Goal: Information Seeking & Learning: Find specific fact

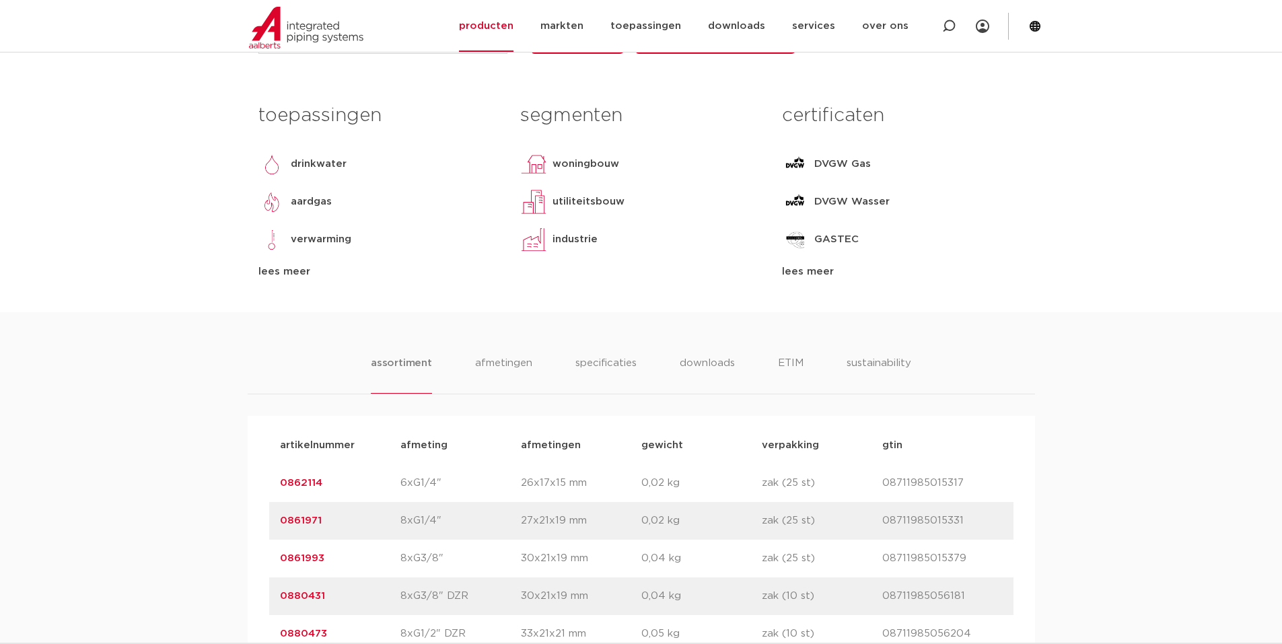
scroll to position [67, 0]
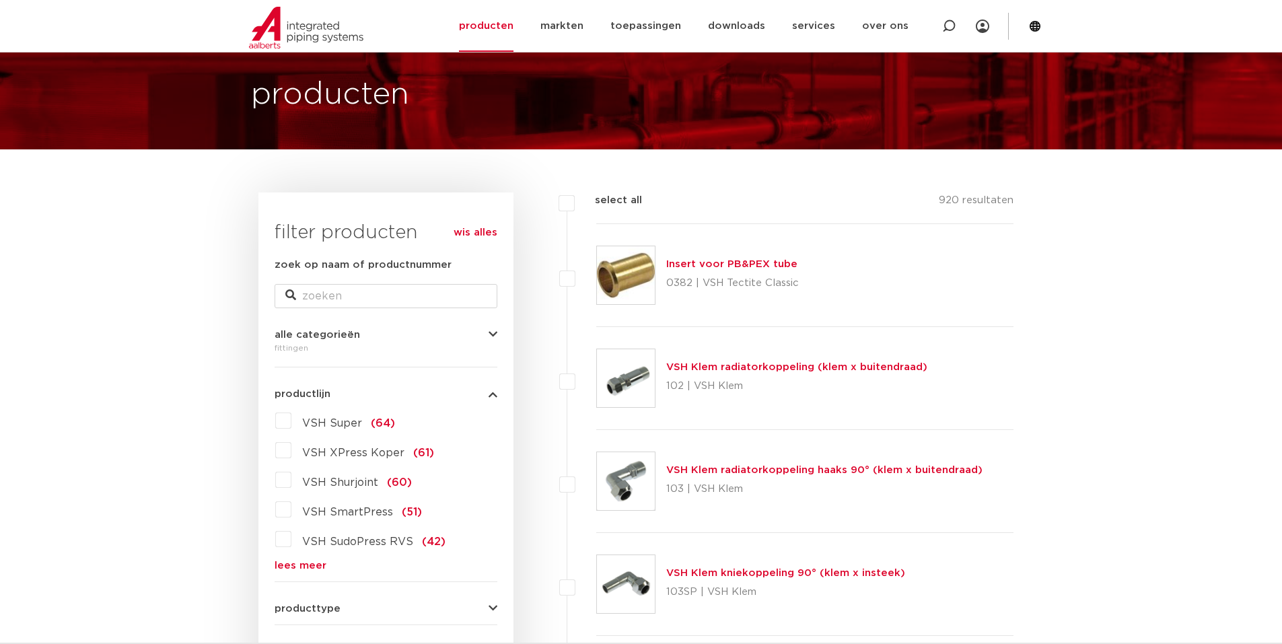
scroll to position [67, 0]
click at [291, 420] on label "VSH Super (64)" at bounding box center [343, 421] width 104 height 22
click at [0, 0] on input "VSH Super (64)" at bounding box center [0, 0] width 0 height 0
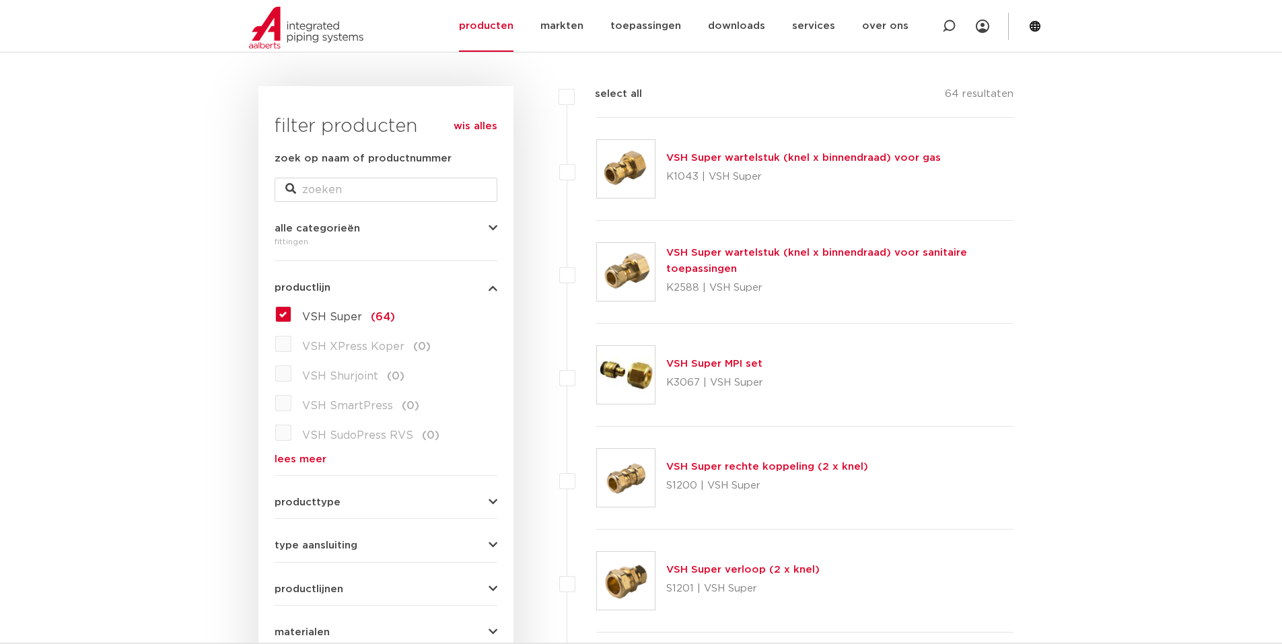
scroll to position [202, 0]
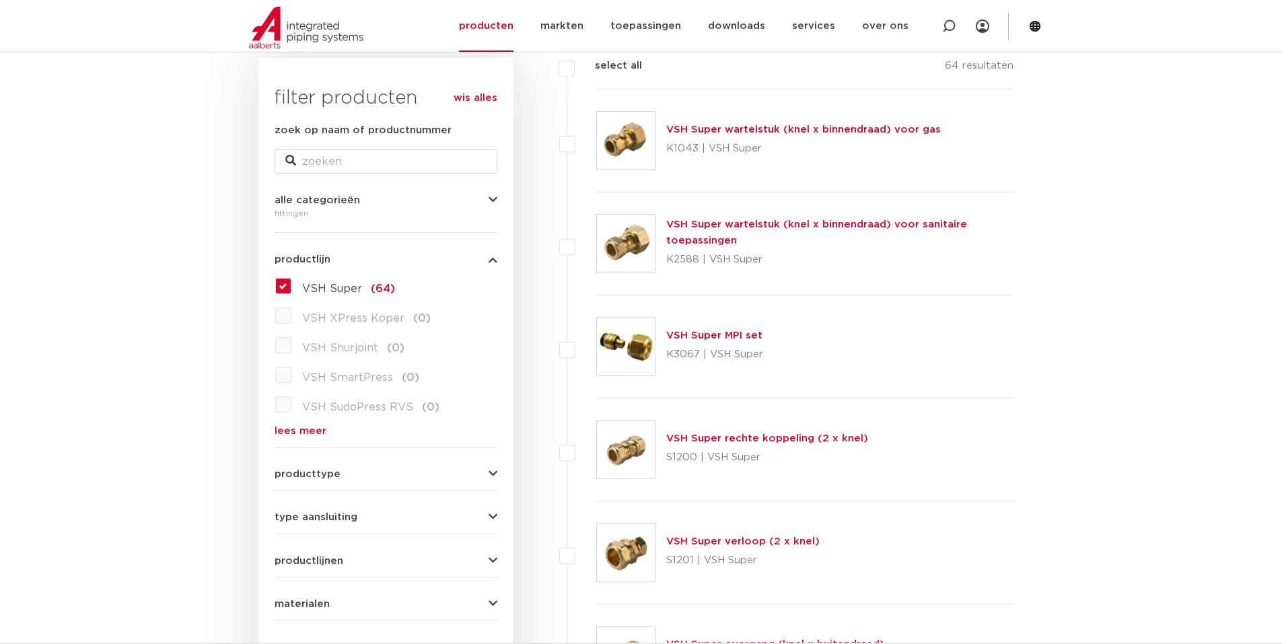
click at [741, 439] on link "VSH Super rechte koppeling (2 x knel)" at bounding box center [767, 438] width 202 height 10
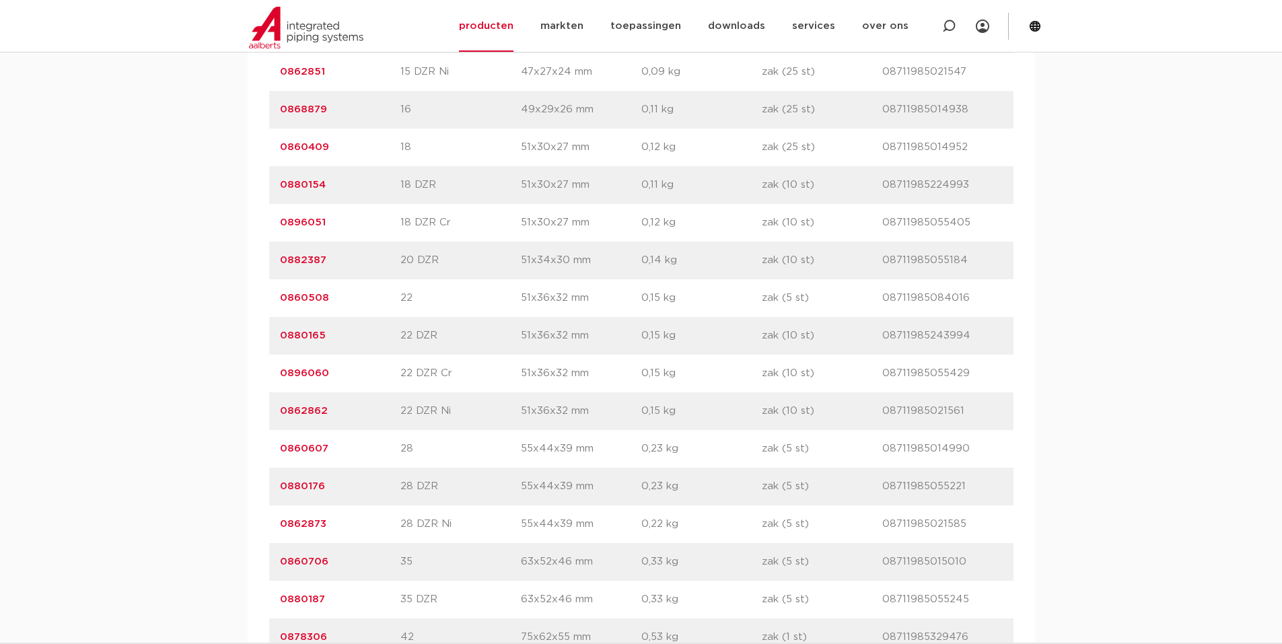
scroll to position [1413, 0]
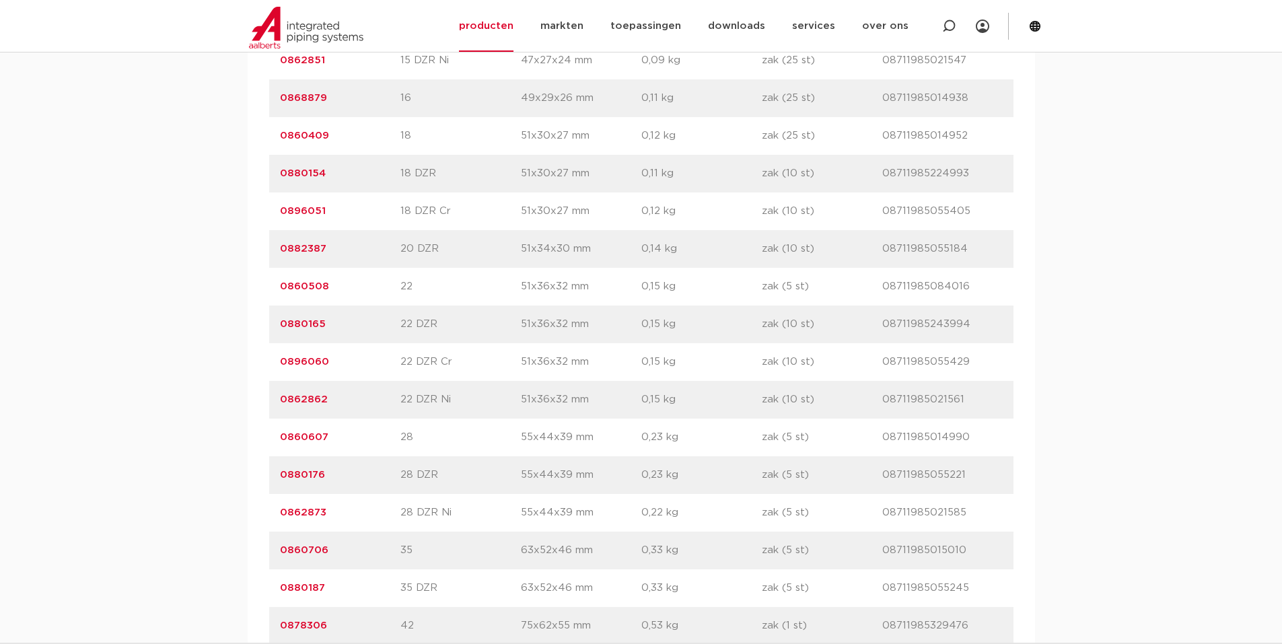
drag, startPoint x: 276, startPoint y: 323, endPoint x: 971, endPoint y: 324, distance: 695.0
click at [974, 324] on div "artikelnummer 0880165 afmeting 22 DZR afmetingen 51x36x32 mm gewicht 0,15 kg ve…" at bounding box center [641, 324] width 744 height 38
copy div "0880165 afmeting 22 DZR afmetingen 51x36x32 mm gewicht 0,15 kg verpakking zak (…"
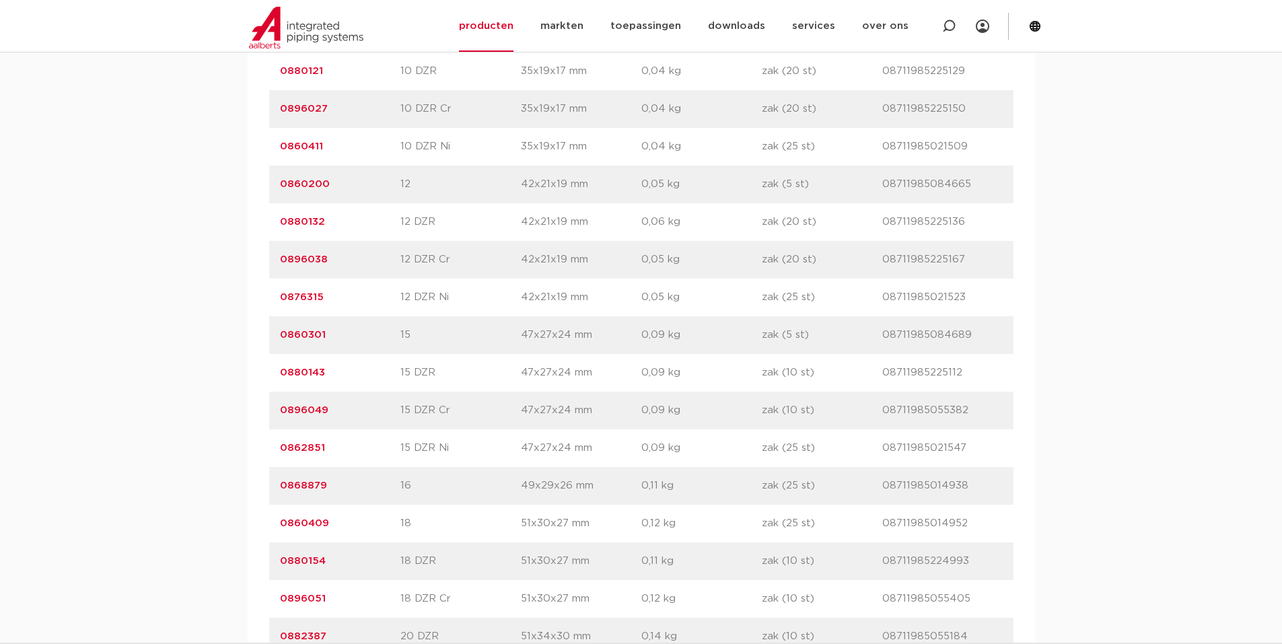
scroll to position [1009, 0]
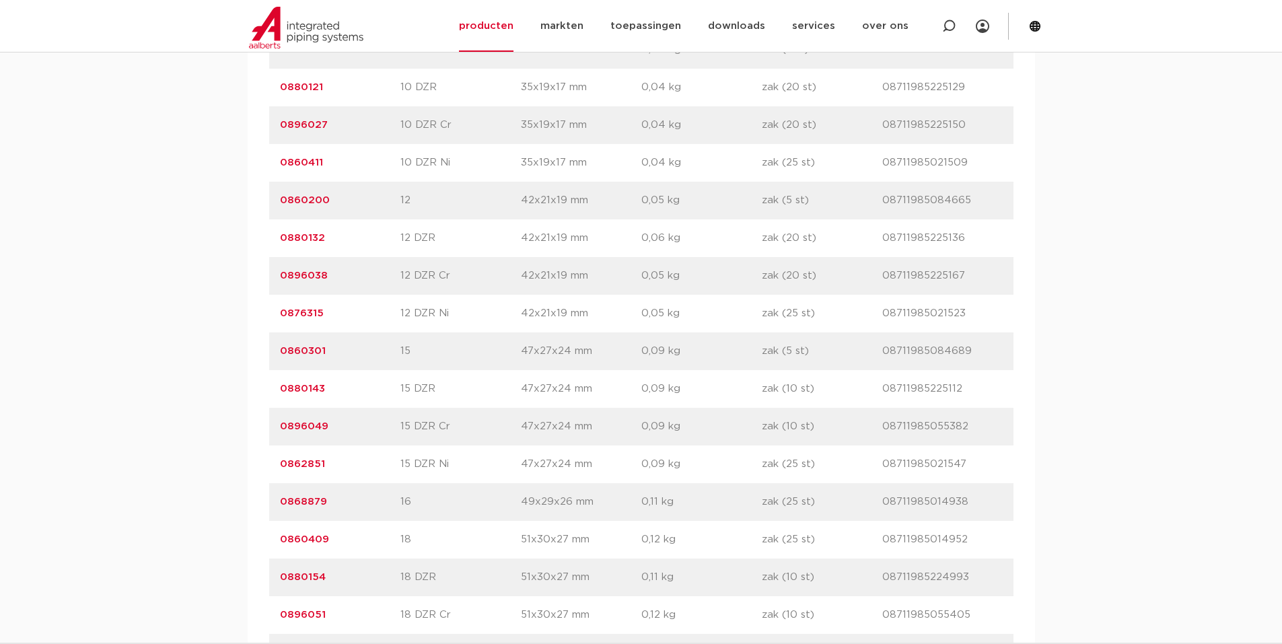
drag, startPoint x: 275, startPoint y: 234, endPoint x: 961, endPoint y: 240, distance: 685.6
click at [961, 240] on div "artikelnummer 0880132 afmeting 12 DZR afmetingen 42x21x19 mm gewicht 0,06 kg ve…" at bounding box center [641, 238] width 744 height 38
copy div "0880132 afmeting 12 DZR afmetingen 42x21x19 mm gewicht 0,06 kg verpakking zak (…"
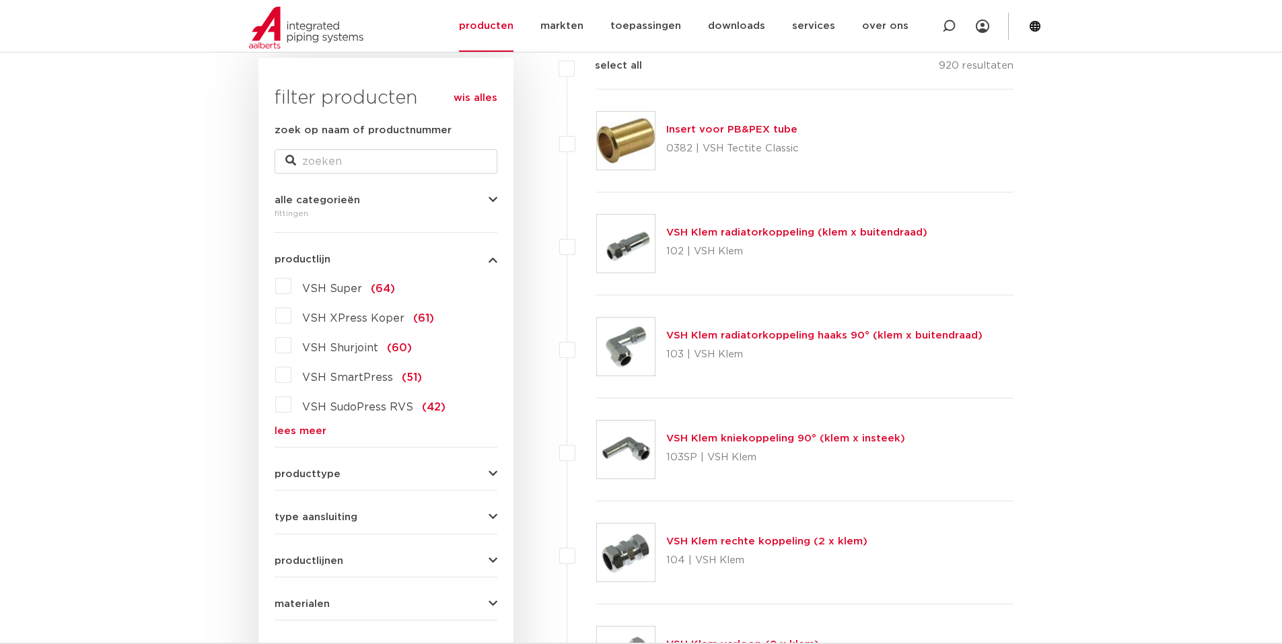
click at [291, 281] on label "VSH Super (64)" at bounding box center [343, 286] width 104 height 22
click at [0, 0] on input "VSH Super (64)" at bounding box center [0, 0] width 0 height 0
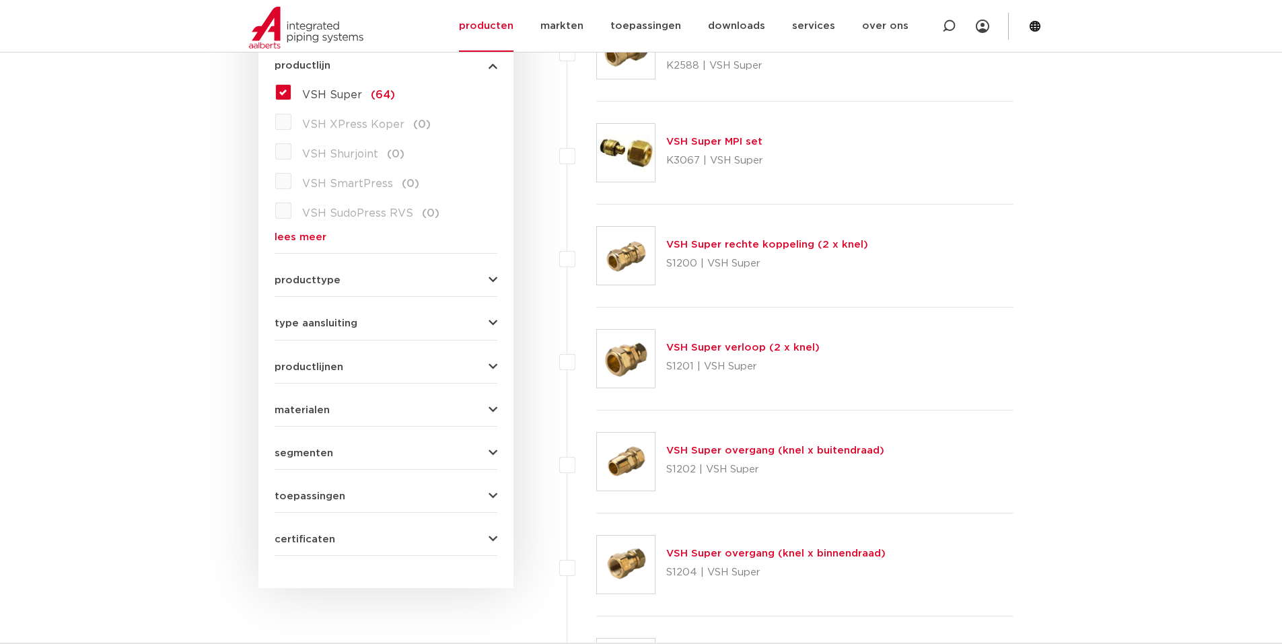
scroll to position [404, 0]
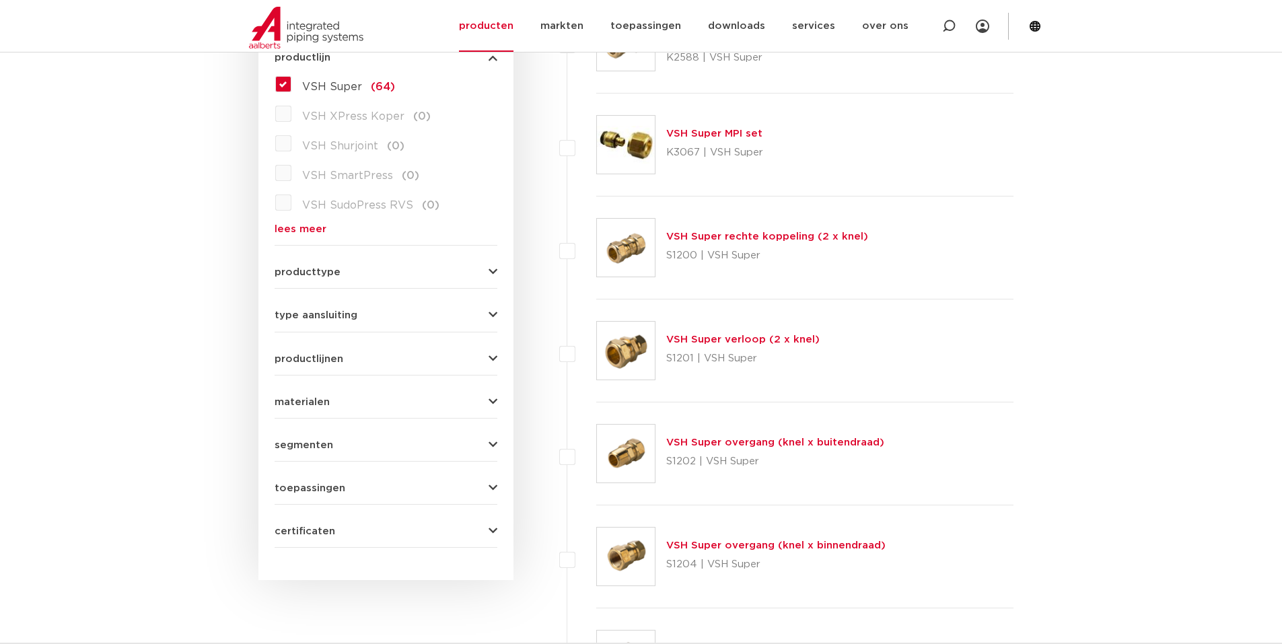
click at [765, 442] on link "VSH Super overgang (knel x buitendraad)" at bounding box center [775, 442] width 218 height 10
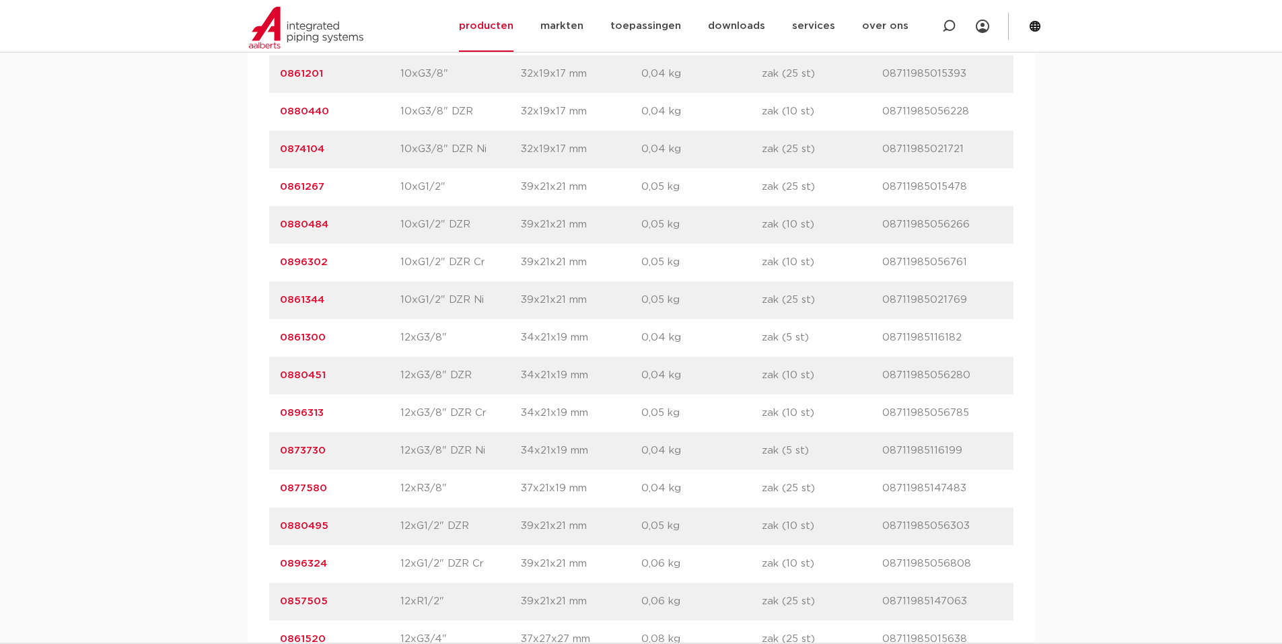
scroll to position [1278, 0]
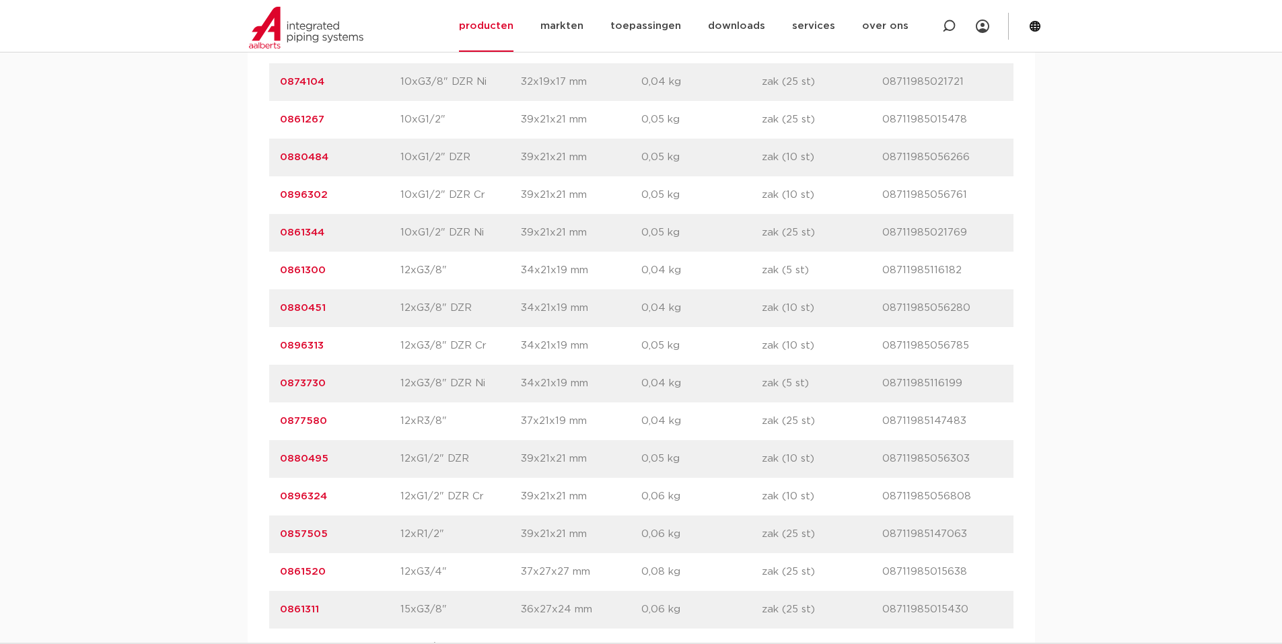
drag, startPoint x: 275, startPoint y: 455, endPoint x: 974, endPoint y: 448, distance: 699.1
click at [974, 448] on div "artikelnummer 0880495 afmeting 12xG1/2" DZR afmetingen 39x21x21 mm gewicht 0,05…" at bounding box center [641, 459] width 744 height 38
copy div "0880495 afmeting 12xG1/2" DZR afmetingen 39x21x21 mm gewicht 0,05 kg verpakking…"
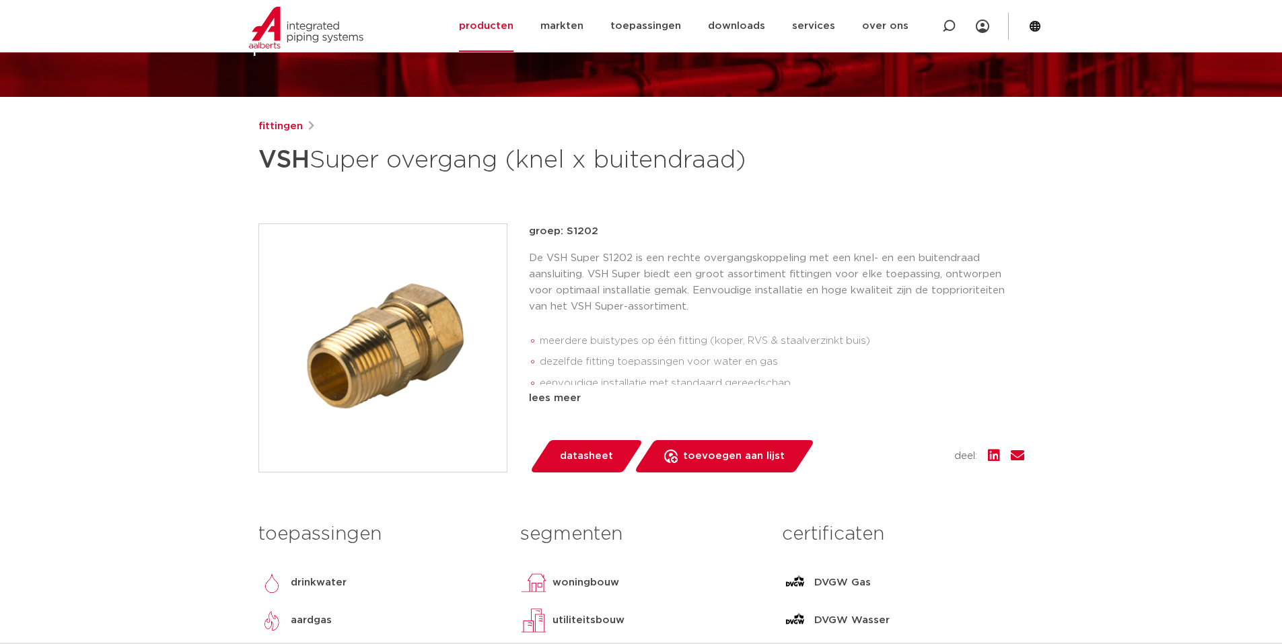
scroll to position [0, 0]
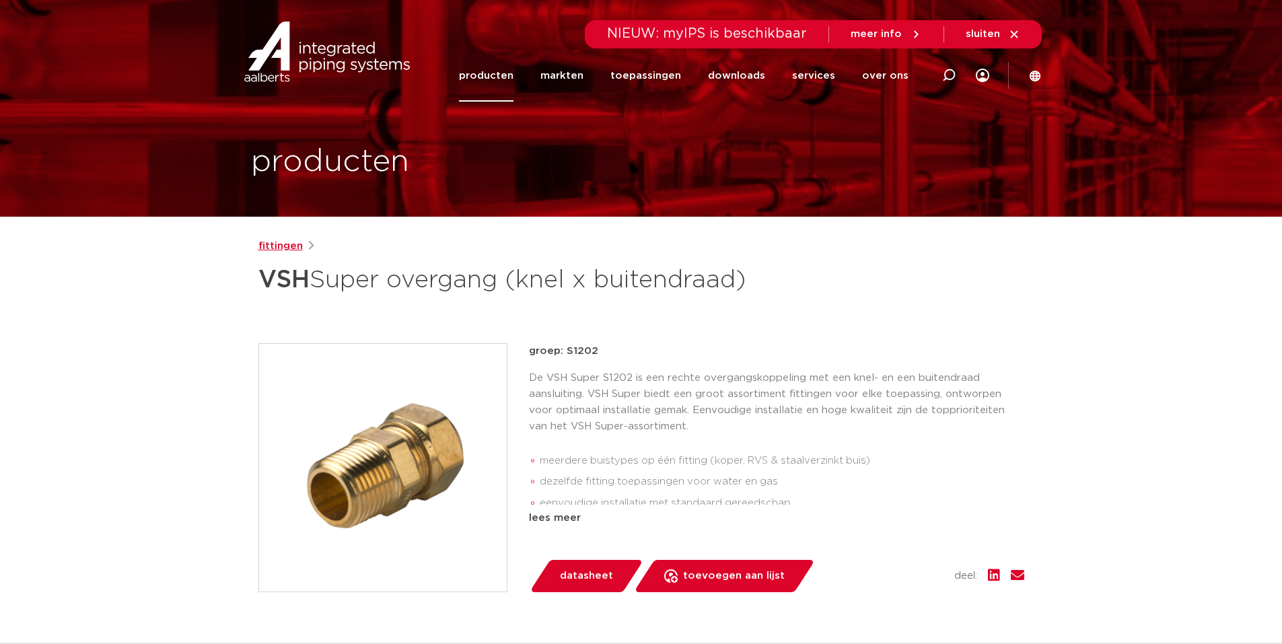
click at [286, 246] on link "fittingen" at bounding box center [280, 246] width 44 height 16
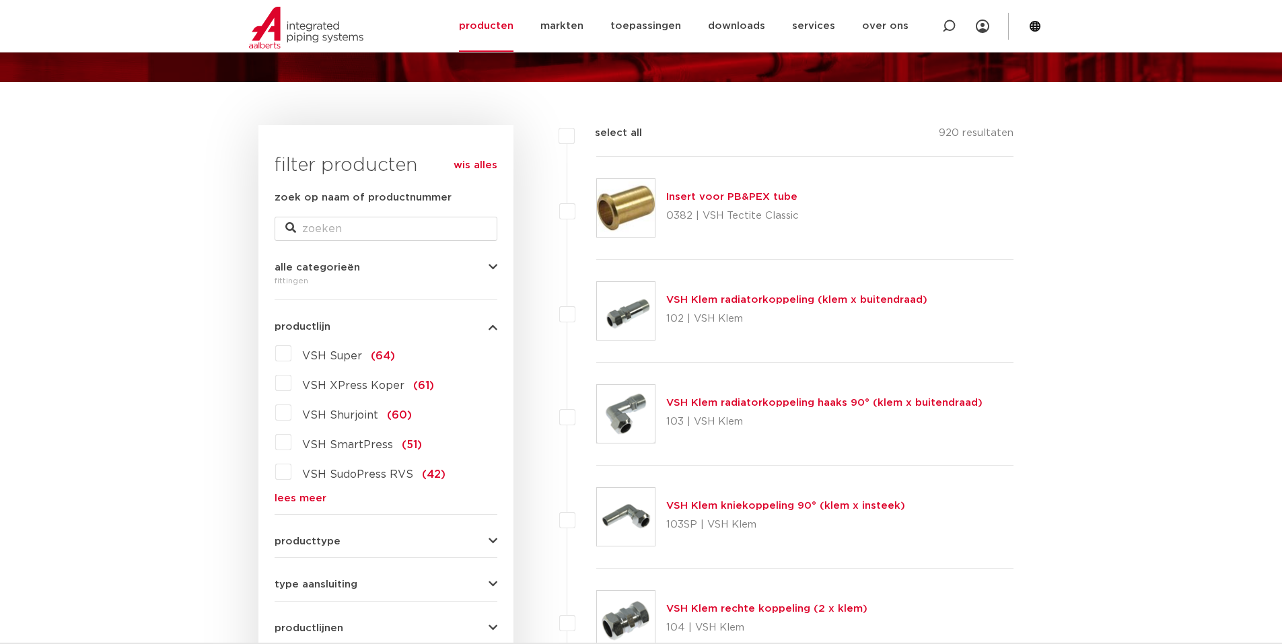
scroll to position [135, 0]
click at [291, 349] on label "VSH Super (64)" at bounding box center [343, 353] width 104 height 22
click at [0, 0] on input "VSH Super (64)" at bounding box center [0, 0] width 0 height 0
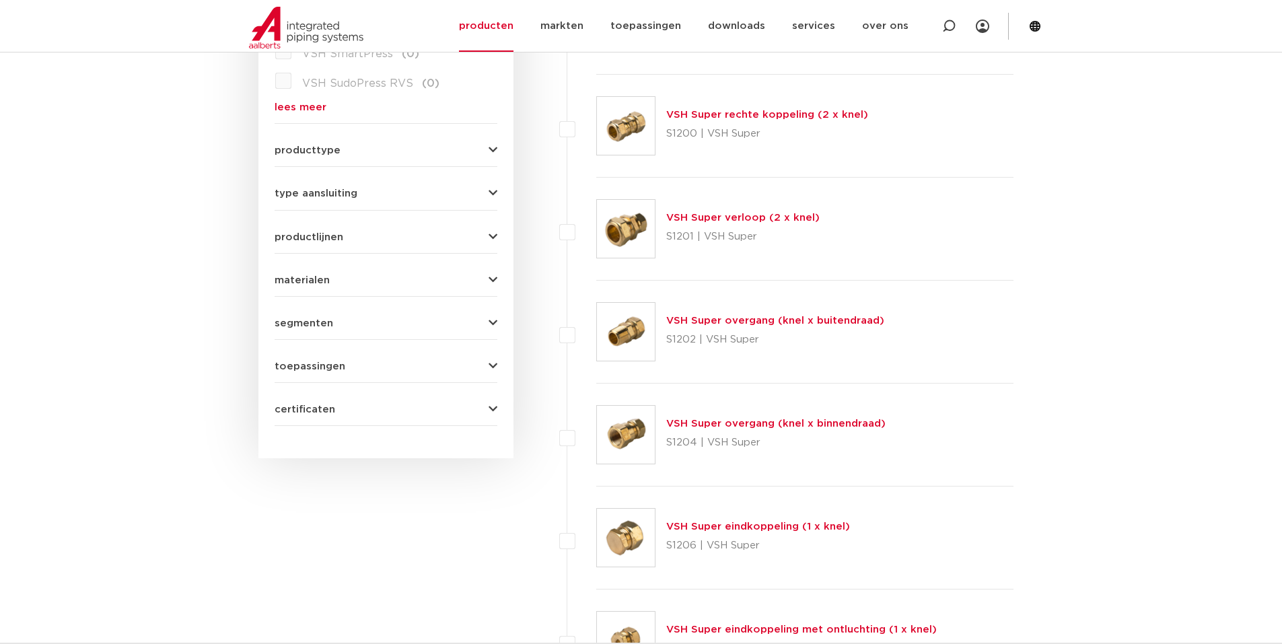
scroll to position [538, 0]
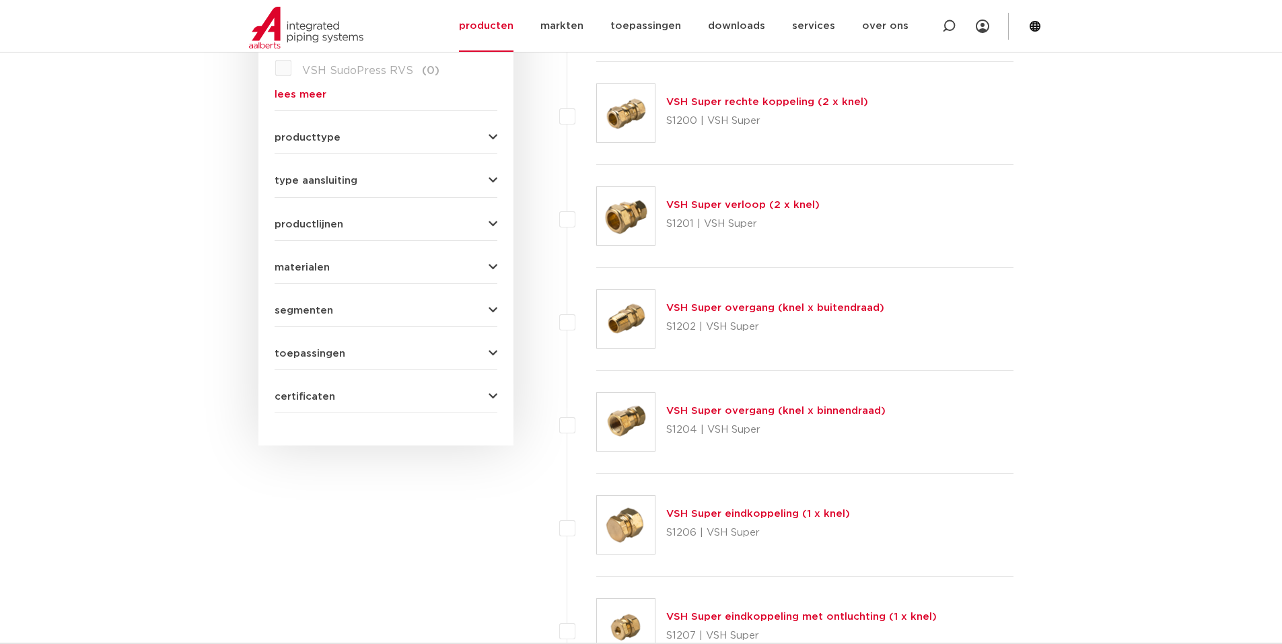
click at [696, 409] on link "VSH Super overgang (knel x binnendraad)" at bounding box center [775, 411] width 219 height 10
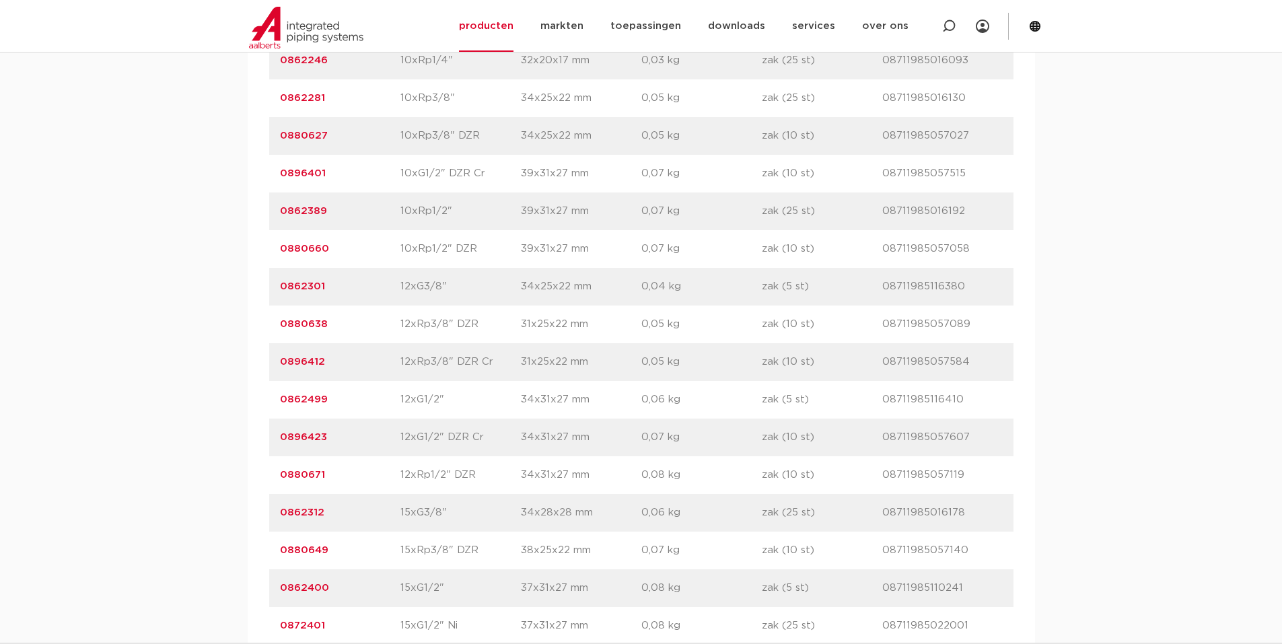
scroll to position [1144, 0]
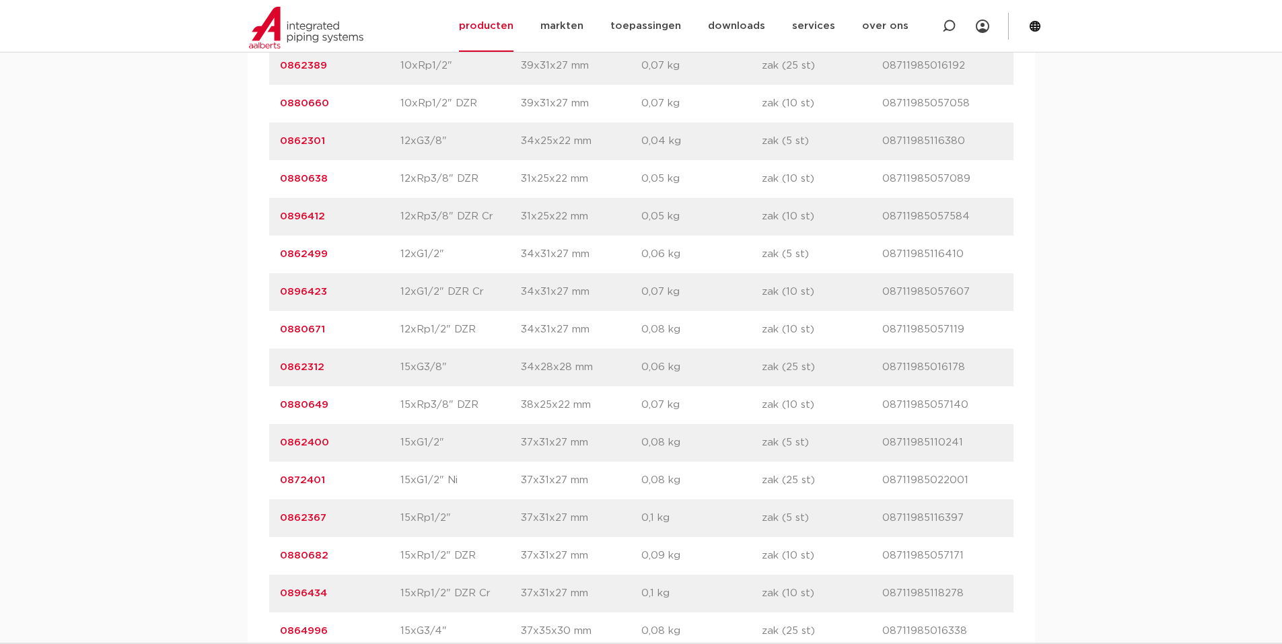
drag, startPoint x: 275, startPoint y: 329, endPoint x: 959, endPoint y: 337, distance: 683.6
click at [959, 337] on div "artikelnummer 0880671 afmeting 12xRp1/2" DZR afmetingen 34x31x27 mm gewicht 0,0…" at bounding box center [641, 330] width 744 height 38
copy div "0880671 afmeting 12xRp1/2" DZR afmetingen 34x31x27 mm gewicht 0,08 kg verpakkin…"
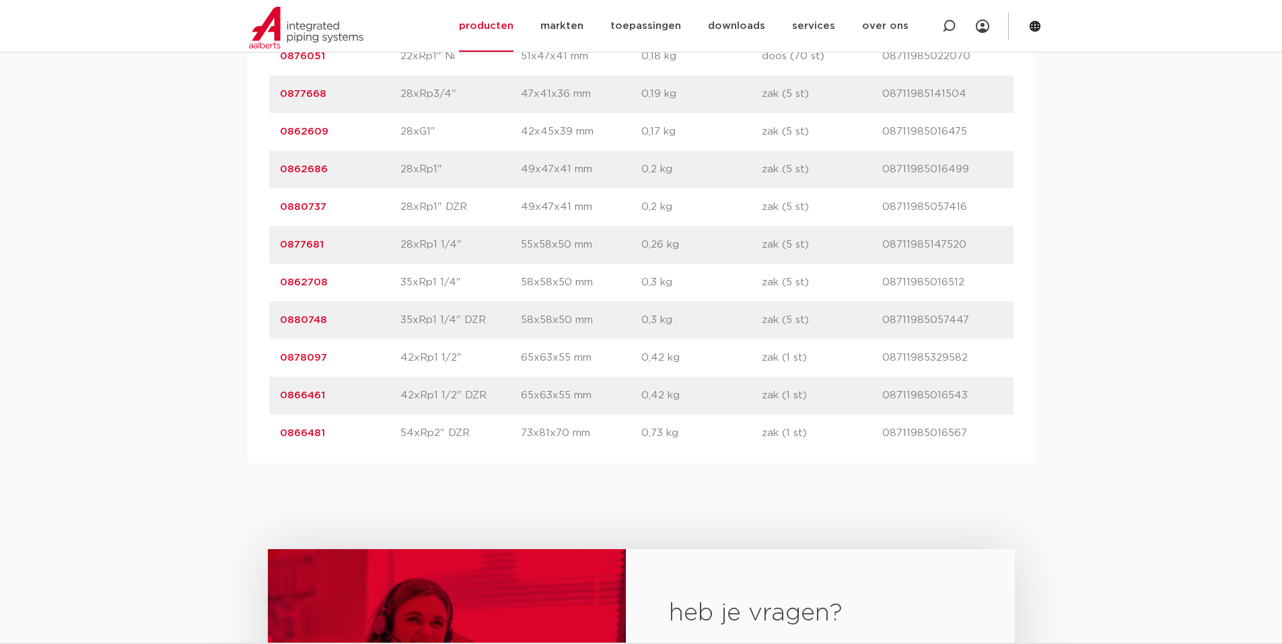
scroll to position [2355, 0]
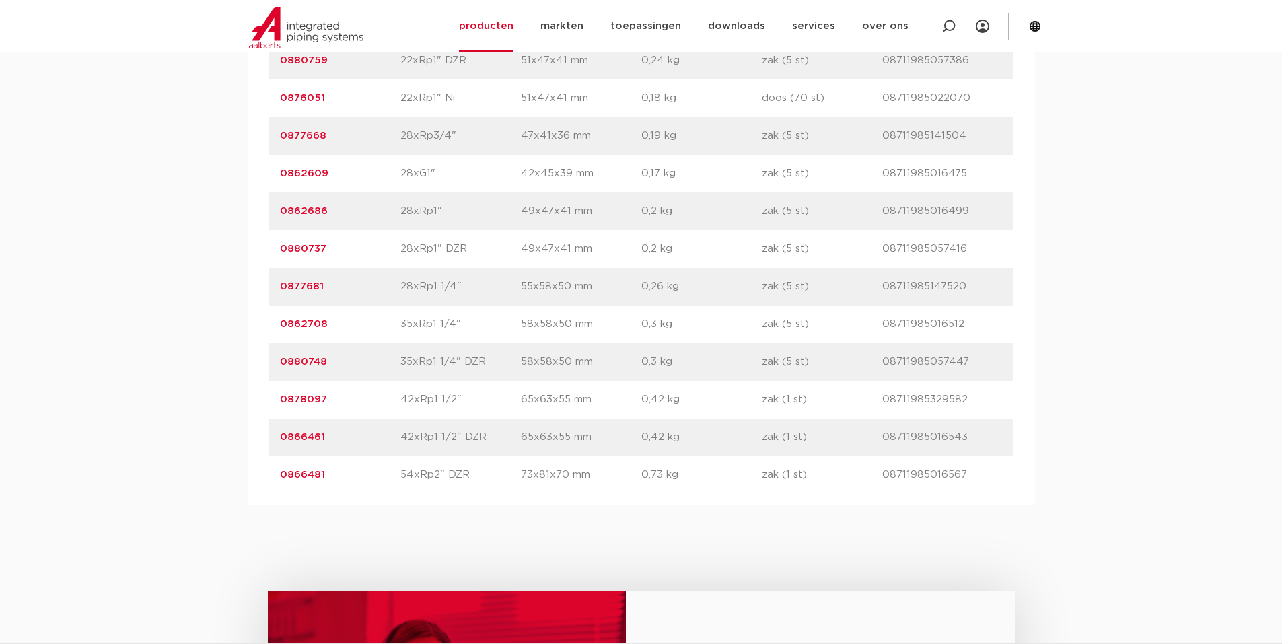
click at [309, 324] on link "0862708" at bounding box center [304, 324] width 48 height 10
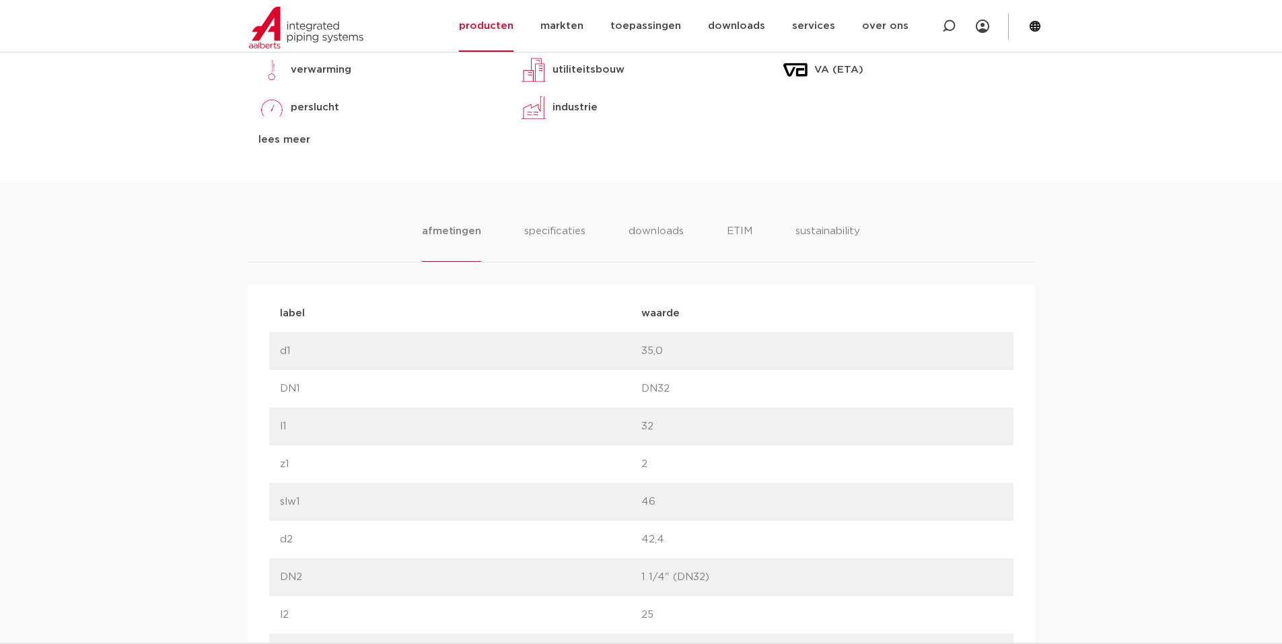
scroll to position [807, 0]
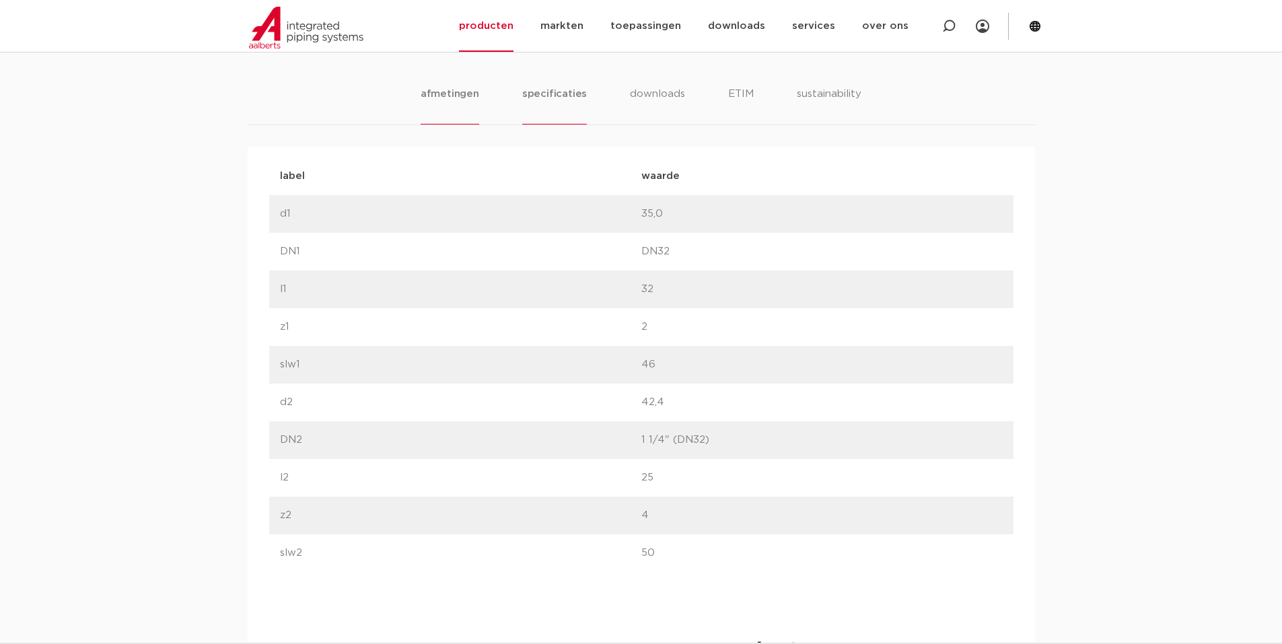
click at [573, 98] on li "specificaties" at bounding box center [554, 105] width 65 height 38
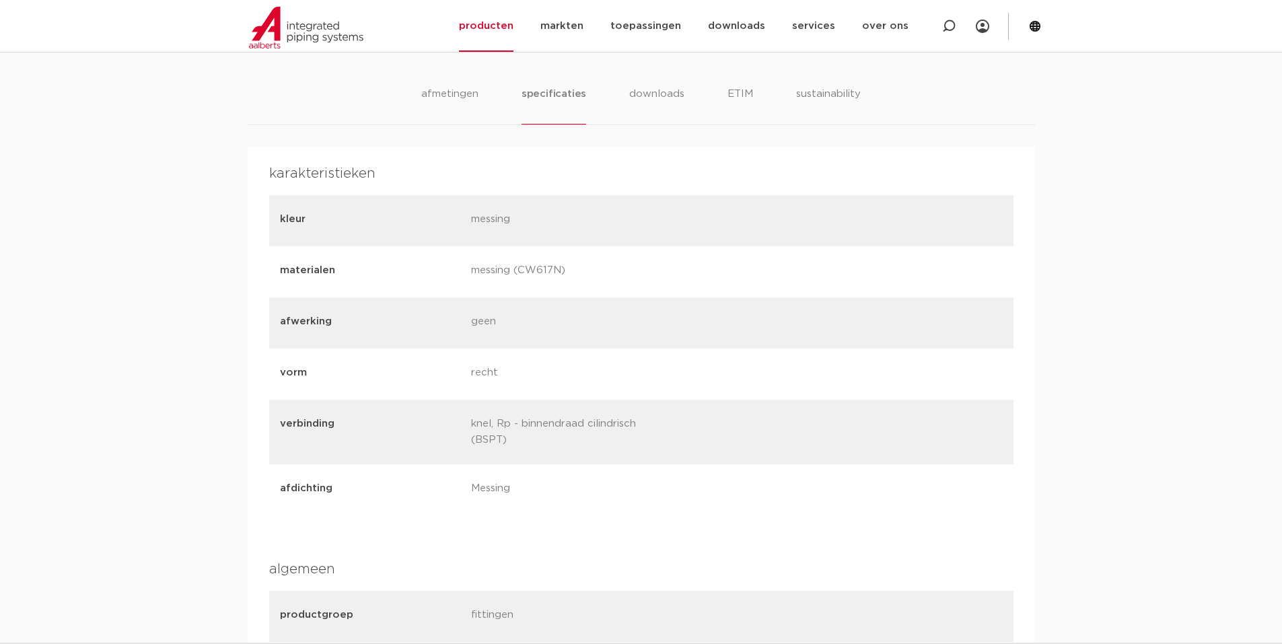
scroll to position [471, 0]
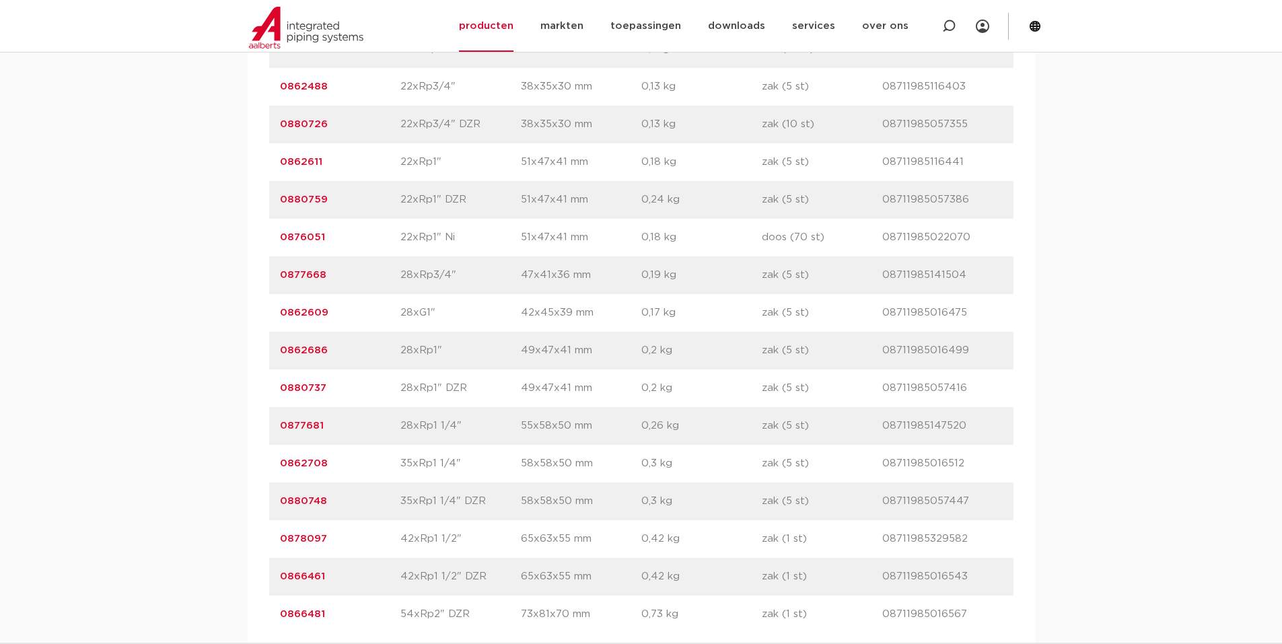
click at [307, 498] on link "0880748" at bounding box center [303, 501] width 47 height 10
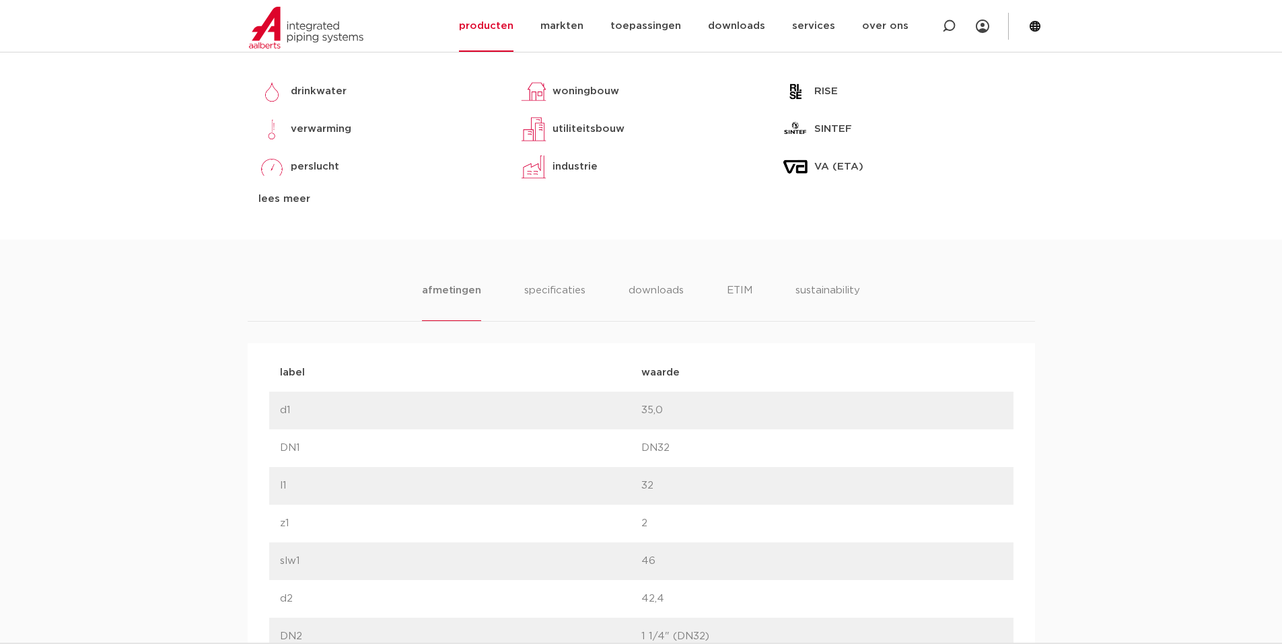
scroll to position [606, 0]
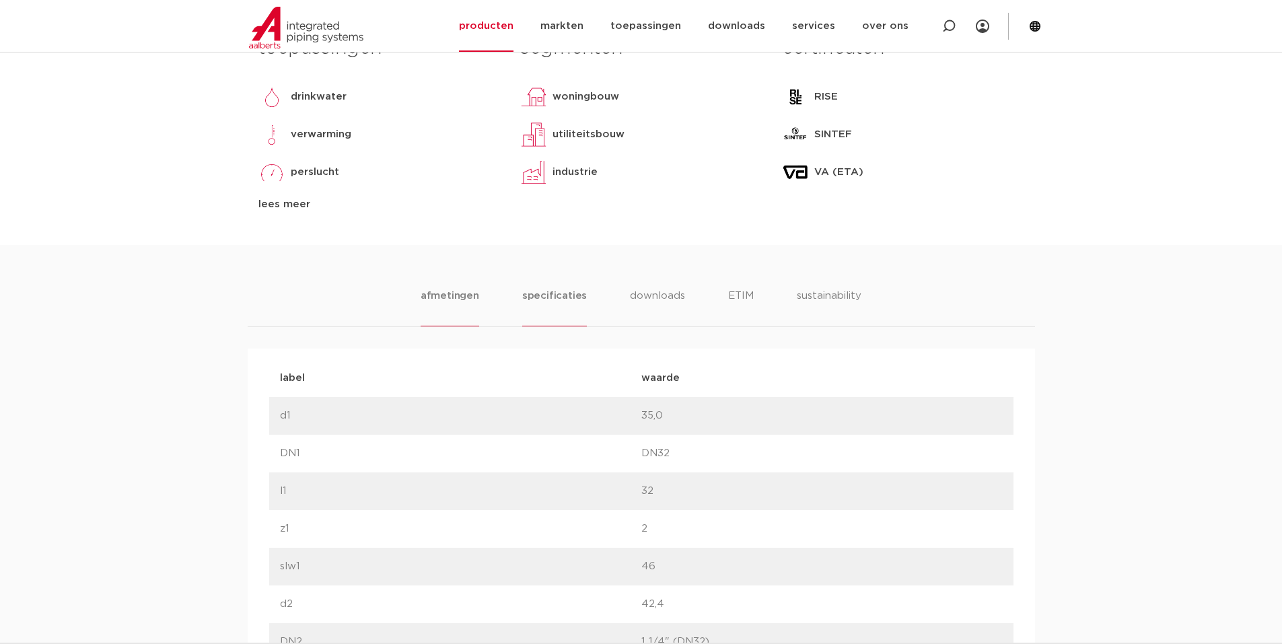
click at [554, 294] on li "specificaties" at bounding box center [554, 307] width 65 height 38
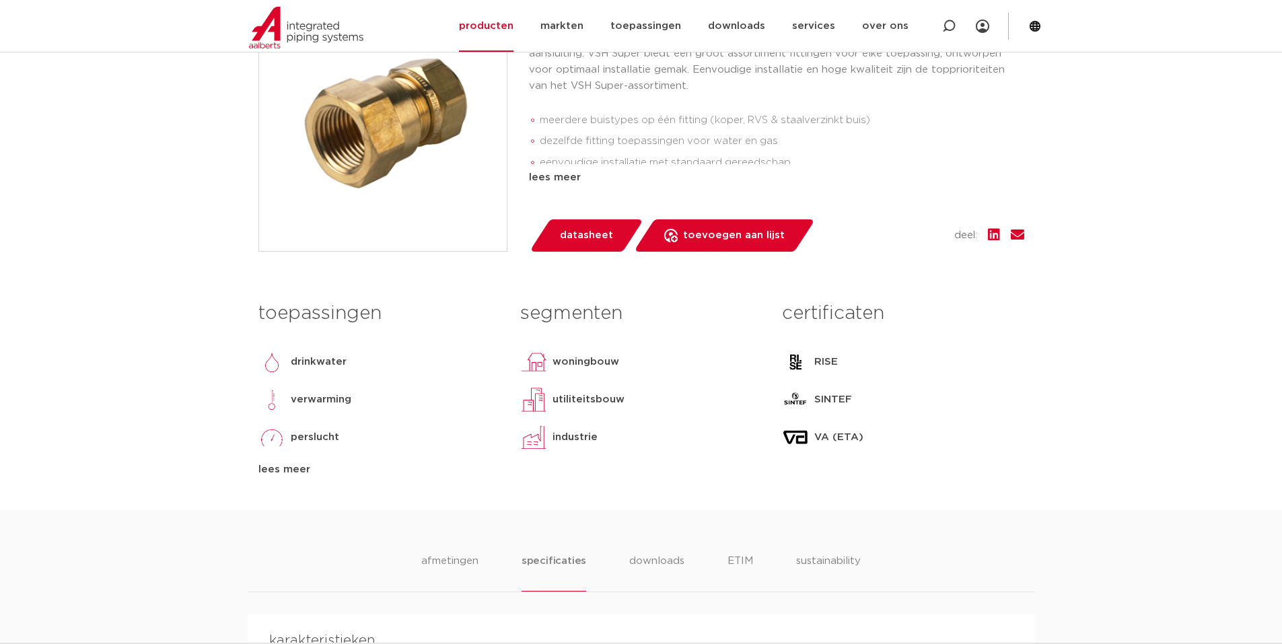
scroll to position [336, 0]
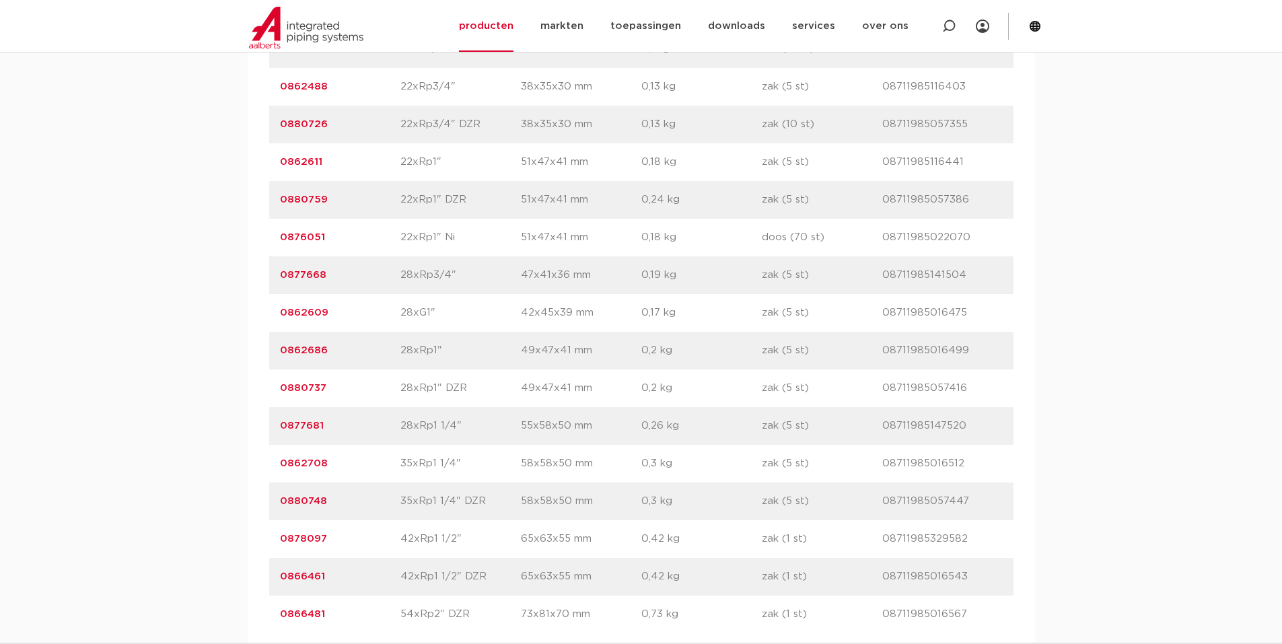
scroll to position [2216, 0]
drag, startPoint x: 272, startPoint y: 498, endPoint x: 956, endPoint y: 498, distance: 684.3
click at [966, 501] on div "artikelnummer 0880748 afmeting 35xRp1 1/4" DZR afmetingen 58x58x50 mm gewicht 0…" at bounding box center [641, 501] width 744 height 38
copy div "0880748 afmeting 35xRp1 1/4" DZR afmetingen 58x58x50 mm gewicht 0,3 kg verpakki…"
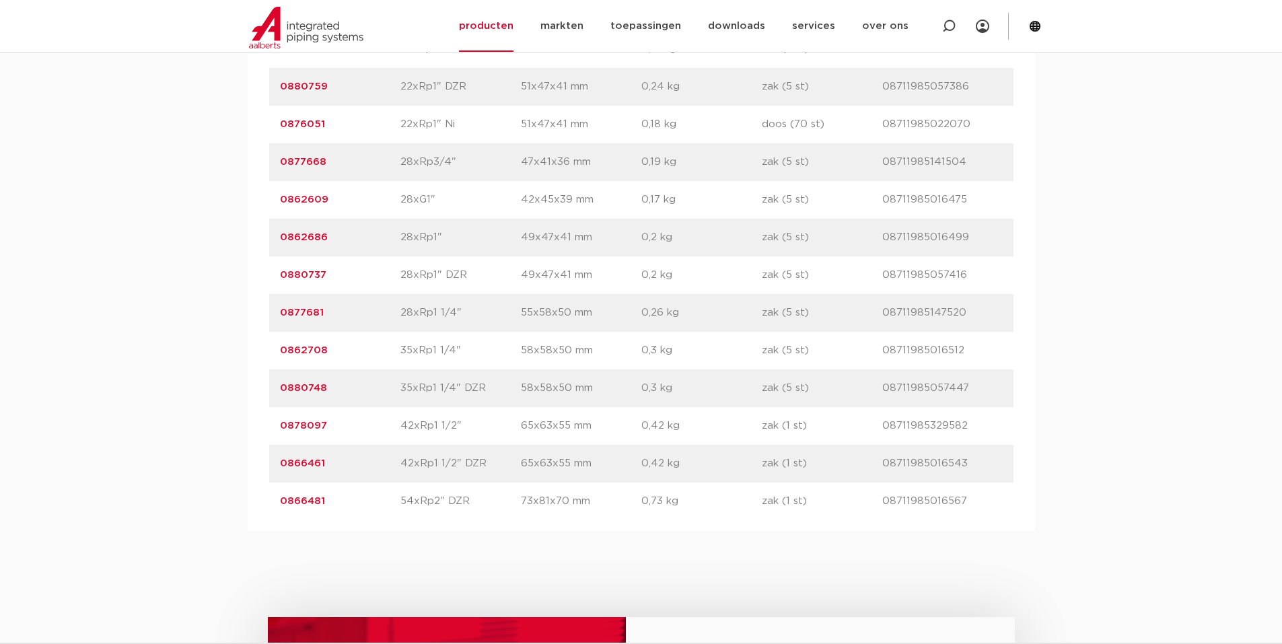
scroll to position [2355, 0]
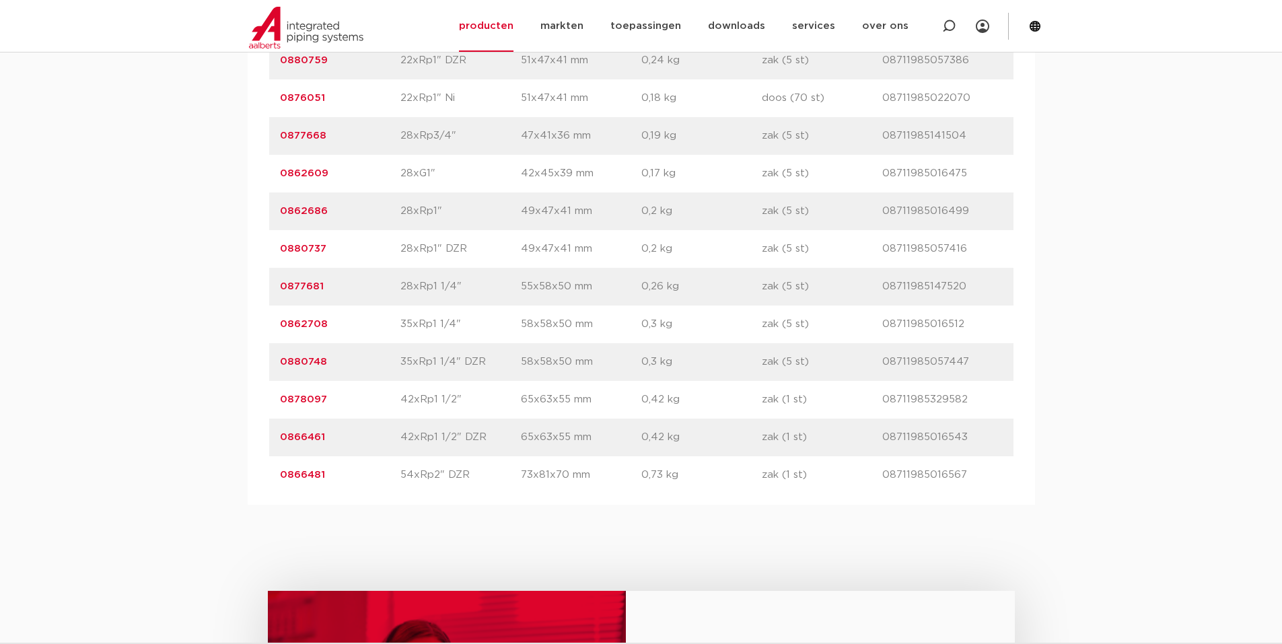
copy div "0880748 afmeting 35xRp1 1/4" DZR afmetingen 58x58x50 mm gewicht 0,3 kg verpakki…"
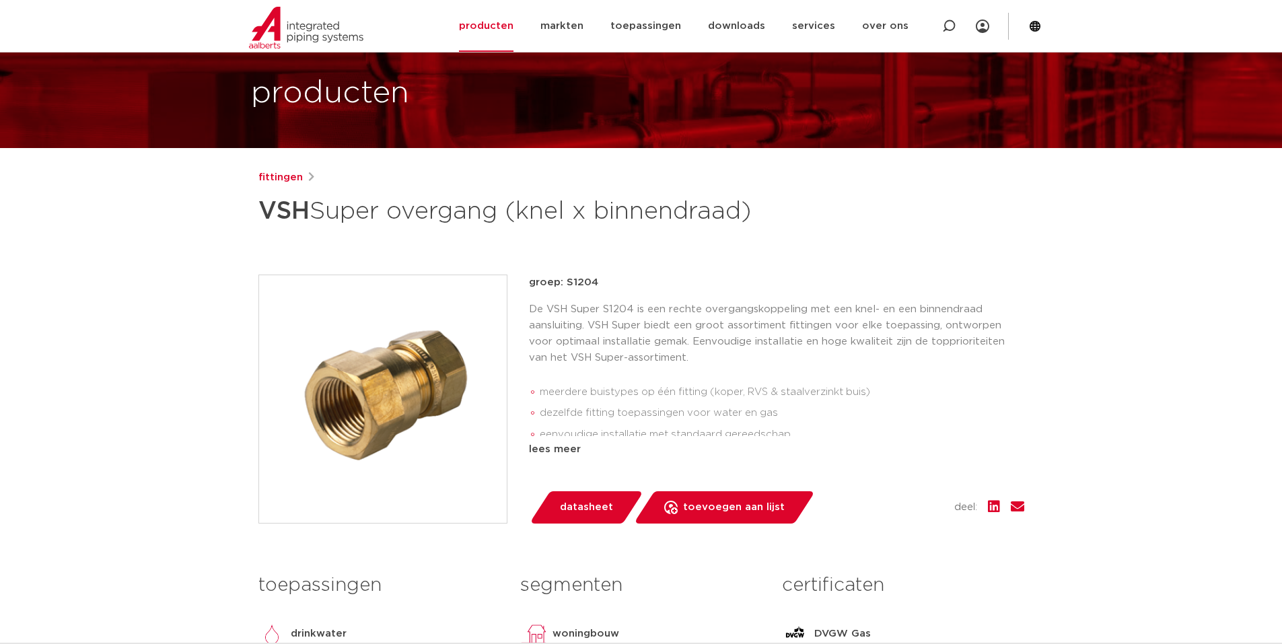
scroll to position [67, 0]
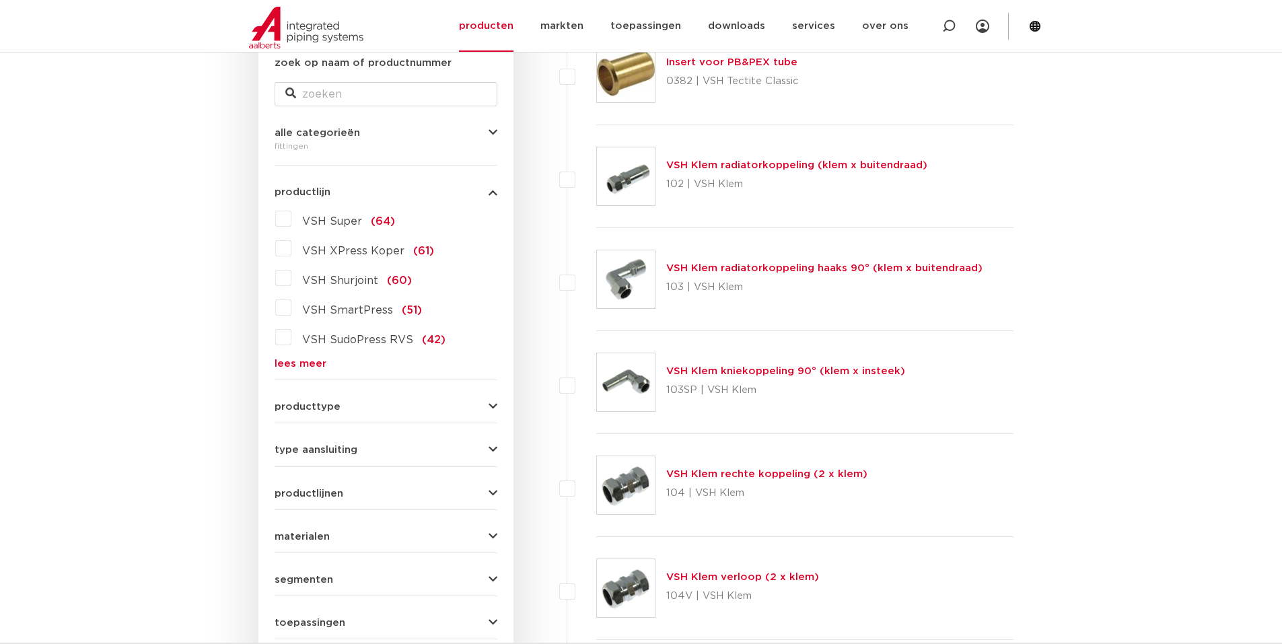
click at [291, 217] on label "VSH Super (64)" at bounding box center [343, 219] width 104 height 22
click at [0, 0] on input "VSH Super (64)" at bounding box center [0, 0] width 0 height 0
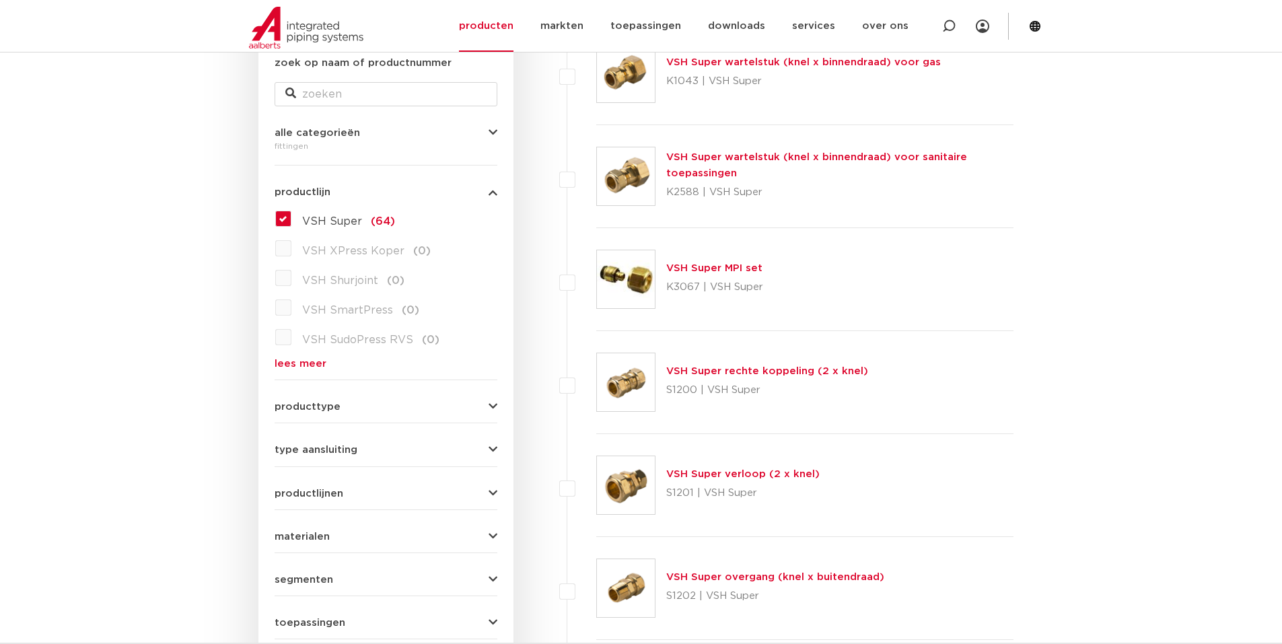
click at [683, 368] on link "VSH Super rechte koppeling (2 x knel)" at bounding box center [767, 371] width 202 height 10
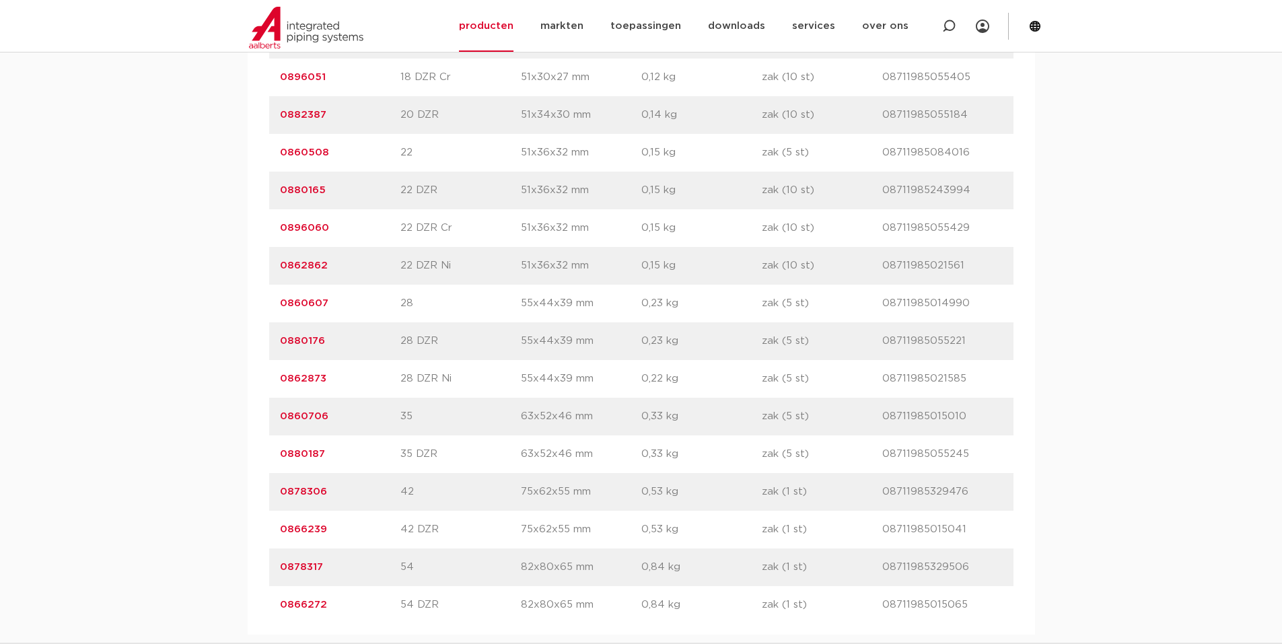
scroll to position [1682, 0]
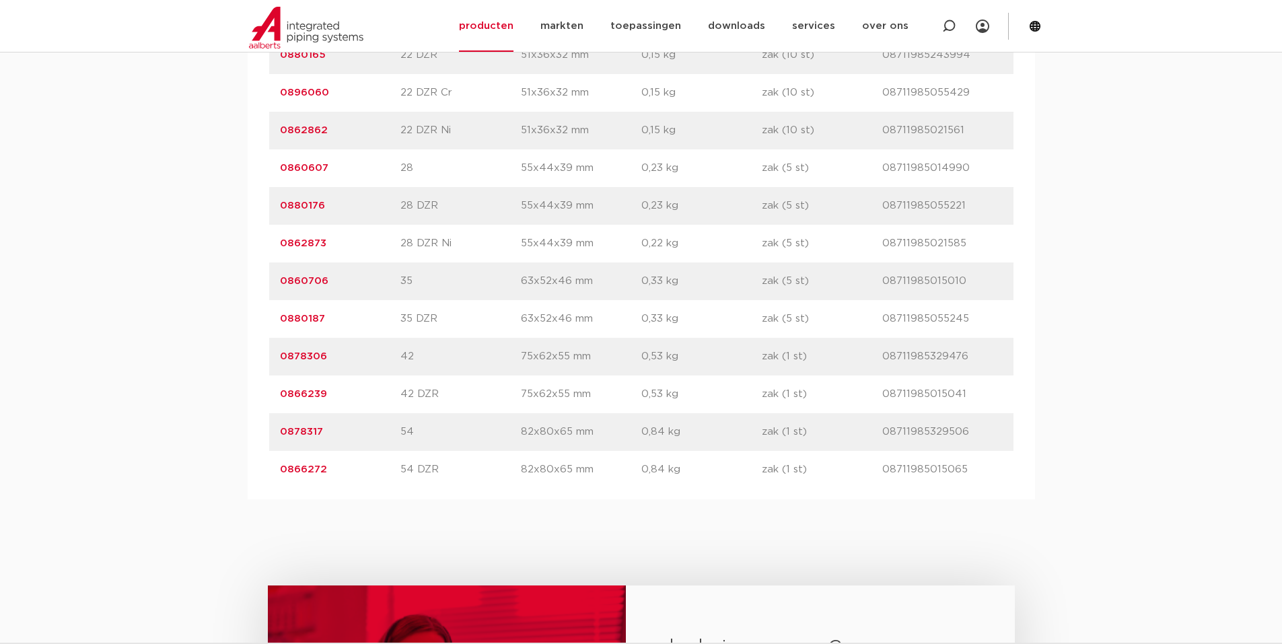
drag, startPoint x: 279, startPoint y: 318, endPoint x: 961, endPoint y: 311, distance: 682.3
click at [967, 314] on div "artikelnummer 0880187 afmeting 35 DZR afmetingen 63x52x46 mm gewicht 0,33 kg ve…" at bounding box center [641, 319] width 744 height 38
copy div "0880187 afmeting 35 DZR afmetingen 63x52x46 mm gewicht 0,33 kg verpakking zak (…"
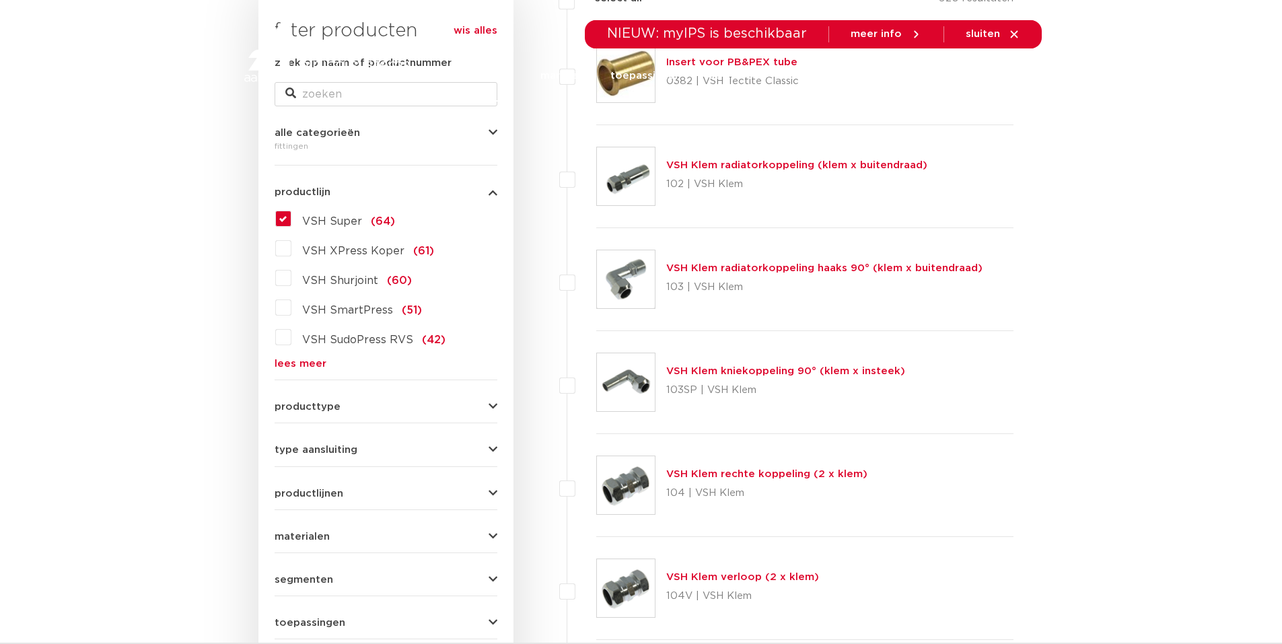
click at [291, 222] on label "VSH Super (64)" at bounding box center [343, 219] width 104 height 22
click at [0, 0] on input "VSH Super (64)" at bounding box center [0, 0] width 0 height 0
click at [291, 222] on label "VSH Super (64)" at bounding box center [343, 219] width 104 height 22
click at [0, 0] on input "VSH Super (64)" at bounding box center [0, 0] width 0 height 0
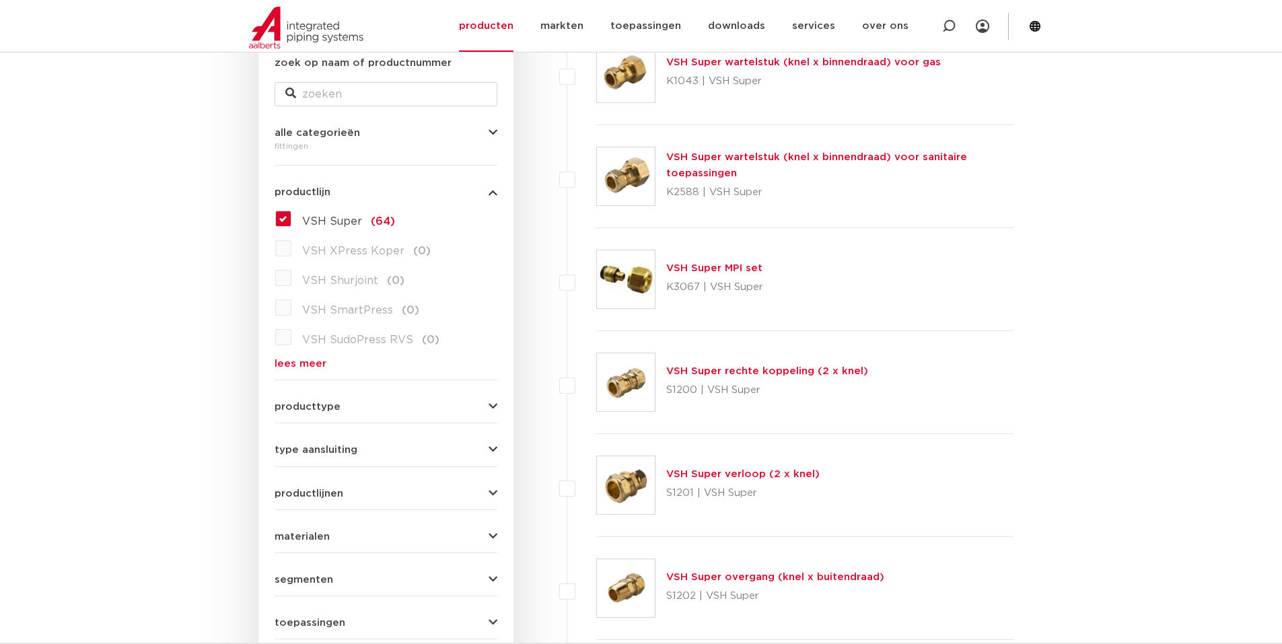
click at [719, 574] on link "VSH Super overgang (knel x buitendraad)" at bounding box center [775, 577] width 218 height 10
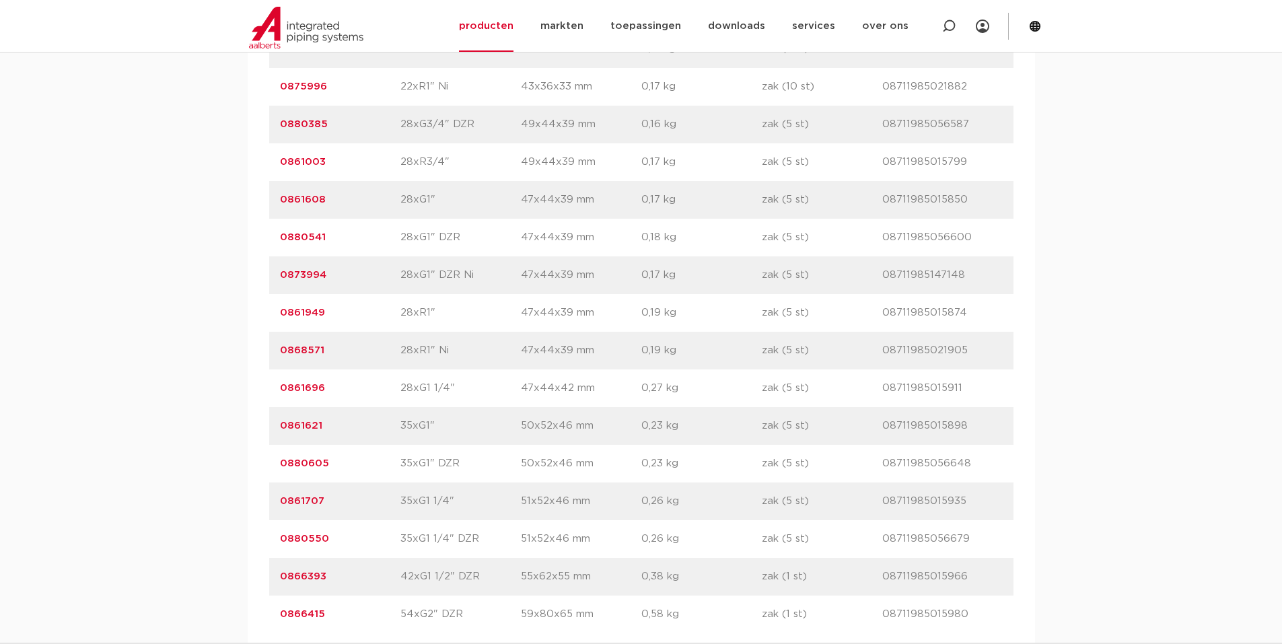
scroll to position [3238, 0]
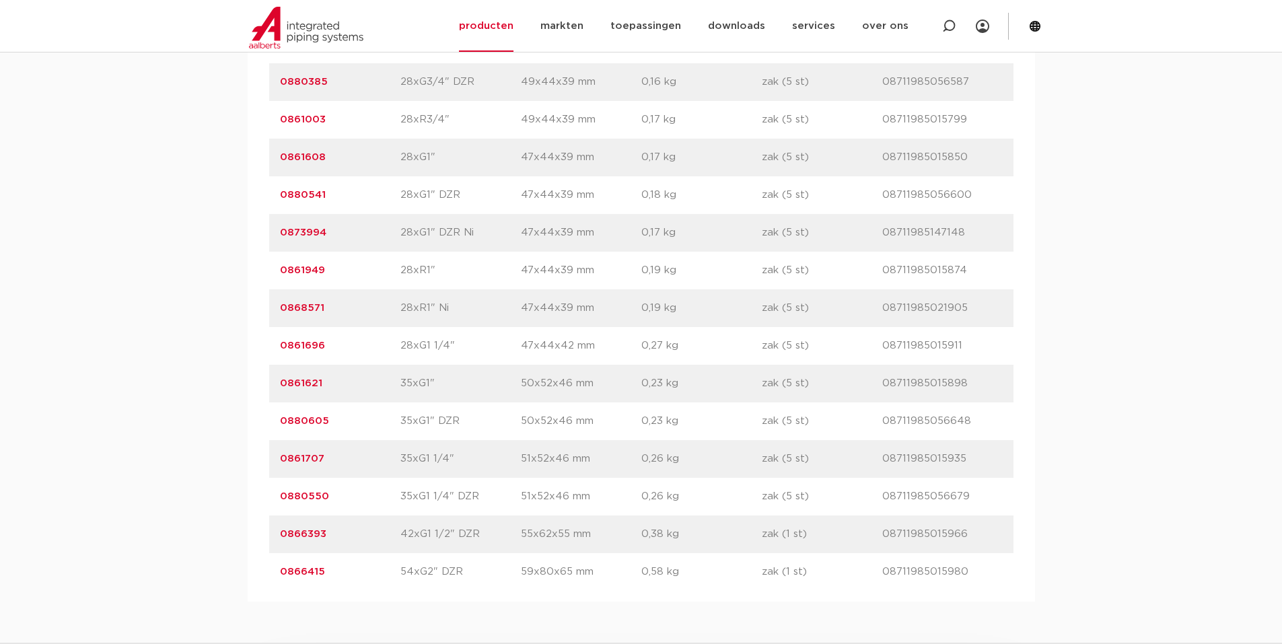
drag, startPoint x: 272, startPoint y: 419, endPoint x: 968, endPoint y: 408, distance: 696.5
click at [968, 410] on div "artikelnummer 0880605 afmeting 35xG1" DZR [GEOGRAPHIC_DATA] 50x52x46 mm gewicht…" at bounding box center [641, 421] width 744 height 38
copy div "0880605 afmeting 35xG1" DZR afmetingen 50x52x46 mm gewicht 0,23 kg verpakking z…"
click at [290, 457] on link "0861707" at bounding box center [302, 458] width 44 height 10
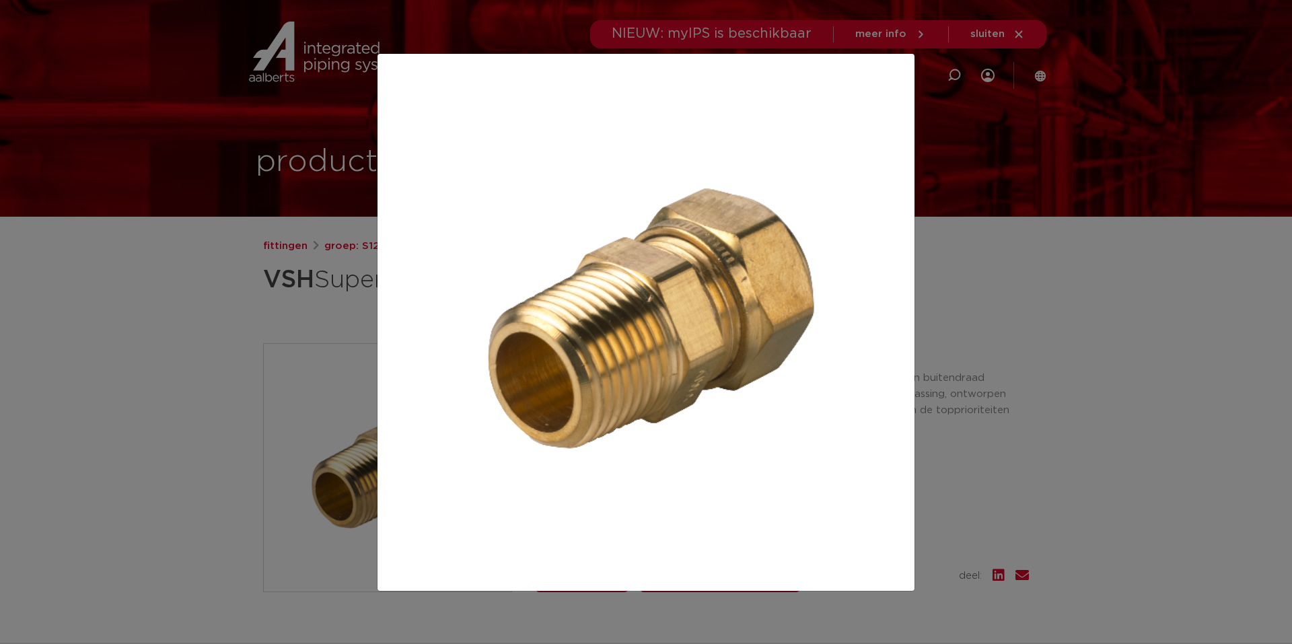
click at [961, 151] on div at bounding box center [646, 322] width 1292 height 644
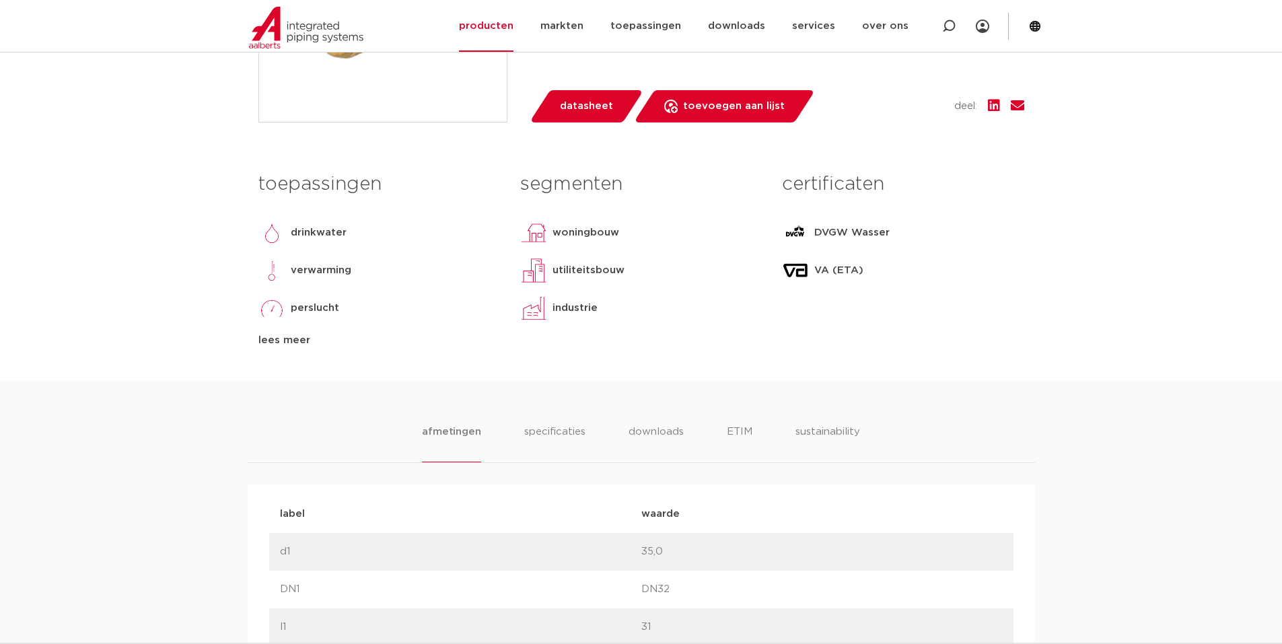
scroll to position [471, 0]
click at [573, 433] on li "specificaties" at bounding box center [554, 442] width 65 height 38
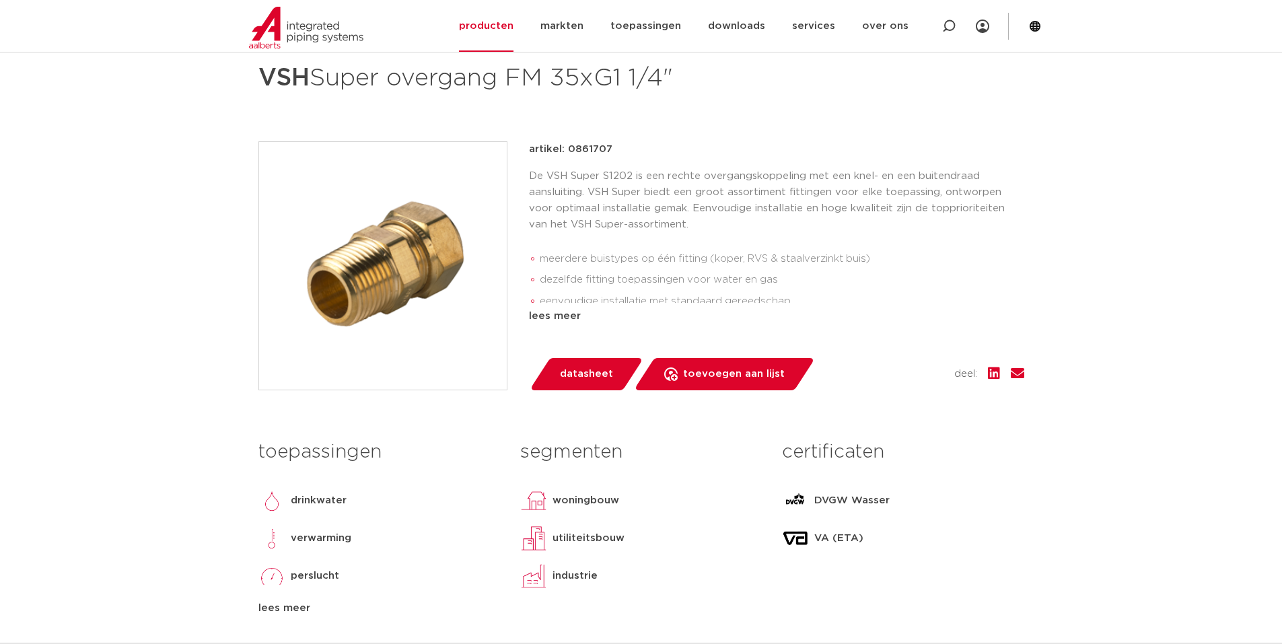
scroll to position [0, 0]
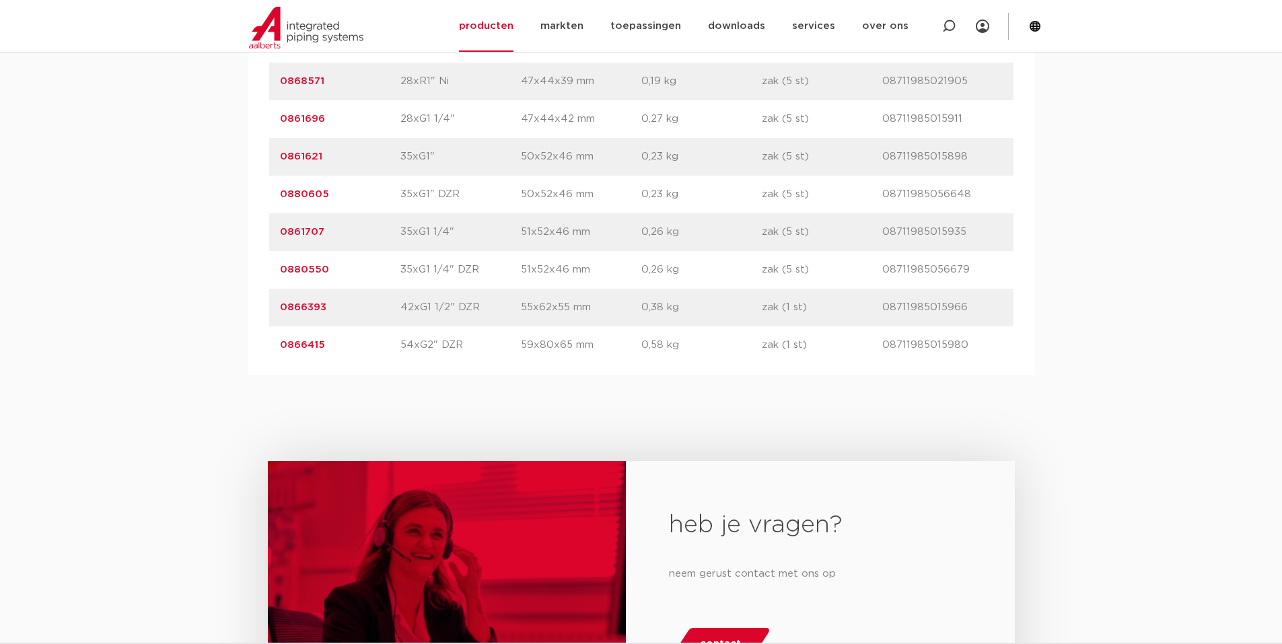
drag, startPoint x: 275, startPoint y: 190, endPoint x: 973, endPoint y: 190, distance: 697.7
click at [973, 190] on div "artikelnummer 0880605 afmeting 35xG1" DZR afmetingen 50x52x46 mm gewicht 0,23 k…" at bounding box center [641, 195] width 744 height 38
copy div "0880605 afmeting 35xG1" DZR afmetingen 50x52x46 mm gewicht 0,23 kg verpakking z…"
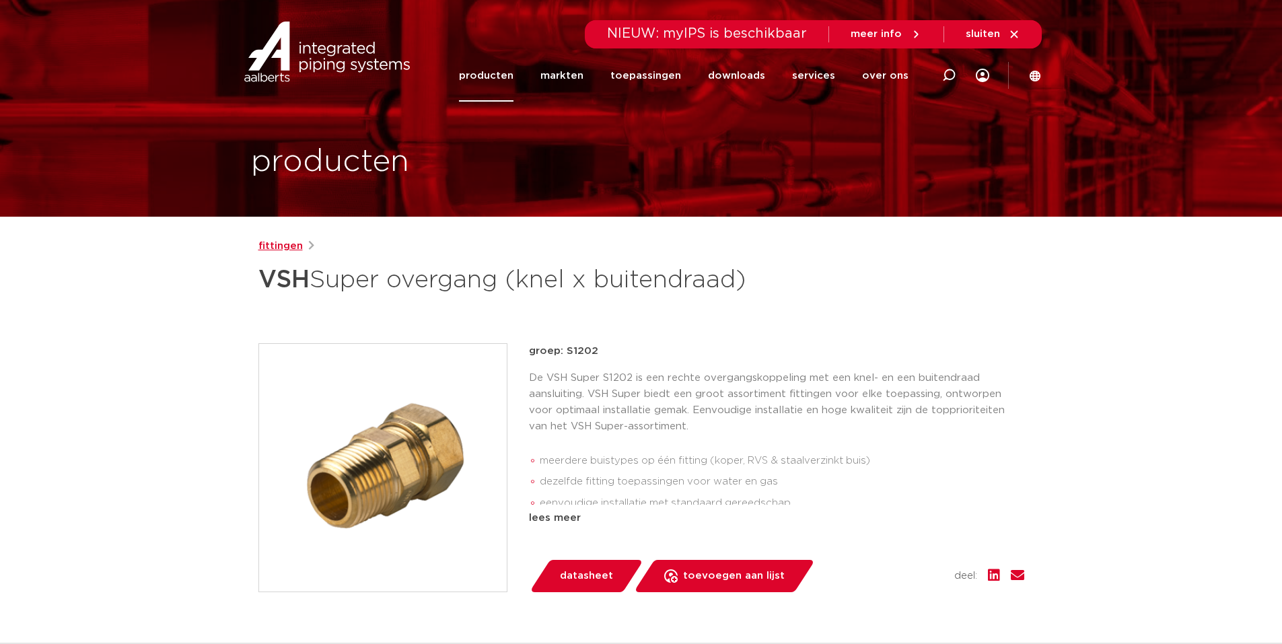
click at [295, 248] on link "fittingen" at bounding box center [280, 246] width 44 height 16
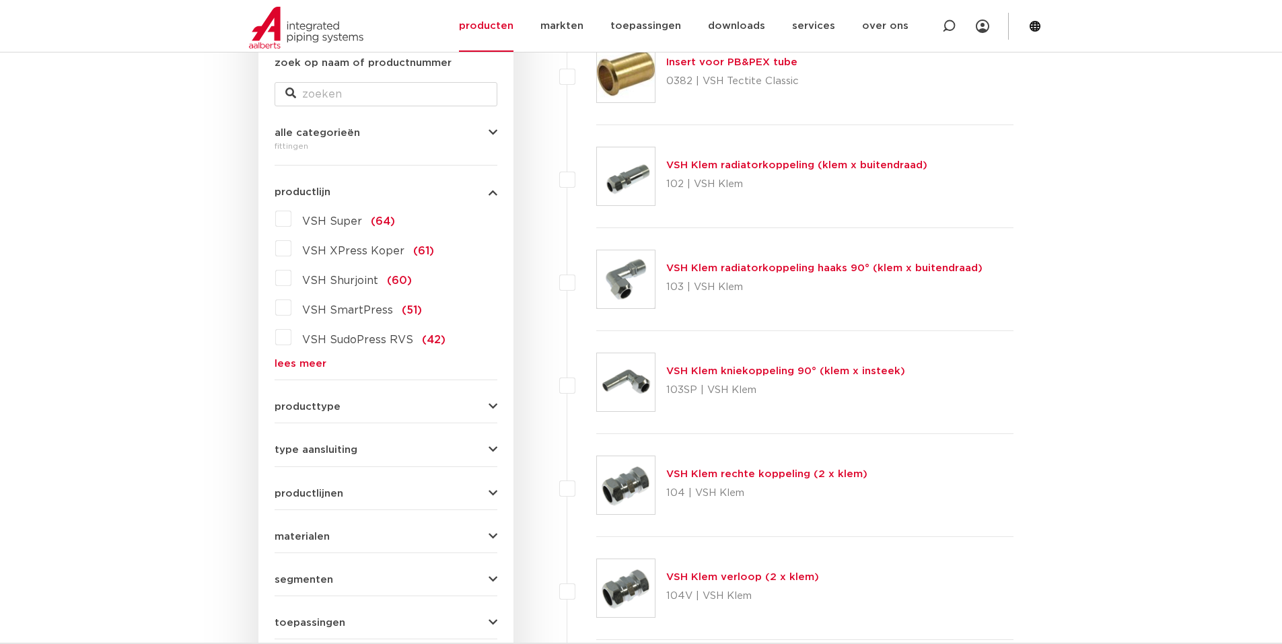
click at [291, 220] on label "VSH Super (64)" at bounding box center [343, 219] width 104 height 22
click at [0, 0] on input "VSH Super (64)" at bounding box center [0, 0] width 0 height 0
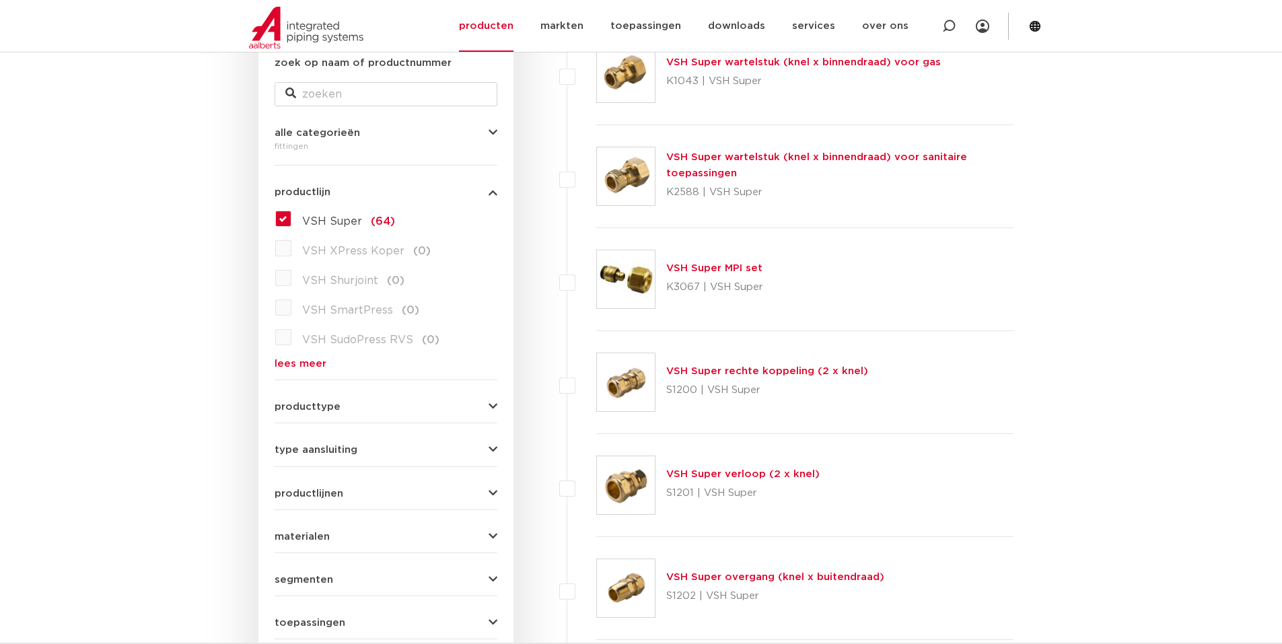
click at [729, 269] on link "VSH Super MPI set" at bounding box center [714, 268] width 96 height 10
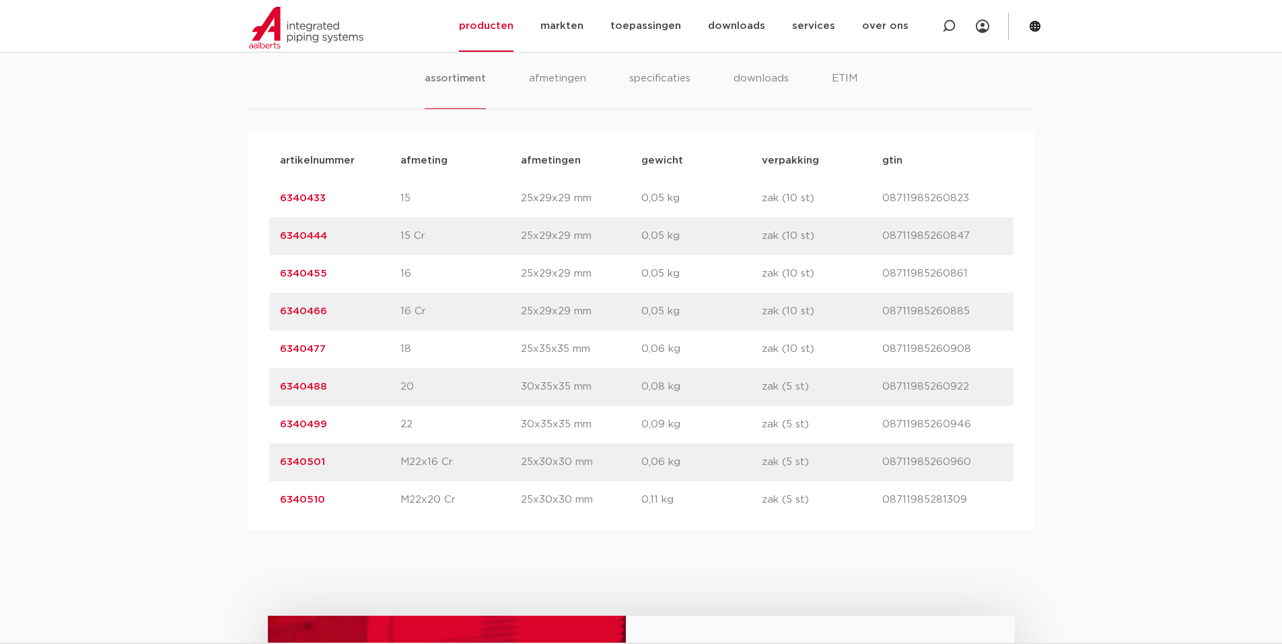
scroll to position [807, 0]
click at [320, 425] on link "6340499" at bounding box center [303, 423] width 47 height 10
drag, startPoint x: 273, startPoint y: 423, endPoint x: 967, endPoint y: 422, distance: 693.7
click at [976, 431] on div "artikelnummer 6340499 afmeting 22 [GEOGRAPHIC_DATA] 30x35x35 mm gewicht 0,09 kg…" at bounding box center [641, 424] width 744 height 38
copy div "6340499 afmeting 22 afmetingen 30x35x35 mm gewicht 0,09 kg verpakking zak (5 st…"
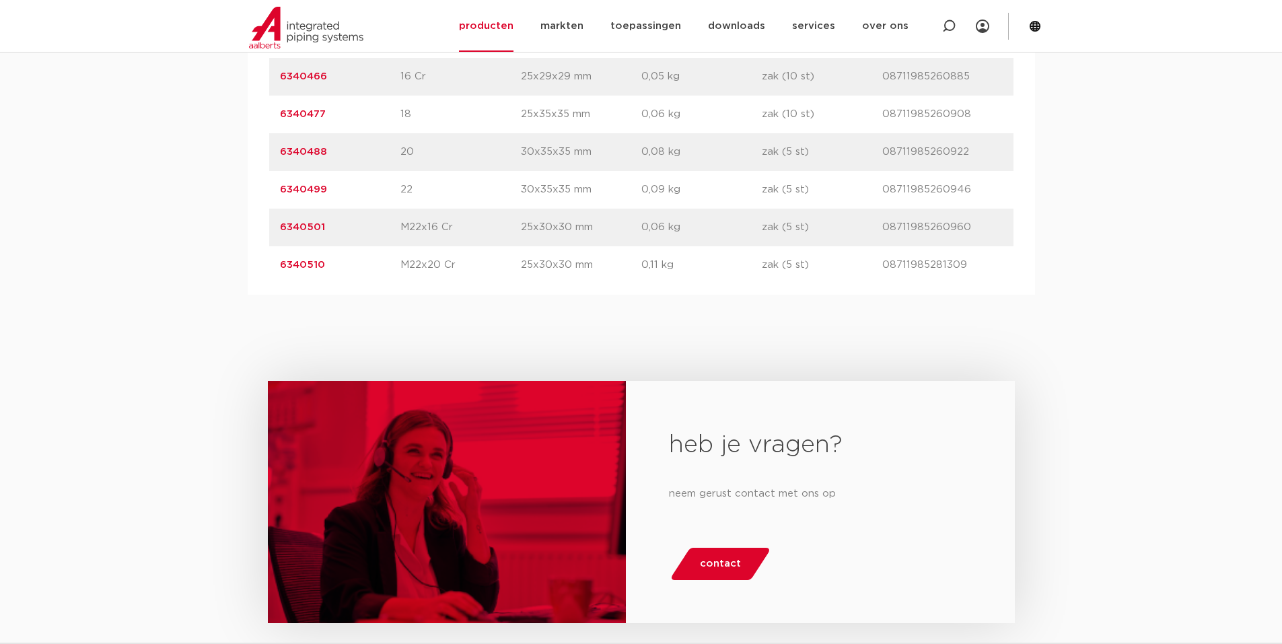
scroll to position [1009, 0]
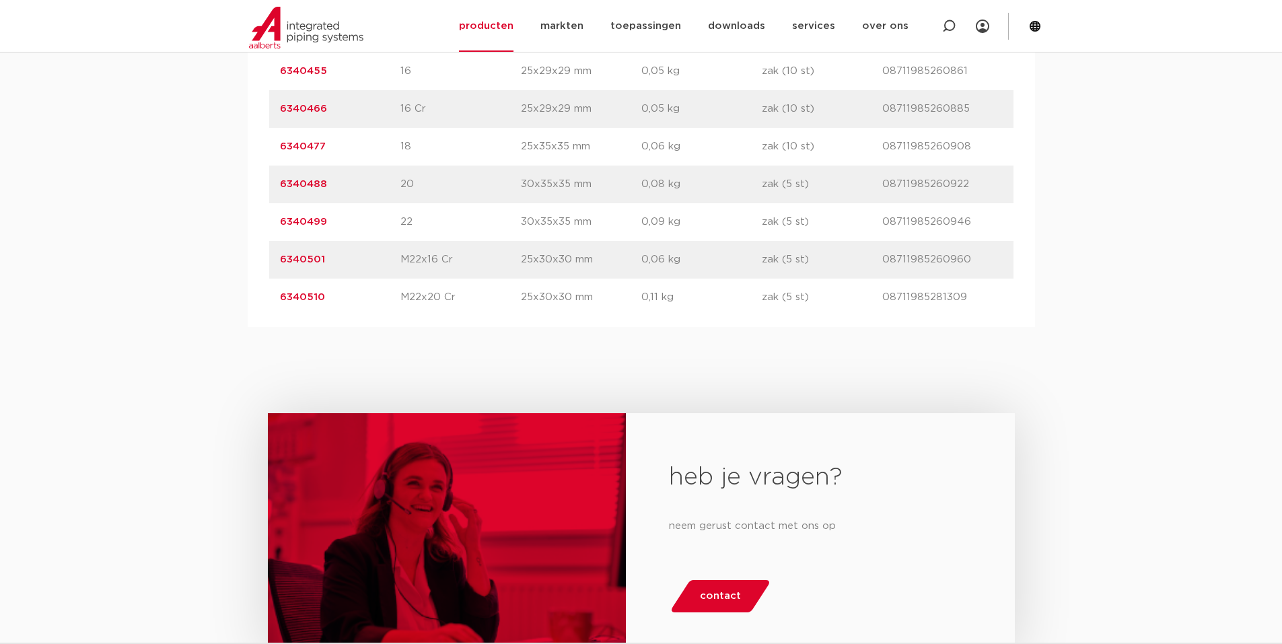
click at [305, 219] on link "6340499" at bounding box center [303, 222] width 47 height 10
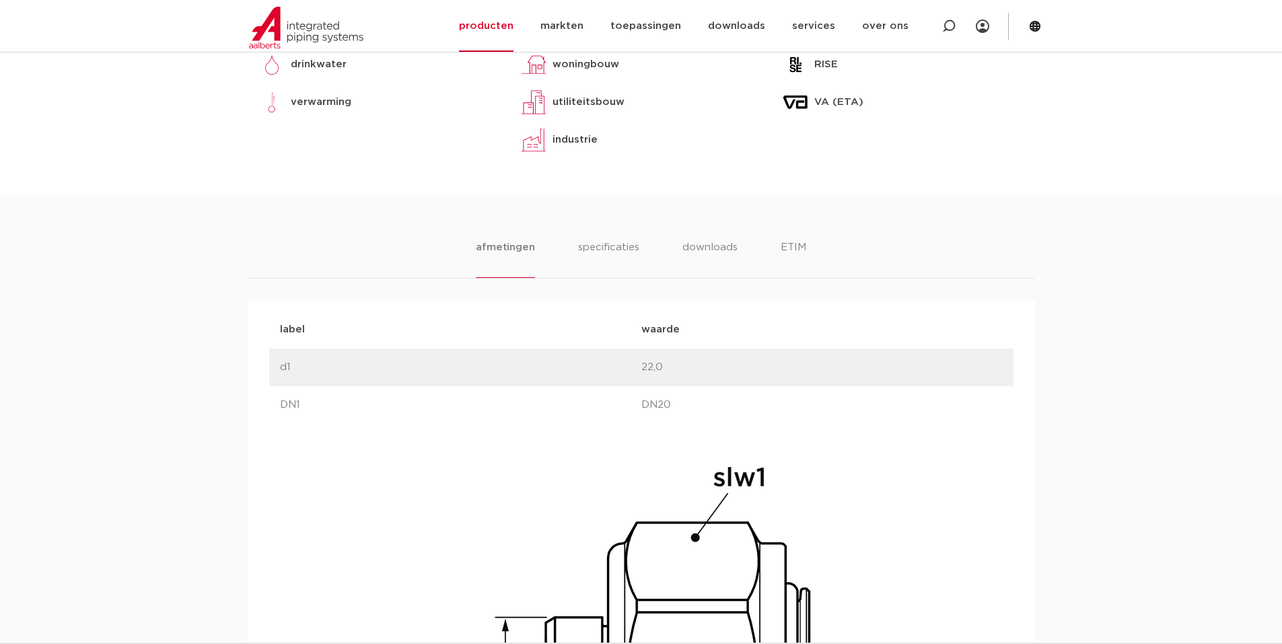
scroll to position [606, 0]
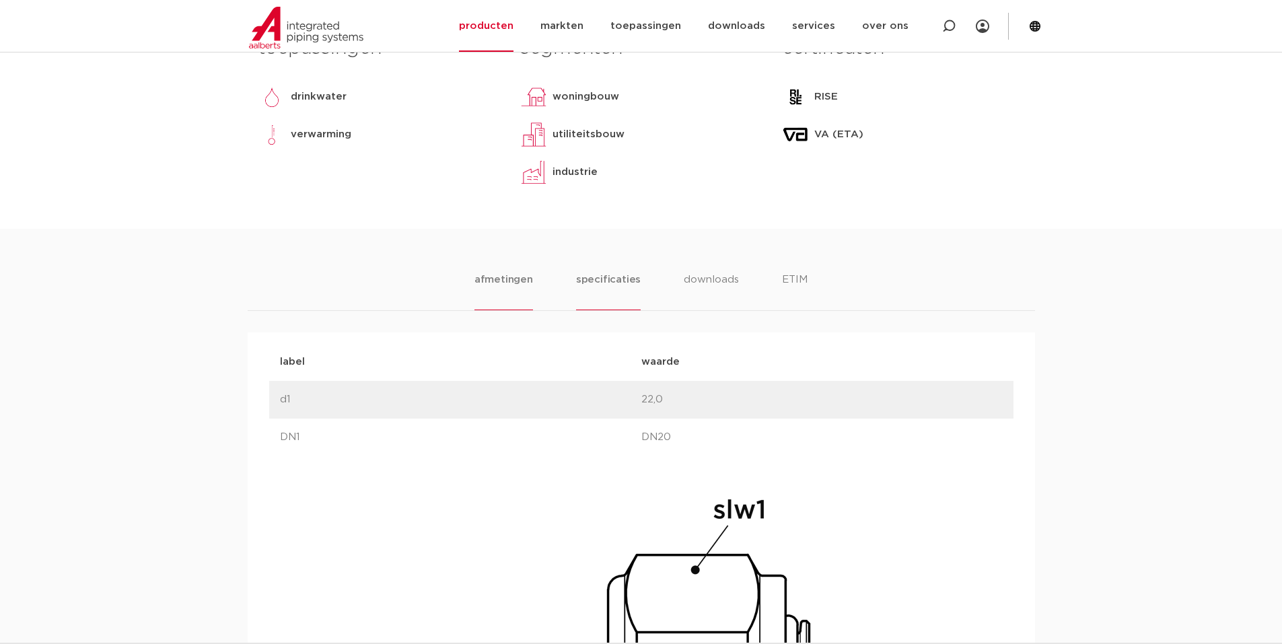
click at [617, 279] on li "specificaties" at bounding box center [608, 291] width 65 height 38
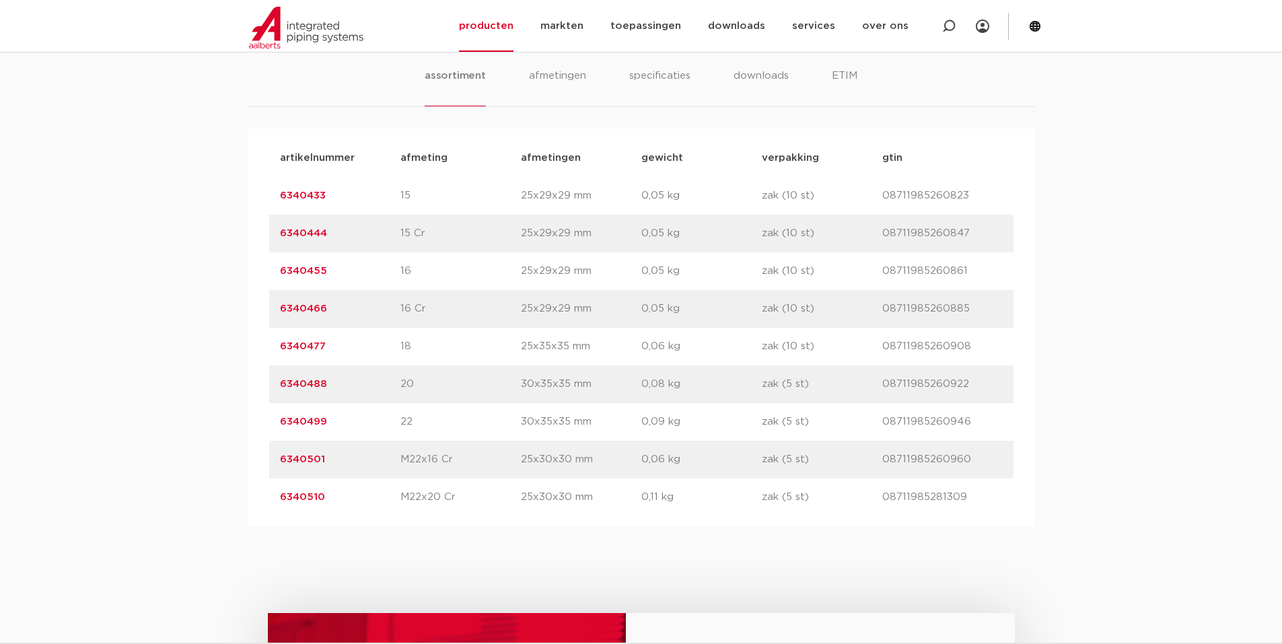
scroll to position [740, 0]
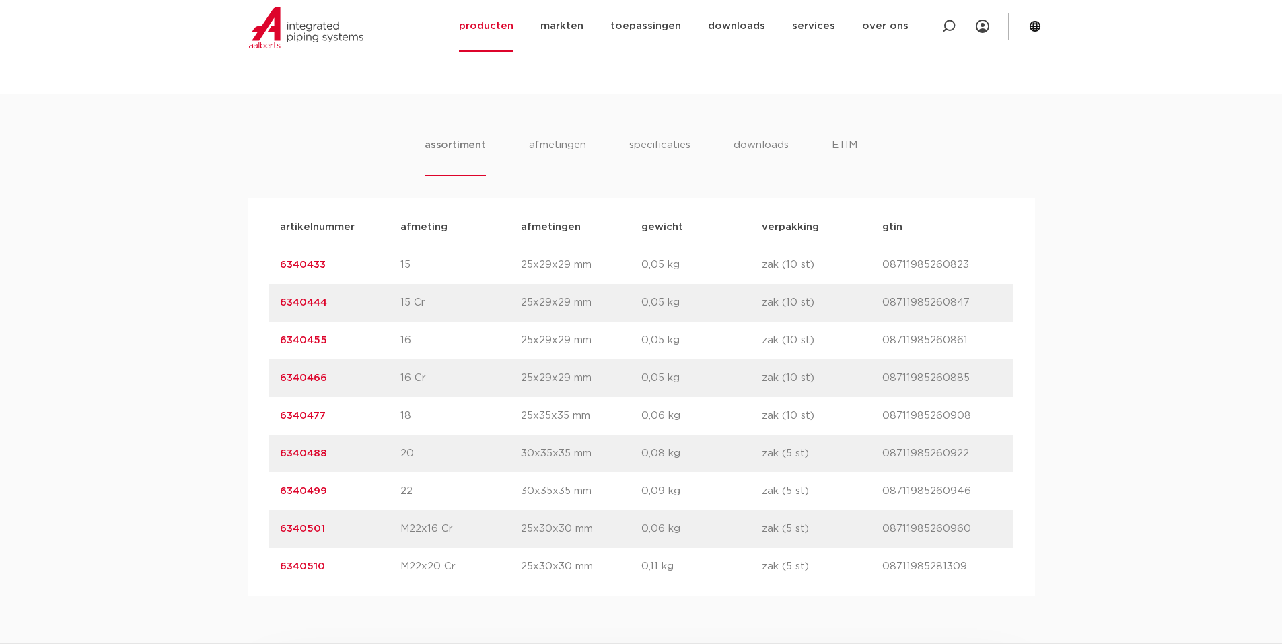
click at [320, 300] on link "6340444" at bounding box center [303, 302] width 47 height 10
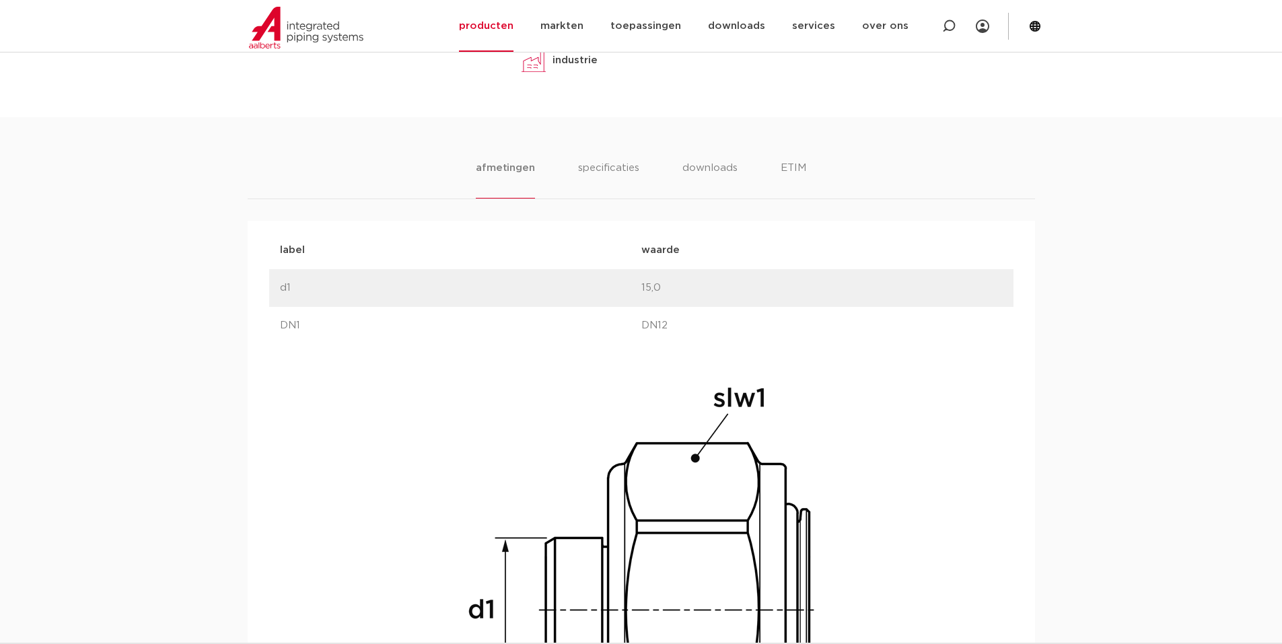
scroll to position [637, 0]
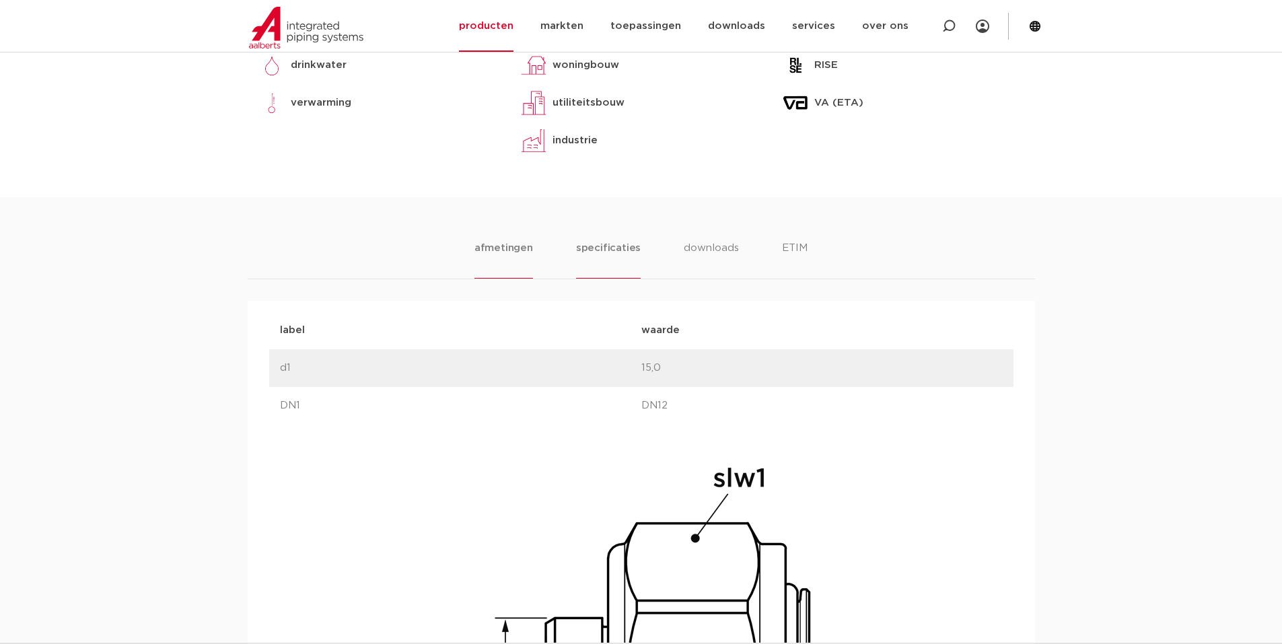
click at [609, 249] on li "specificaties" at bounding box center [608, 259] width 65 height 38
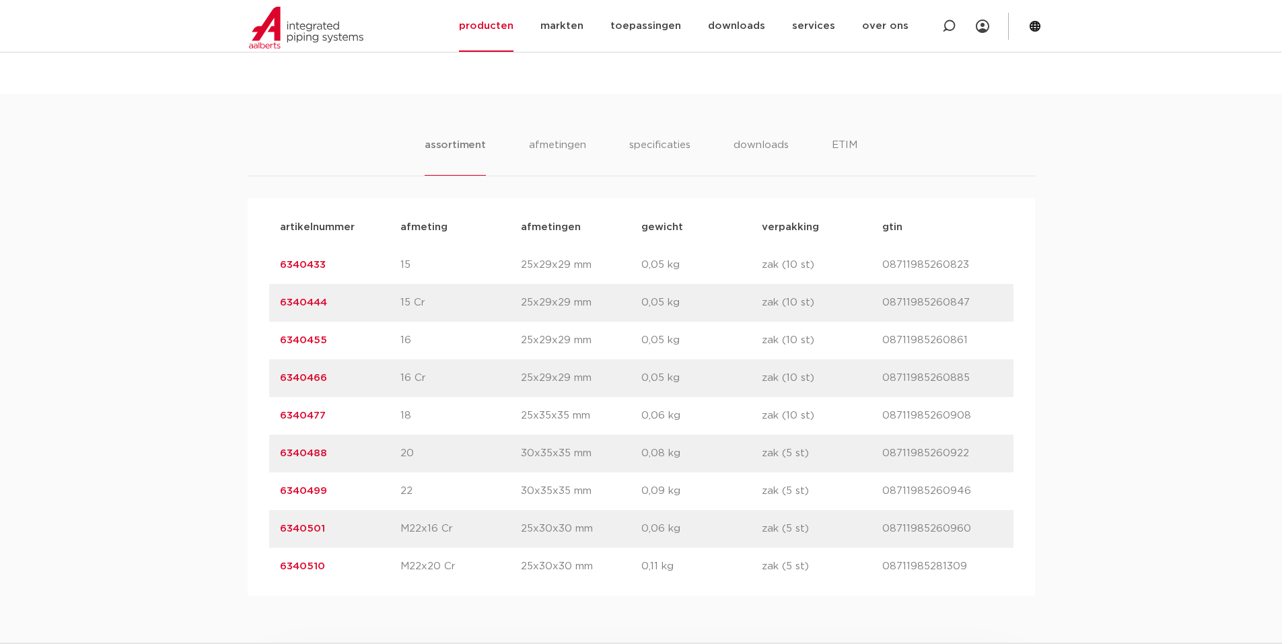
drag, startPoint x: 278, startPoint y: 264, endPoint x: 982, endPoint y: 258, distance: 703.8
click at [986, 260] on div "artikelnummer 6340433 afmeting 15 afmetingen 25x29x29 mm gewicht 0,05 kg verpak…" at bounding box center [641, 265] width 744 height 38
copy div "6340433 afmeting 15 afmetingen 25x29x29 mm gewicht 0,05 kg verpakking zak (10 s…"
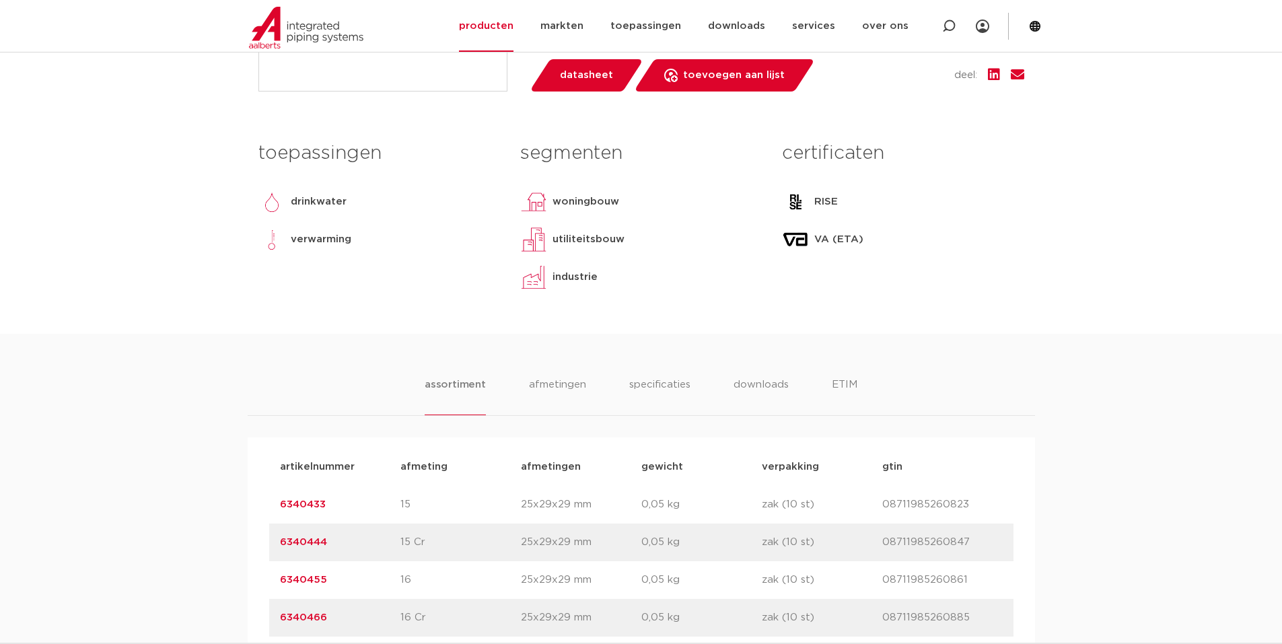
scroll to position [538, 0]
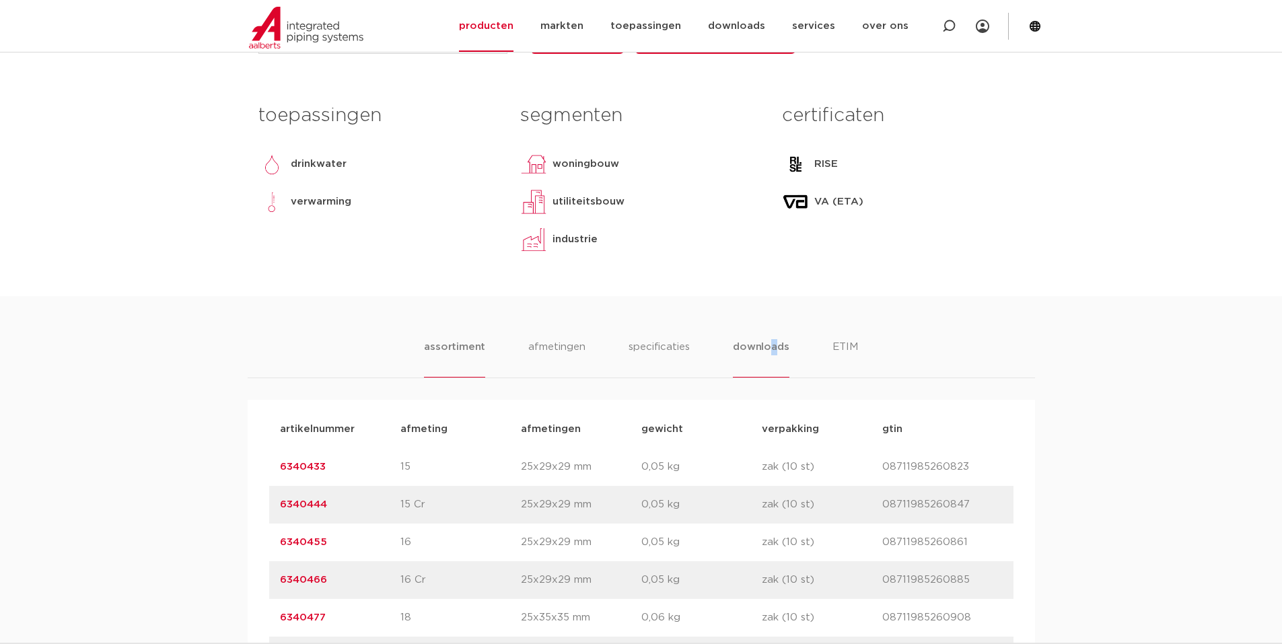
click at [772, 342] on li "downloads" at bounding box center [761, 358] width 56 height 38
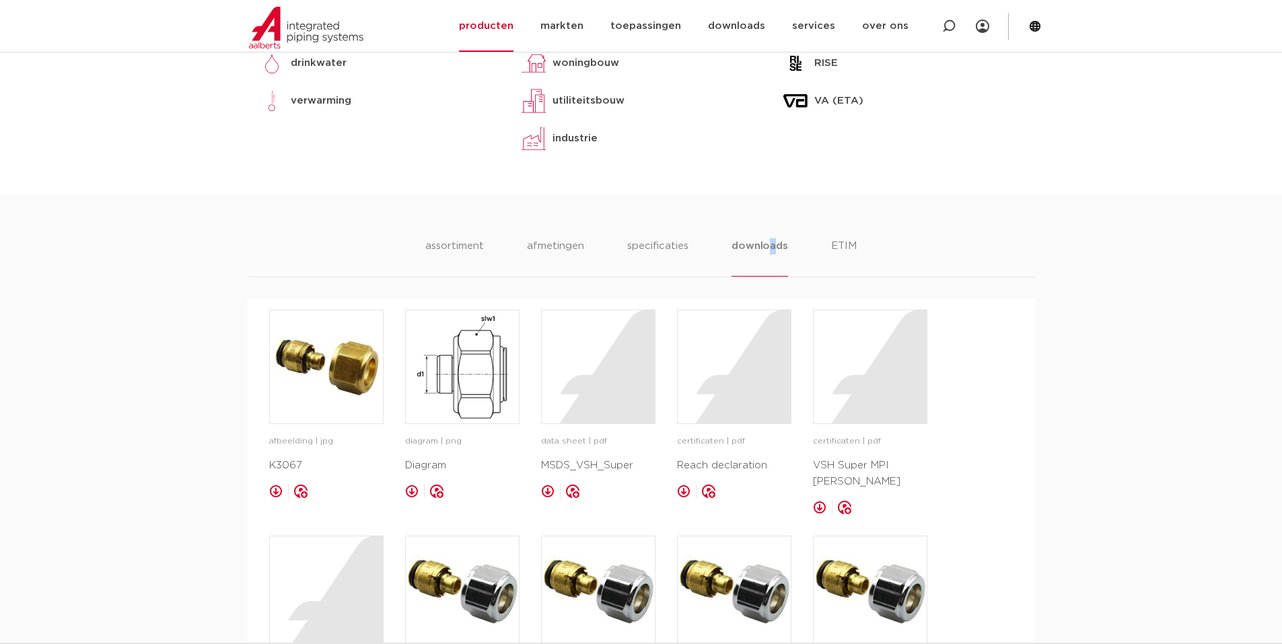
scroll to position [606, 0]
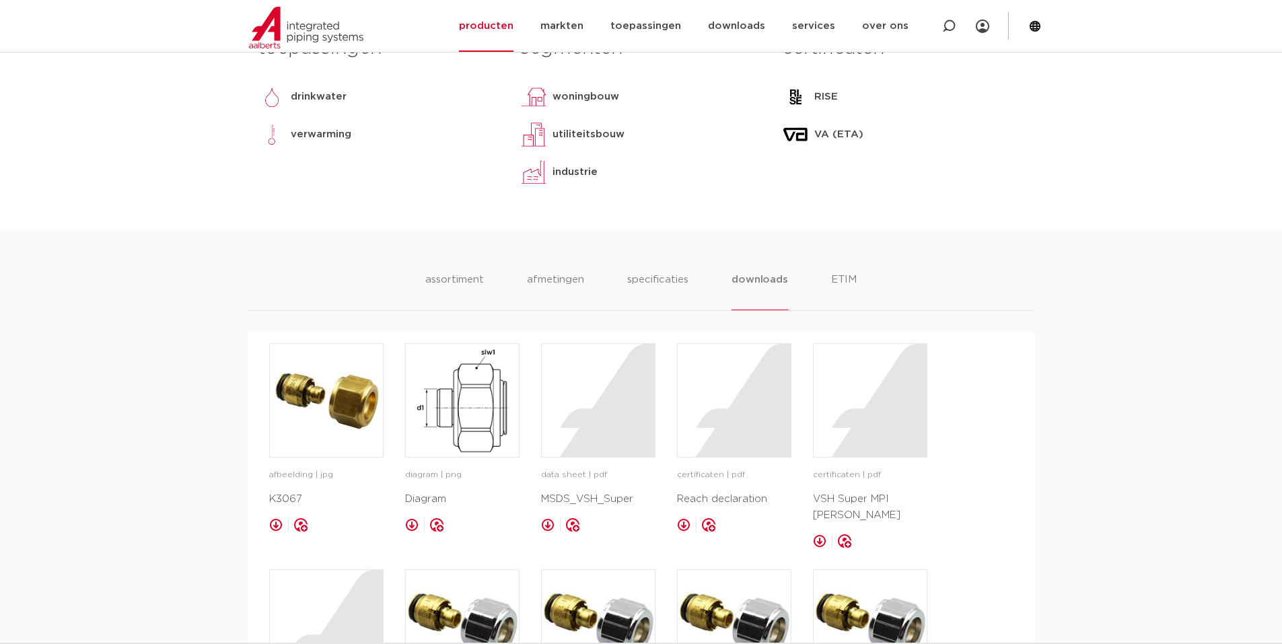
click at [761, 297] on li "downloads" at bounding box center [759, 291] width 56 height 38
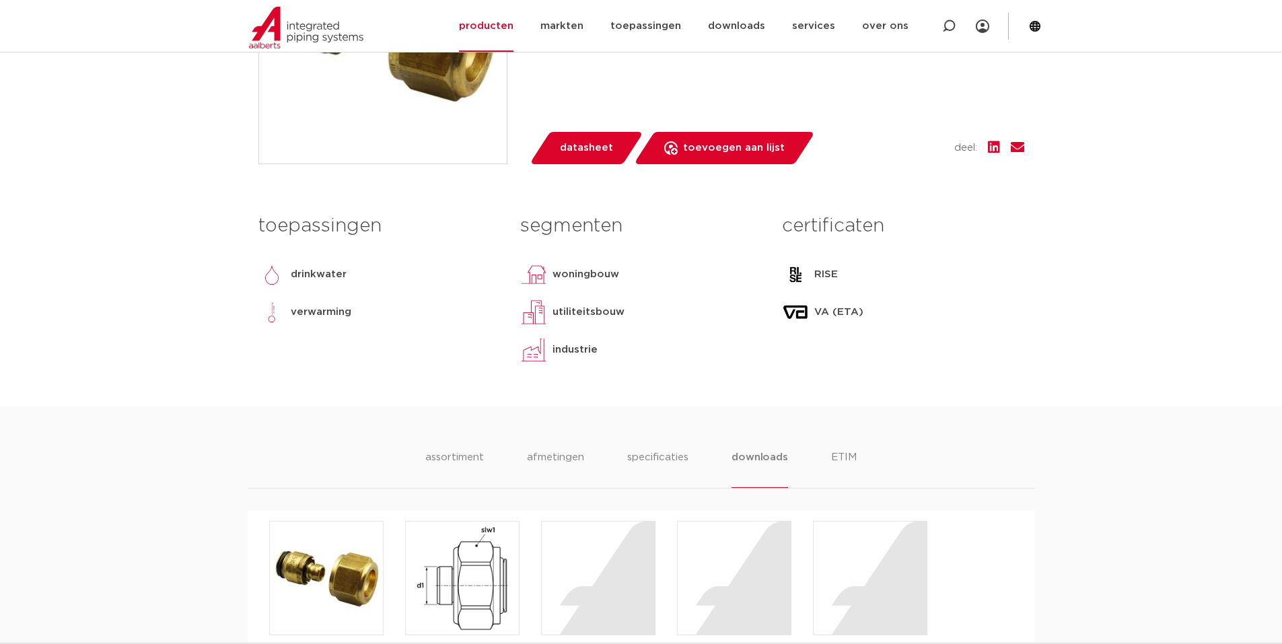
scroll to position [404, 0]
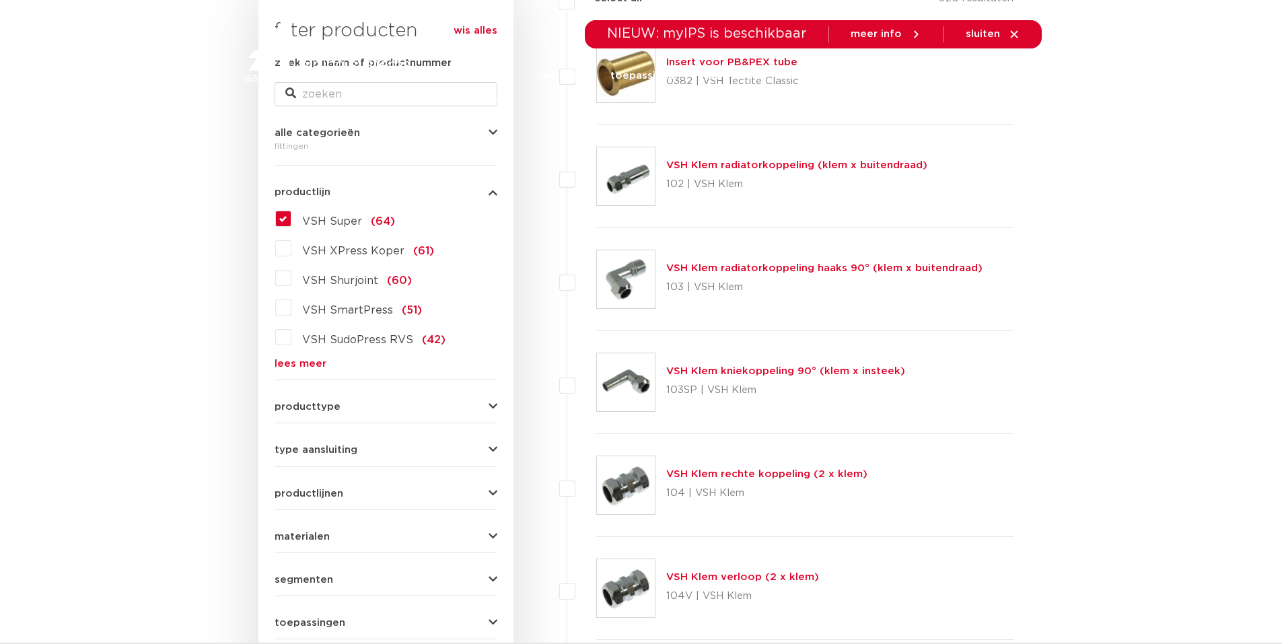
click at [291, 216] on label "VSH Super (64)" at bounding box center [343, 219] width 104 height 22
click at [0, 0] on input "VSH Super (64)" at bounding box center [0, 0] width 0 height 0
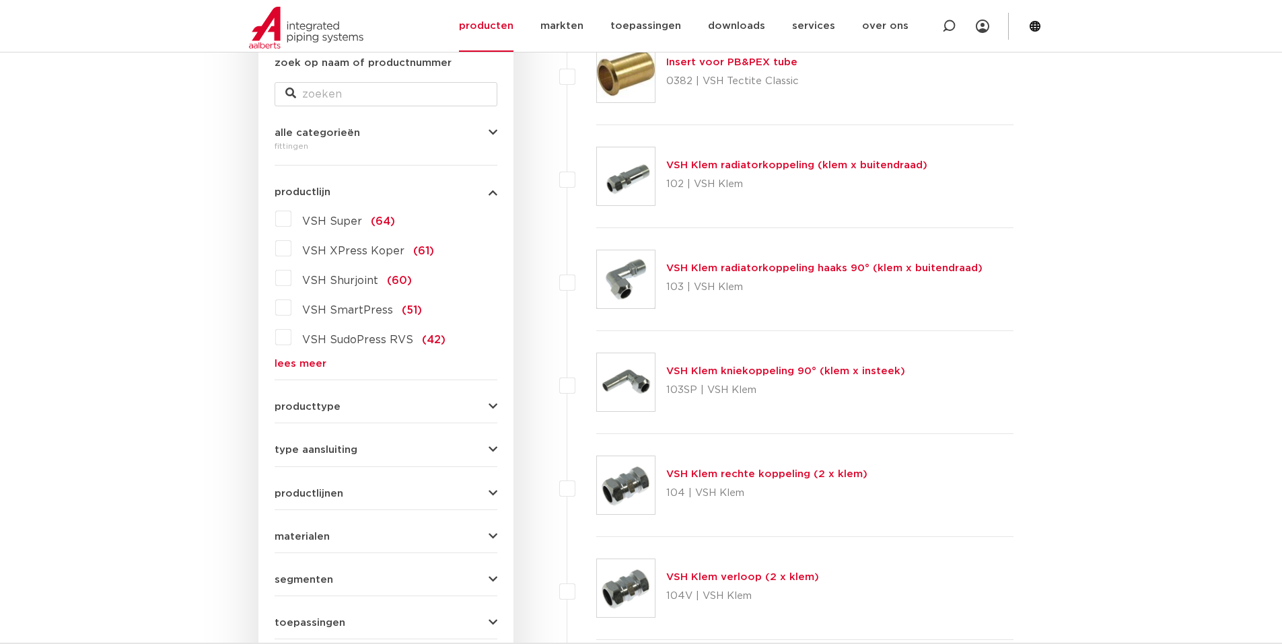
click at [291, 215] on label "VSH Super (64)" at bounding box center [343, 219] width 104 height 22
click at [0, 0] on input "VSH Super (64)" at bounding box center [0, 0] width 0 height 0
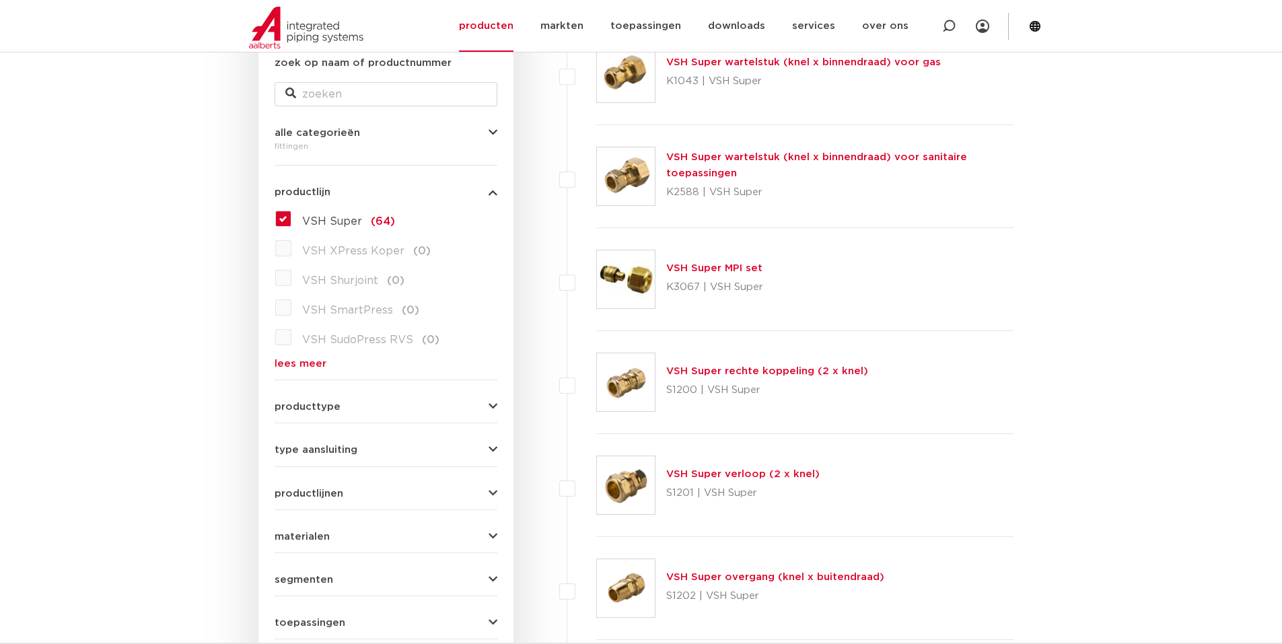
click at [709, 270] on link "VSH Super MPI set" at bounding box center [714, 268] width 96 height 10
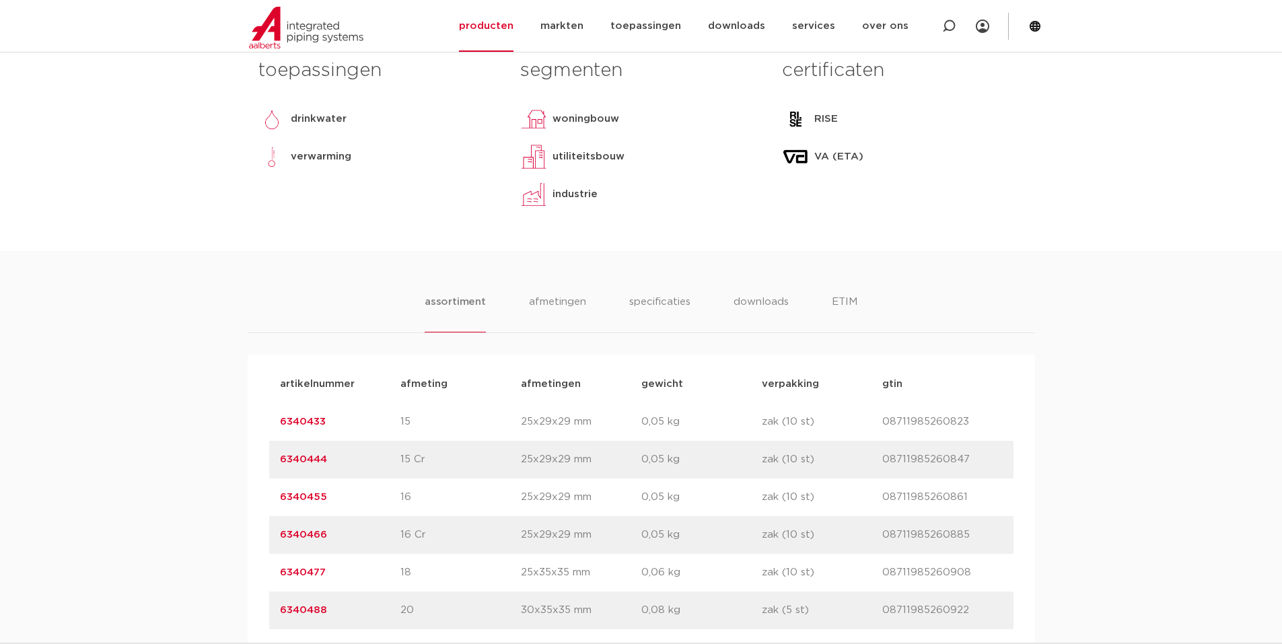
scroll to position [740, 0]
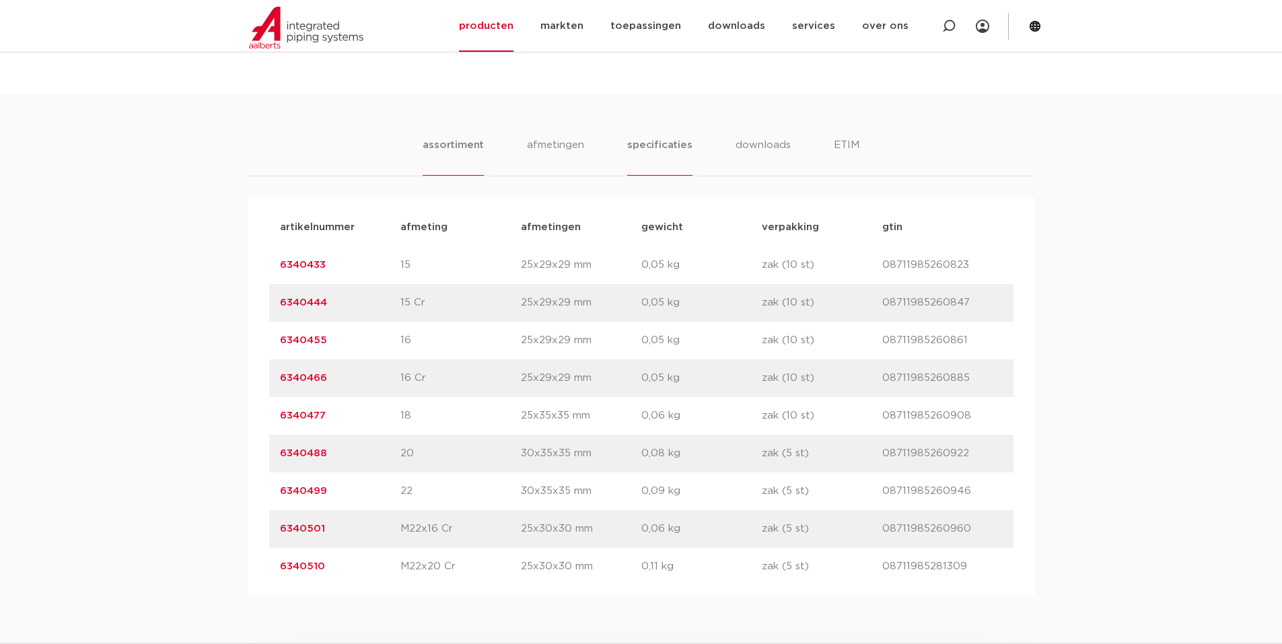
click at [663, 145] on li "specificaties" at bounding box center [659, 156] width 65 height 38
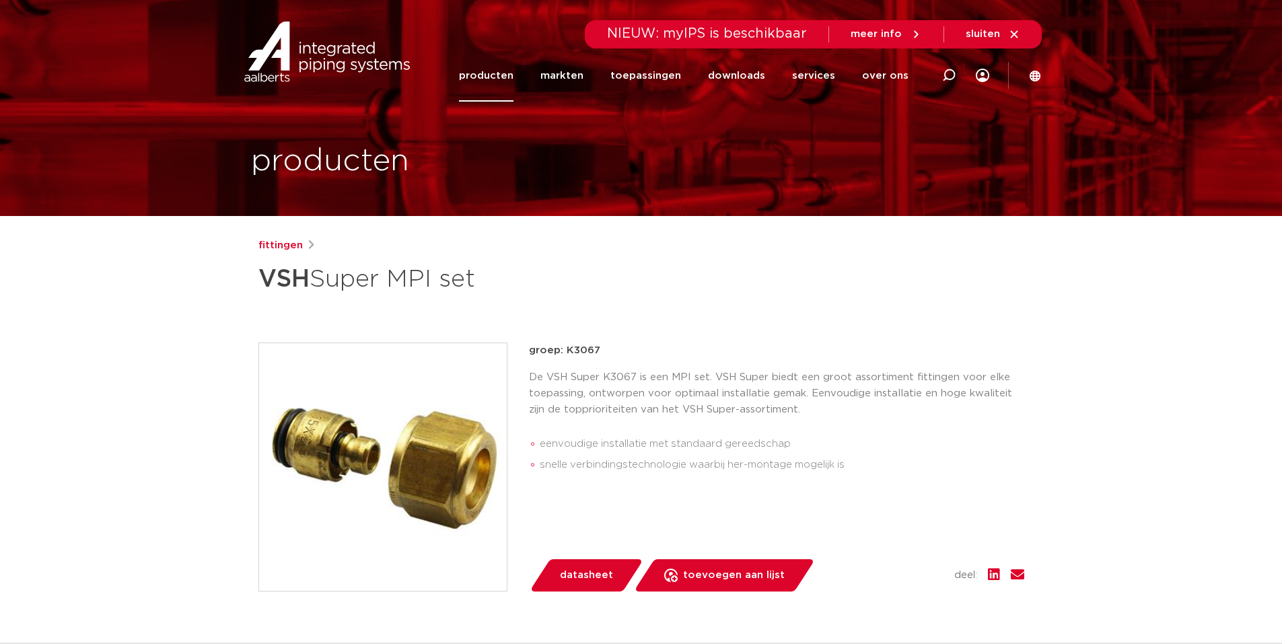
scroll to position [0, 0]
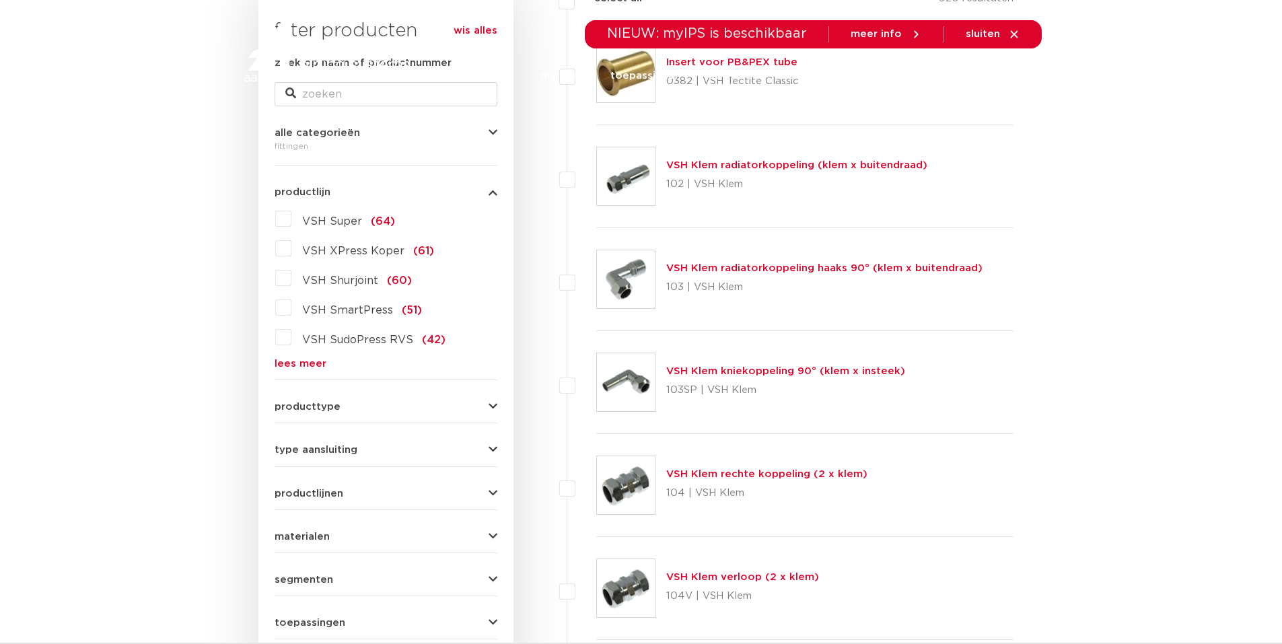
scroll to position [269, 0]
click at [291, 220] on label "VSH Super (64)" at bounding box center [343, 219] width 104 height 22
click at [0, 0] on input "VSH Super (64)" at bounding box center [0, 0] width 0 height 0
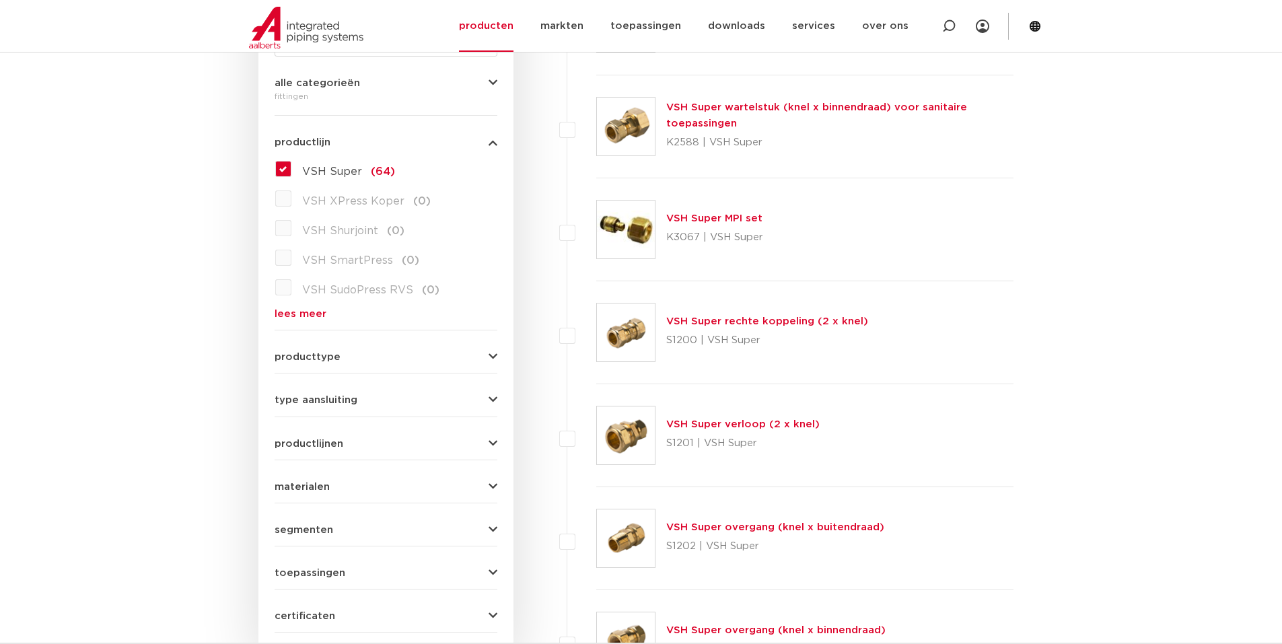
click at [702, 218] on link "VSH Super MPI set" at bounding box center [714, 218] width 96 height 10
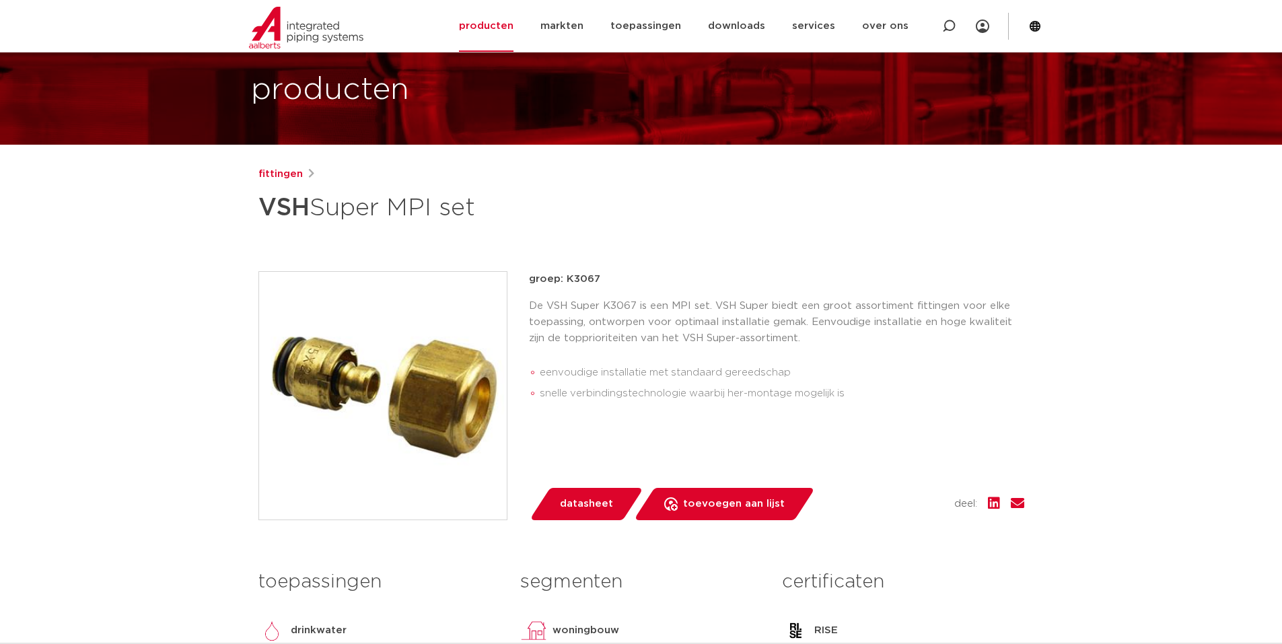
scroll to position [67, 0]
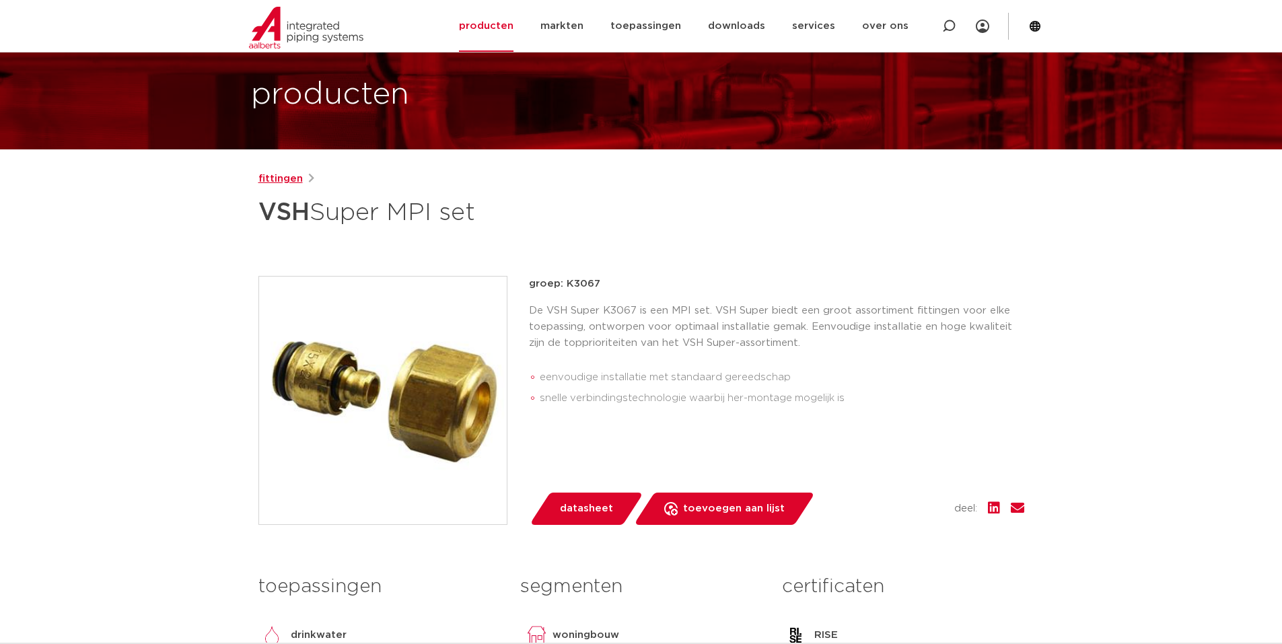
click at [286, 182] on link "fittingen" at bounding box center [280, 179] width 44 height 16
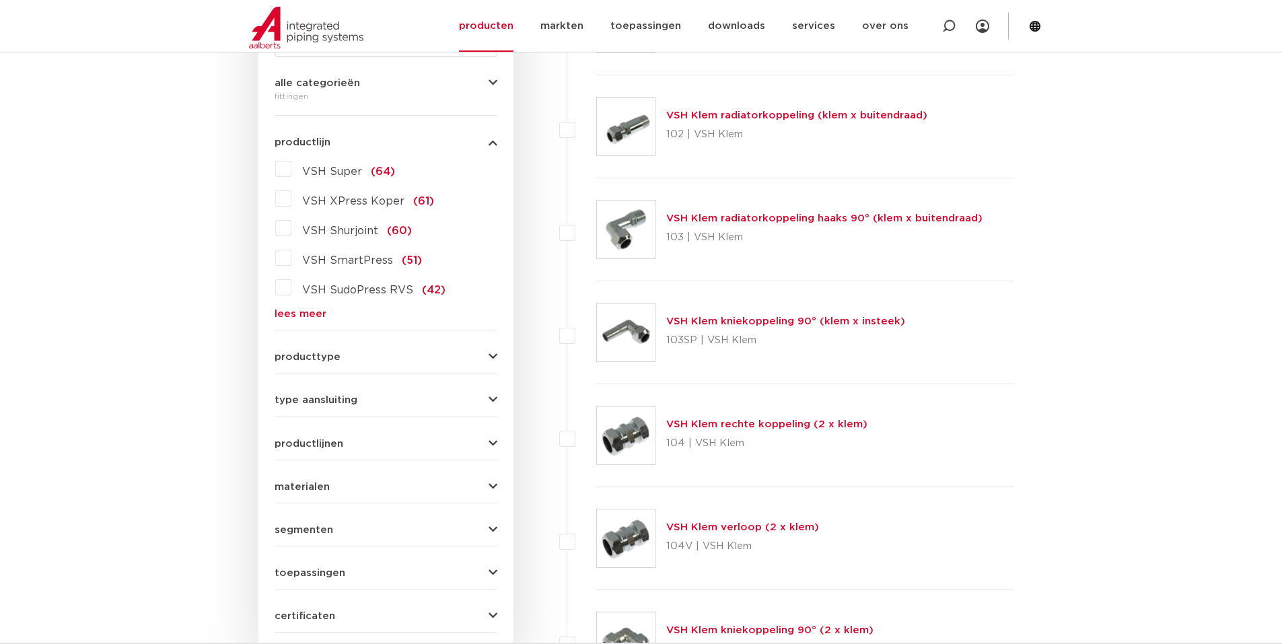
click at [291, 168] on label "VSH Super (64)" at bounding box center [343, 169] width 104 height 22
click at [0, 0] on input "VSH Super (64)" at bounding box center [0, 0] width 0 height 0
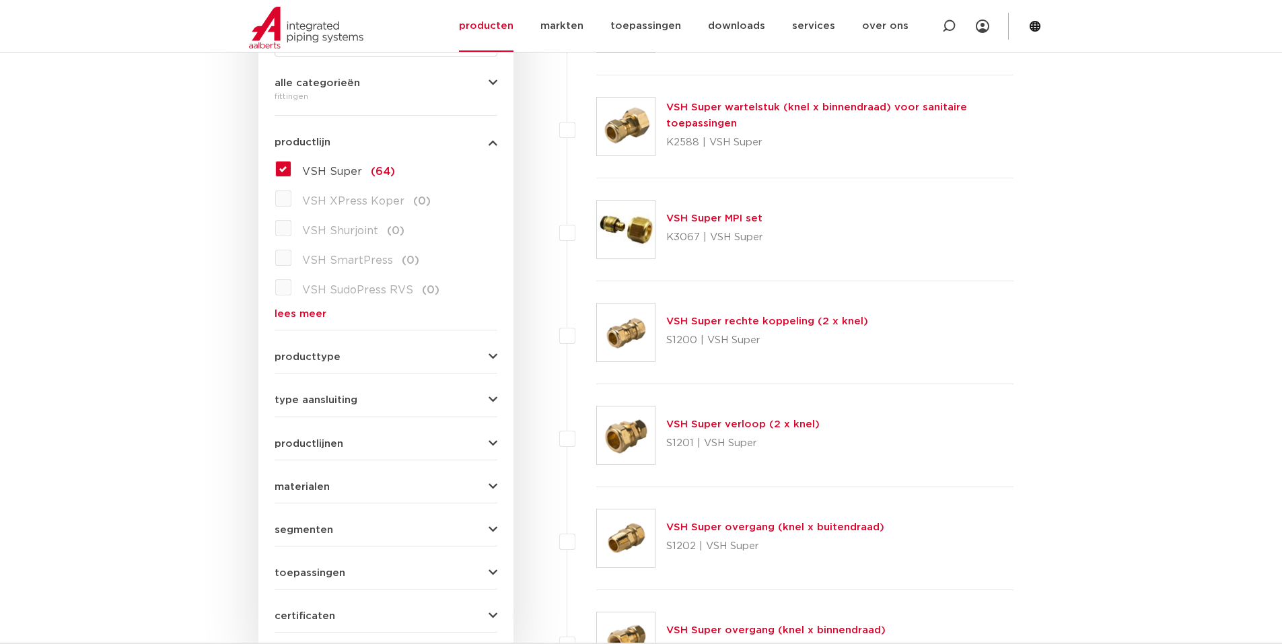
click at [766, 317] on link "VSH Super rechte koppeling (2 x knel)" at bounding box center [767, 321] width 202 height 10
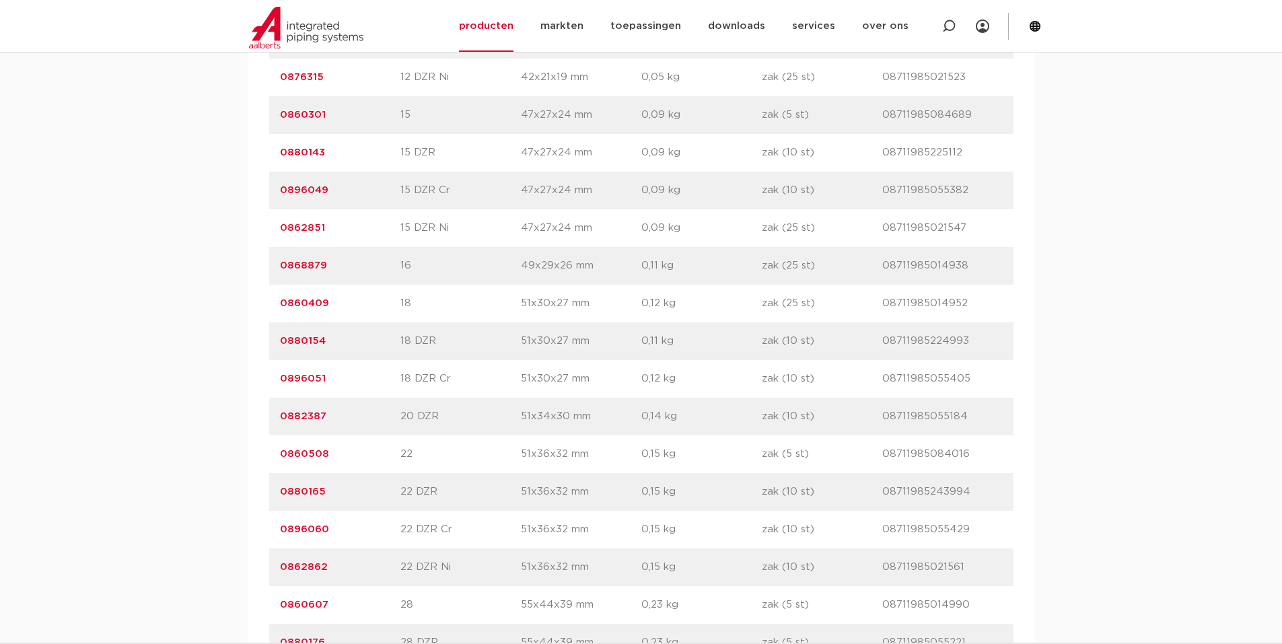
scroll to position [1278, 0]
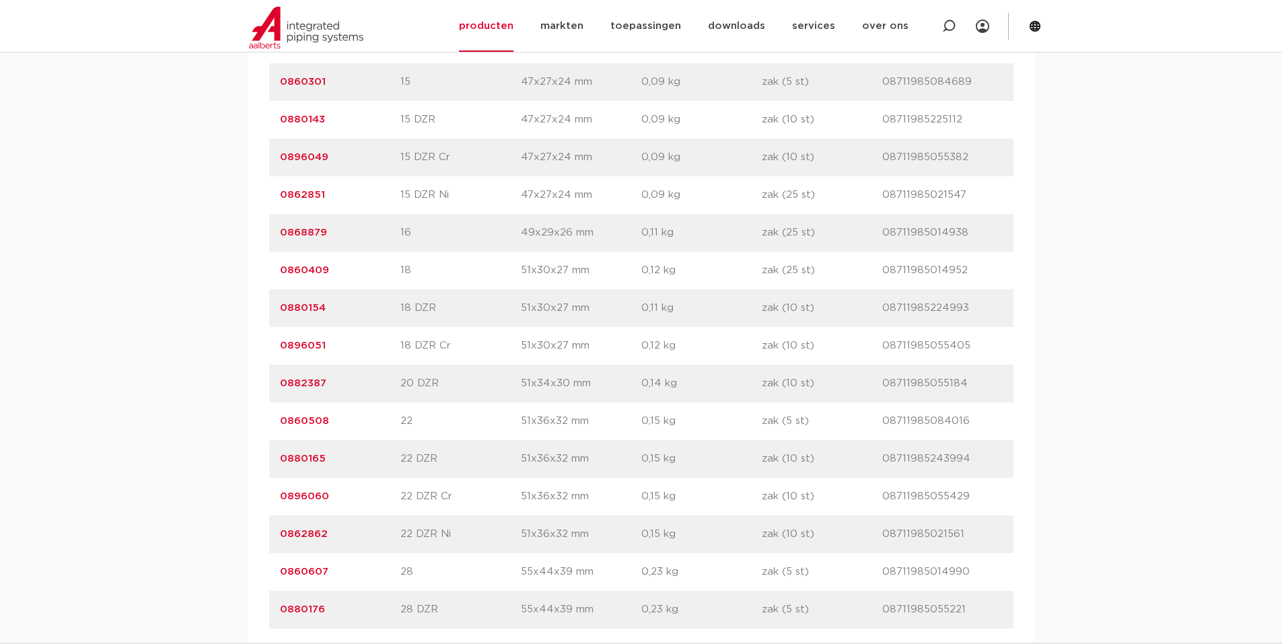
drag, startPoint x: 274, startPoint y: 379, endPoint x: 978, endPoint y: 381, distance: 704.4
click at [978, 381] on div "artikelnummer 0882387 afmeting 20 DZR afmetingen 51x34x30 mm gewicht 0,14 kg ve…" at bounding box center [641, 384] width 744 height 38
copy div "0882387 afmeting 20 DZR afmetingen 51x34x30 mm gewicht 0,14 kg verpakking zak (…"
click at [1066, 354] on div "assortiment afmetingen specificaties downloads ETIM sustainability assortiment …" at bounding box center [641, 237] width 1282 height 1331
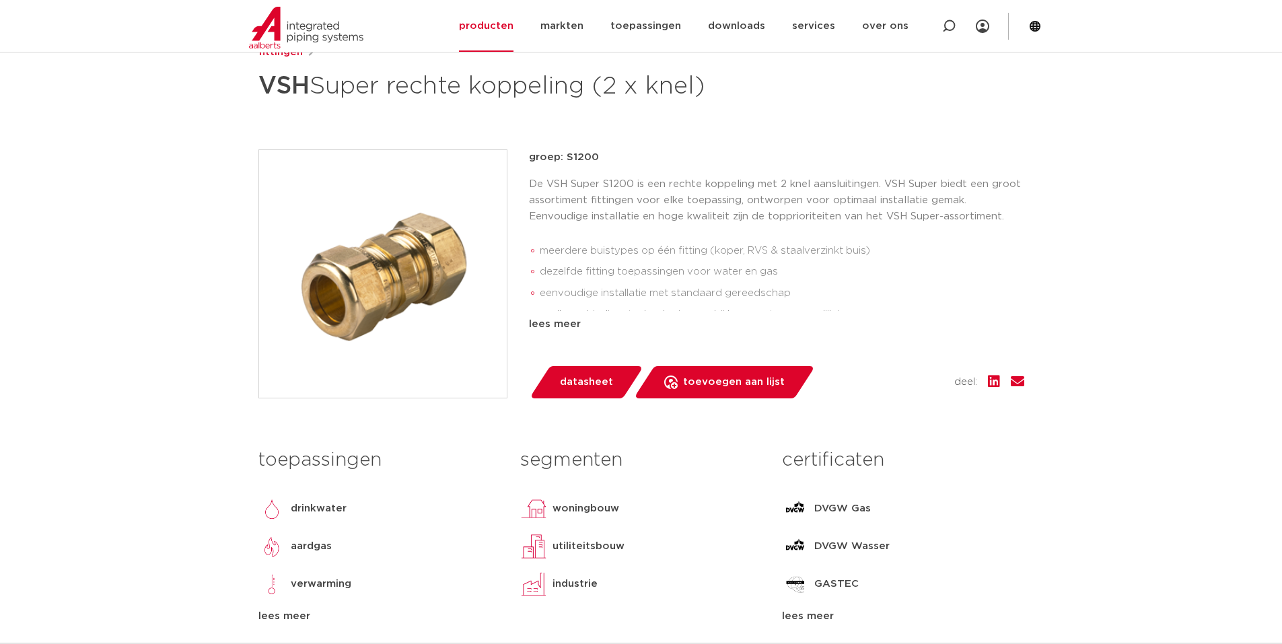
scroll to position [0, 0]
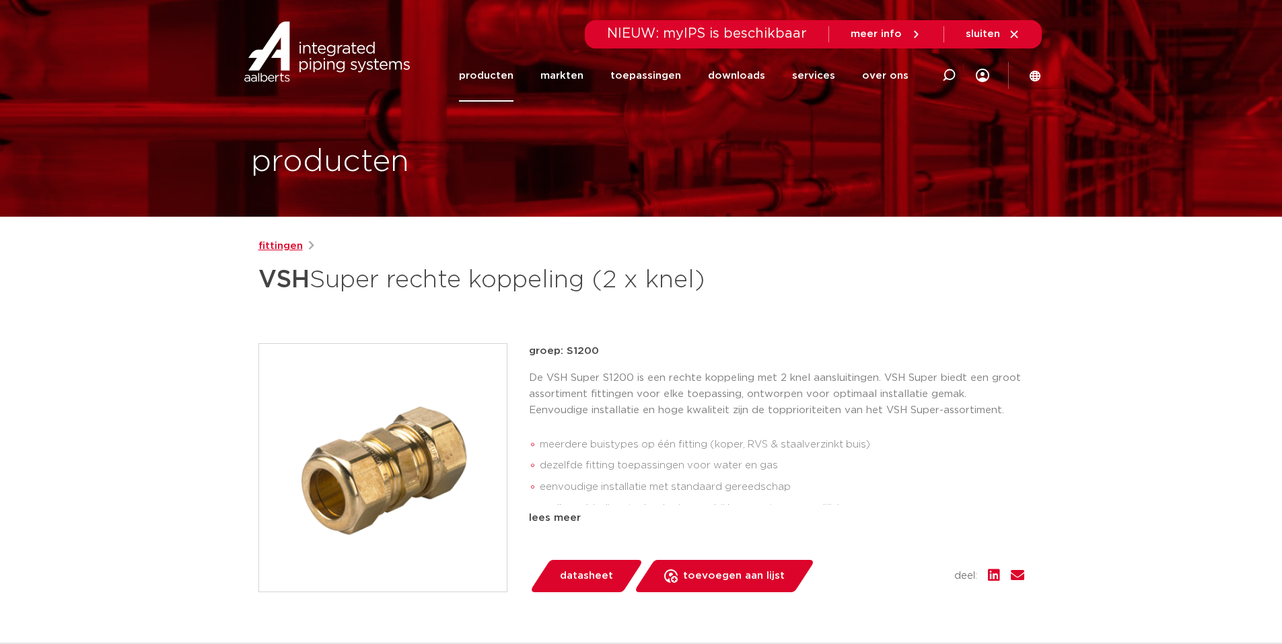
click at [262, 242] on link "fittingen" at bounding box center [280, 246] width 44 height 16
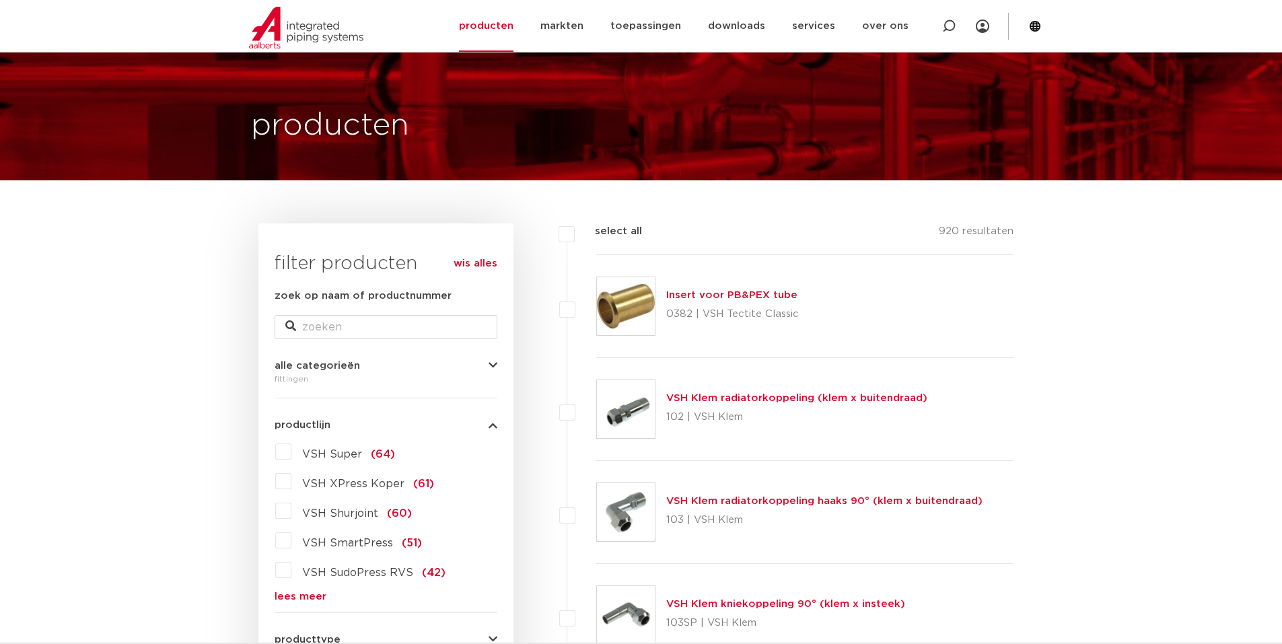
scroll to position [67, 0]
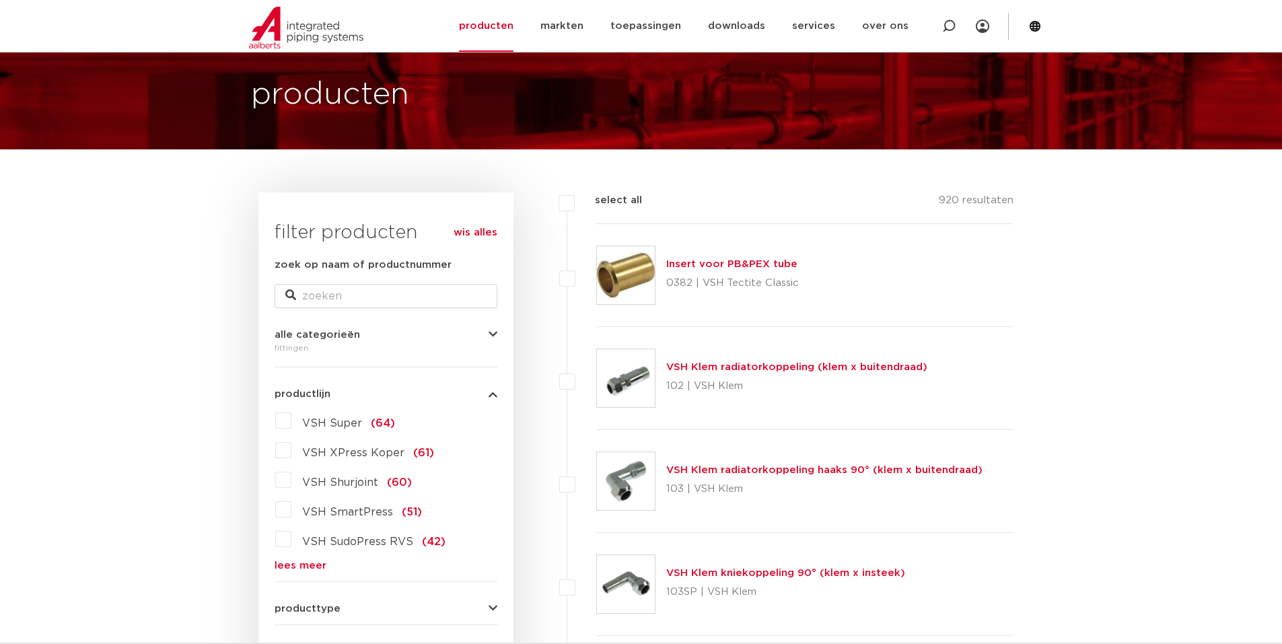
click at [291, 426] on label "VSH Super (64)" at bounding box center [343, 421] width 104 height 22
click at [0, 0] on input "VSH Super (64)" at bounding box center [0, 0] width 0 height 0
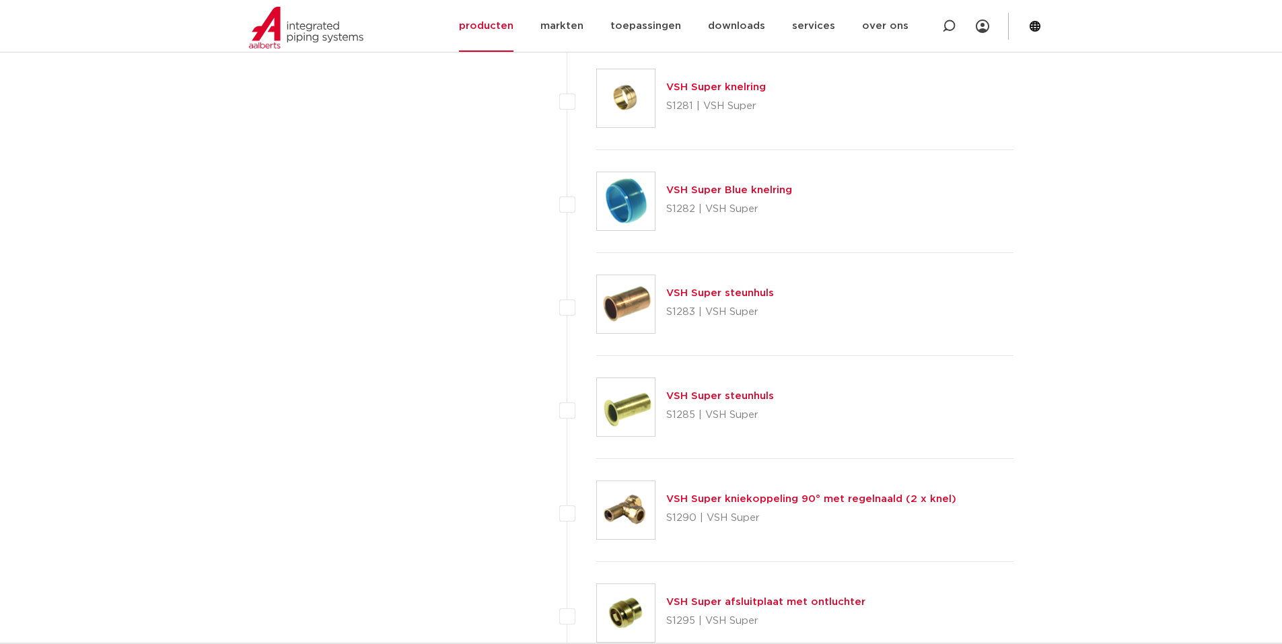
scroll to position [4777, 0]
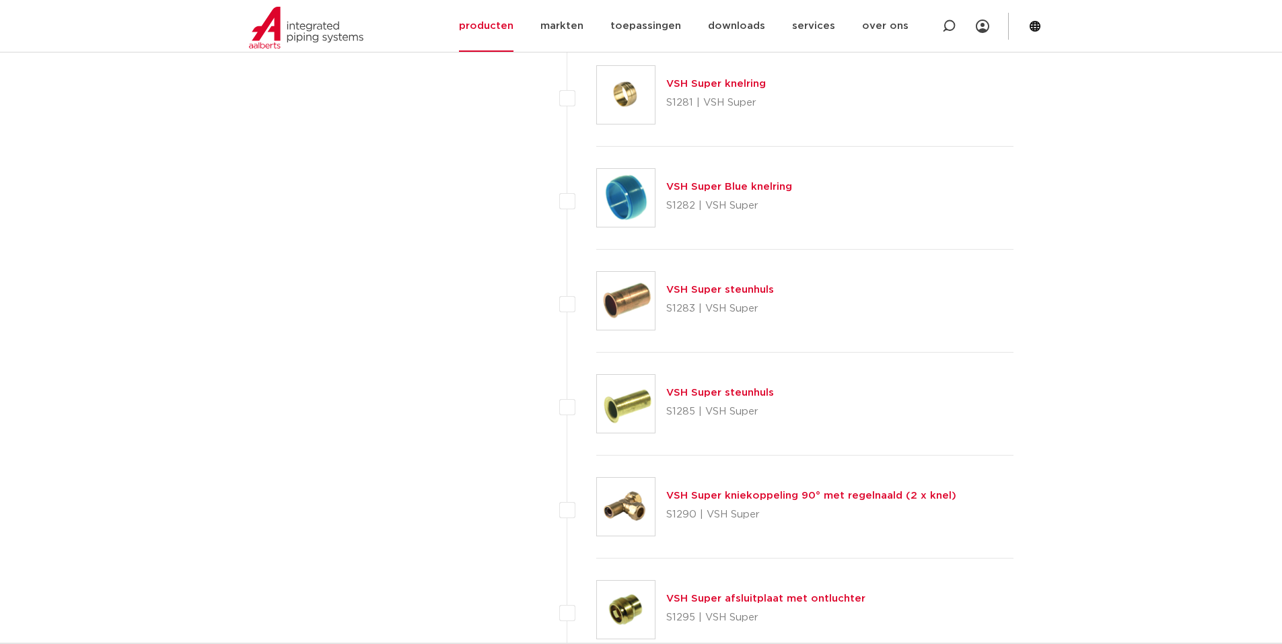
click at [728, 394] on link "VSH Super steunhuls" at bounding box center [720, 393] width 108 height 10
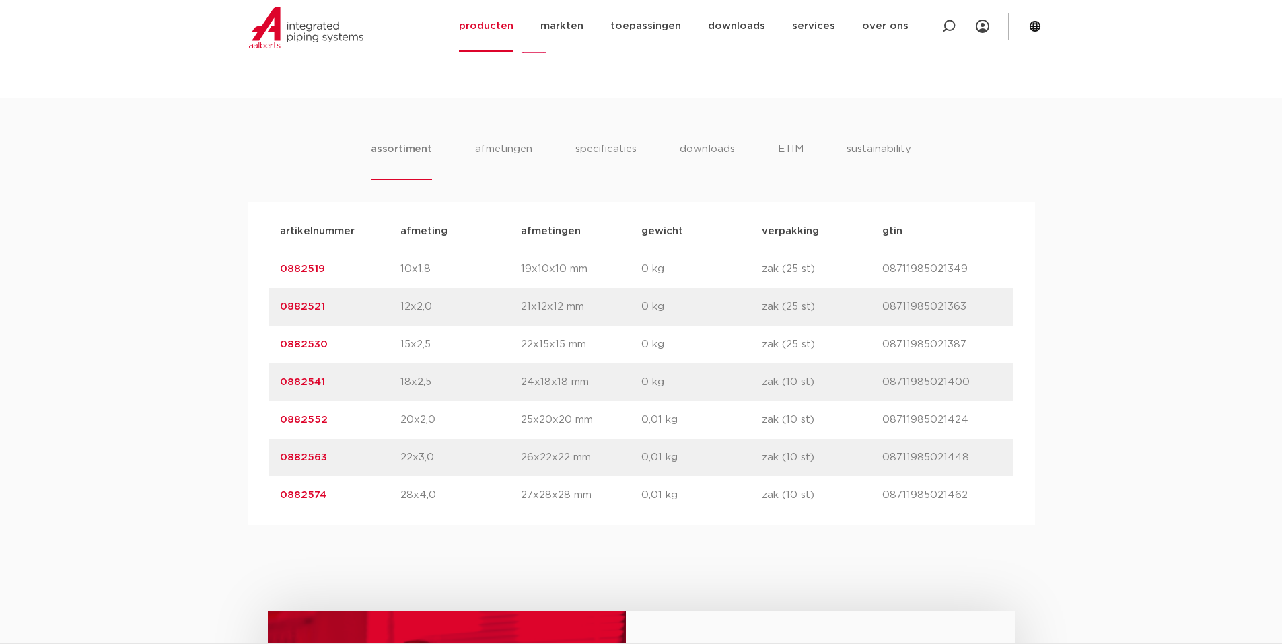
scroll to position [740, 0]
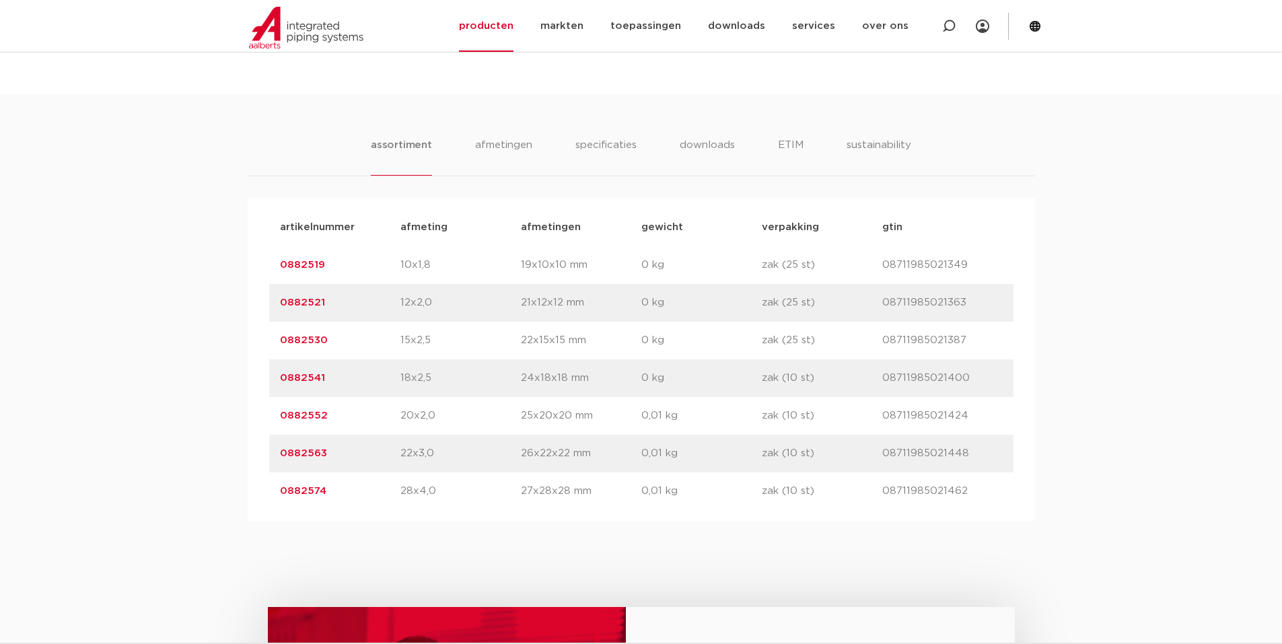
click at [302, 340] on link "0882530" at bounding box center [304, 340] width 48 height 10
drag, startPoint x: 276, startPoint y: 335, endPoint x: 963, endPoint y: 338, distance: 687.6
click at [964, 338] on div "artikelnummer 0882530 afmeting 15x2,5 [GEOGRAPHIC_DATA] 22x15x15 mm gewicht 0 k…" at bounding box center [641, 341] width 744 height 38
copy div "0882530 afmeting 15x2,5 afmetingen 22x15x15 mm gewicht 0 kg verpakking zak (25 …"
click at [277, 296] on div "artikelnummer 0882521 afmeting 12x2,0 [GEOGRAPHIC_DATA] 21x12x12 mm gewicht 0 k…" at bounding box center [641, 303] width 744 height 38
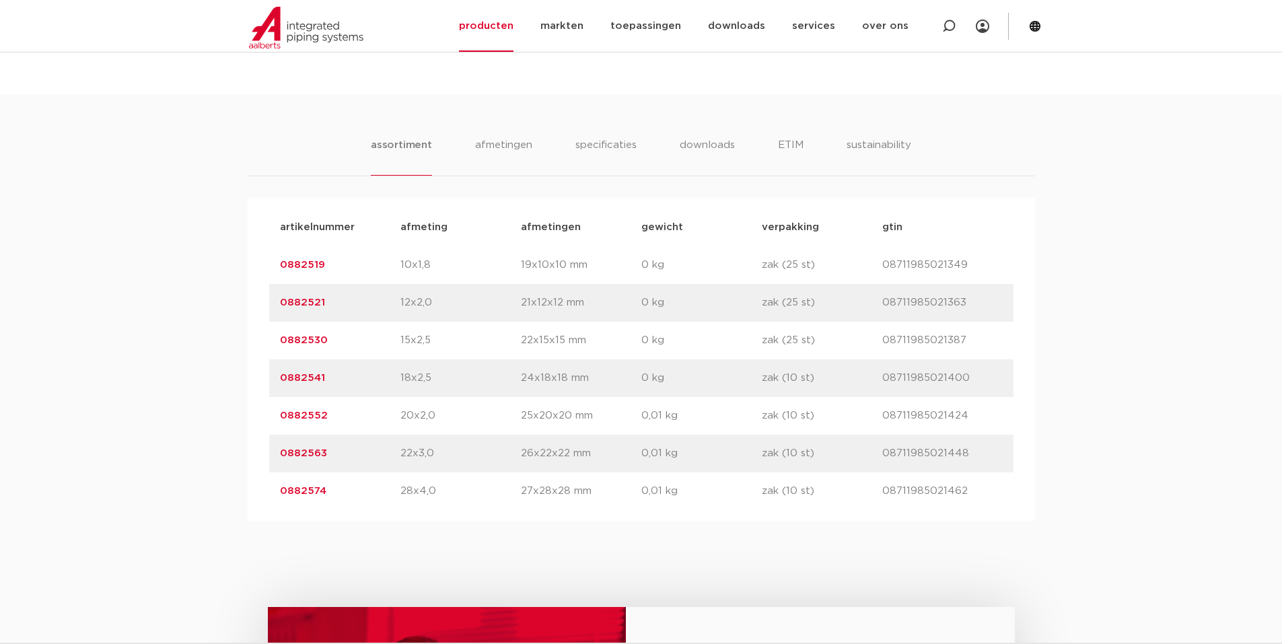
drag, startPoint x: 274, startPoint y: 297, endPoint x: 976, endPoint y: 285, distance: 702.5
click at [976, 285] on div "artikelnummer 0882521 afmeting 12x2,0 [GEOGRAPHIC_DATA] 21x12x12 mm gewicht 0 k…" at bounding box center [641, 303] width 744 height 38
copy div "0882521 afmeting 12x2,0 afmetingen 21x12x12 mm gewicht 0 kg verpakking zak (25 …"
